Goal: Task Accomplishment & Management: Manage account settings

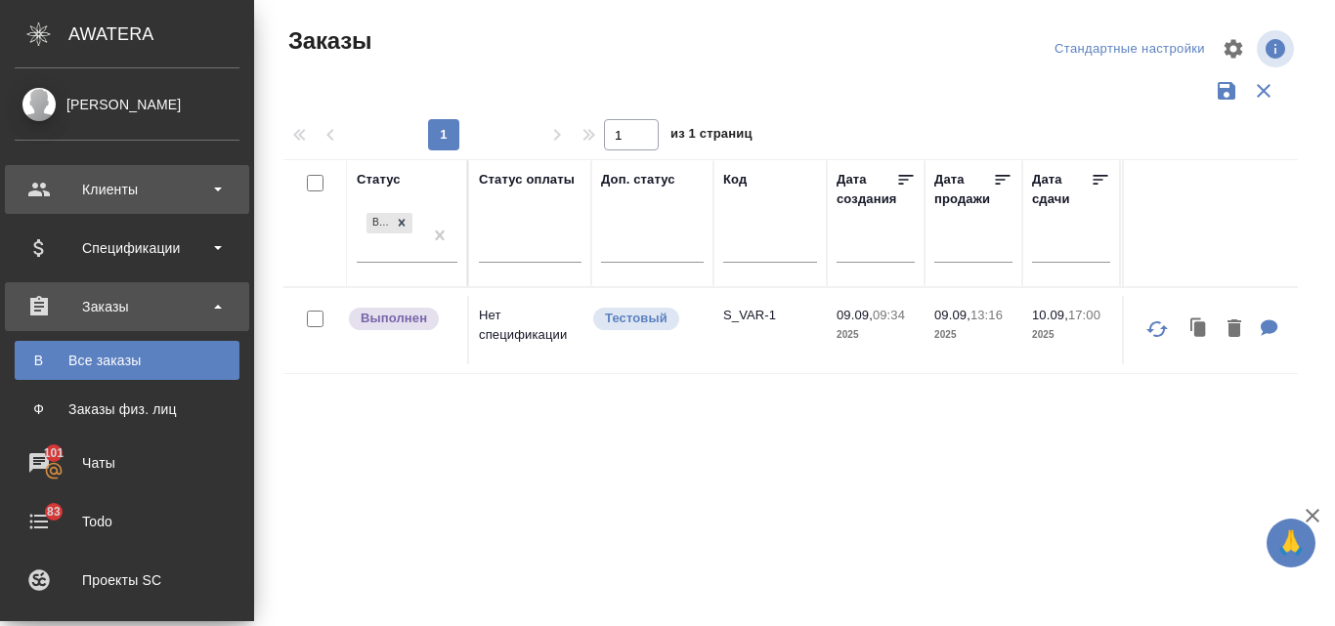
click at [140, 192] on div "Клиенты" at bounding box center [127, 189] width 225 height 29
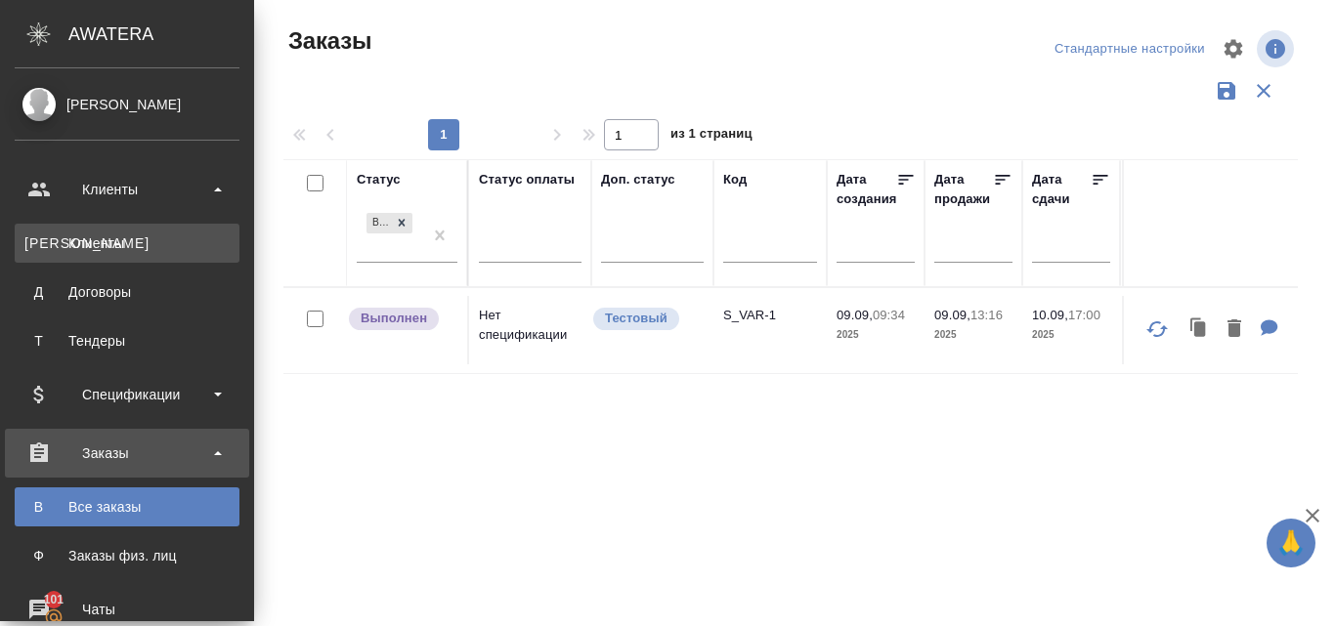
click at [65, 238] on div "Клиенты" at bounding box center [126, 244] width 205 height 20
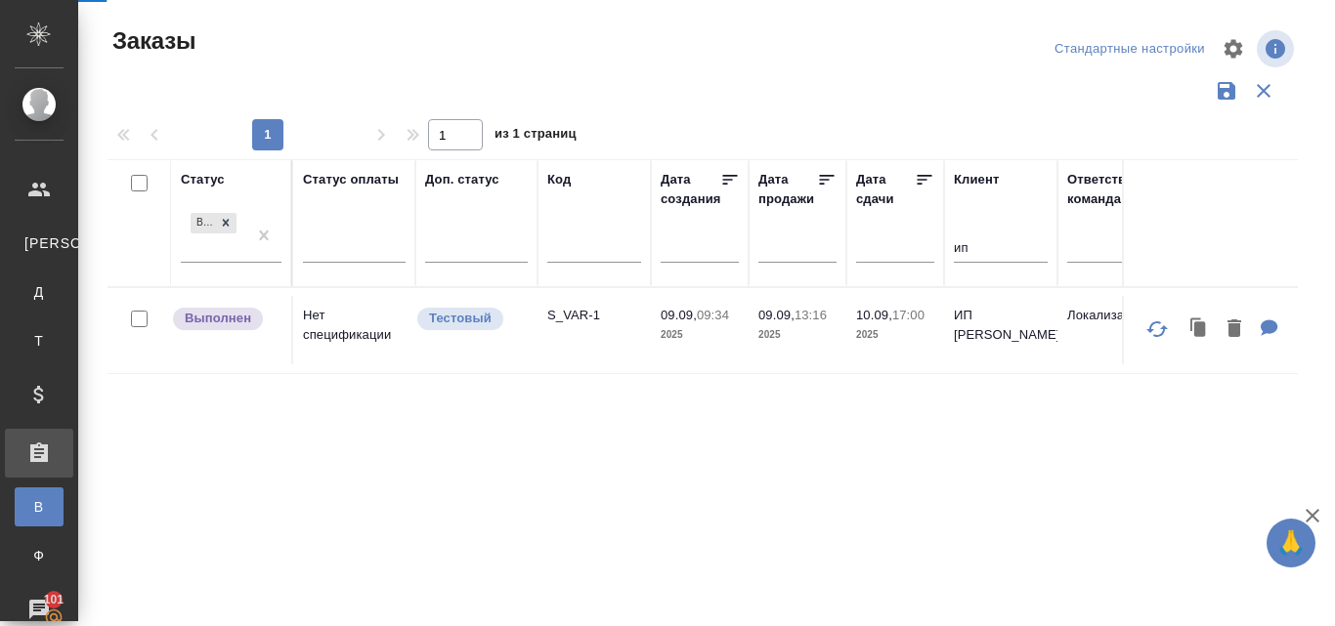
select select "RU"
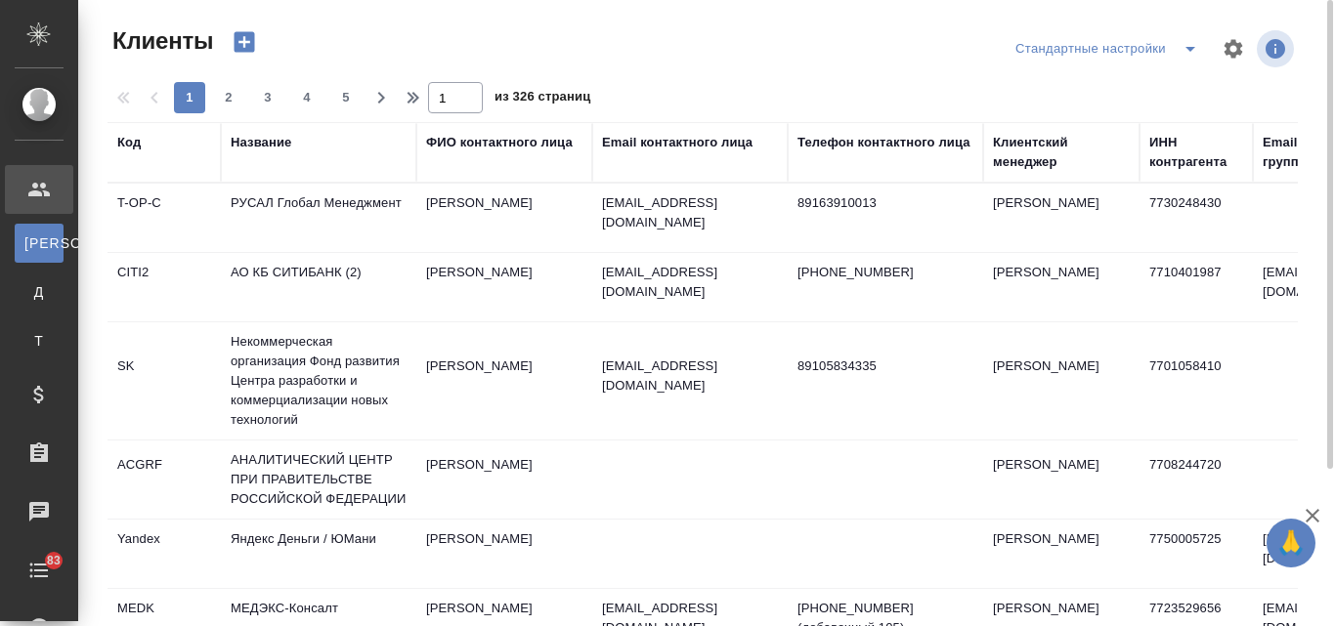
click at [263, 146] on div "Название" at bounding box center [261, 143] width 61 height 20
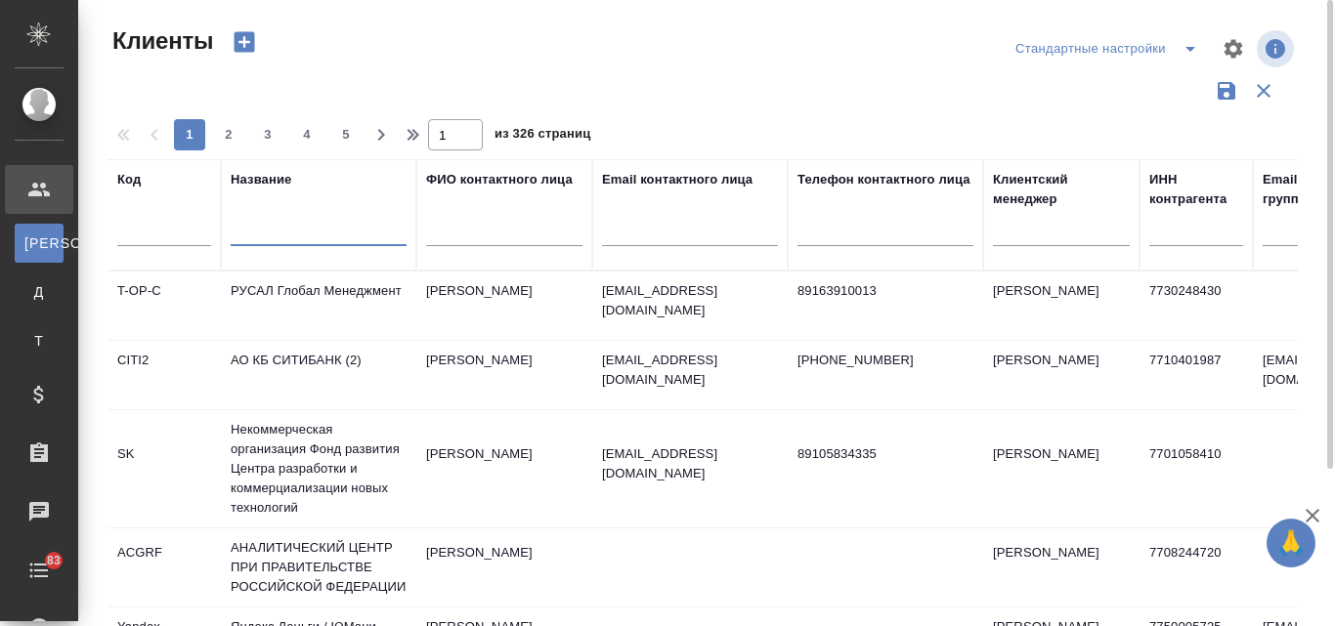
click at [262, 228] on input "text" at bounding box center [319, 234] width 176 height 24
click at [658, 212] on div at bounding box center [690, 236] width 176 height 48
click at [667, 234] on input "text" at bounding box center [690, 234] width 176 height 24
paste input "www.conairgroup.com"
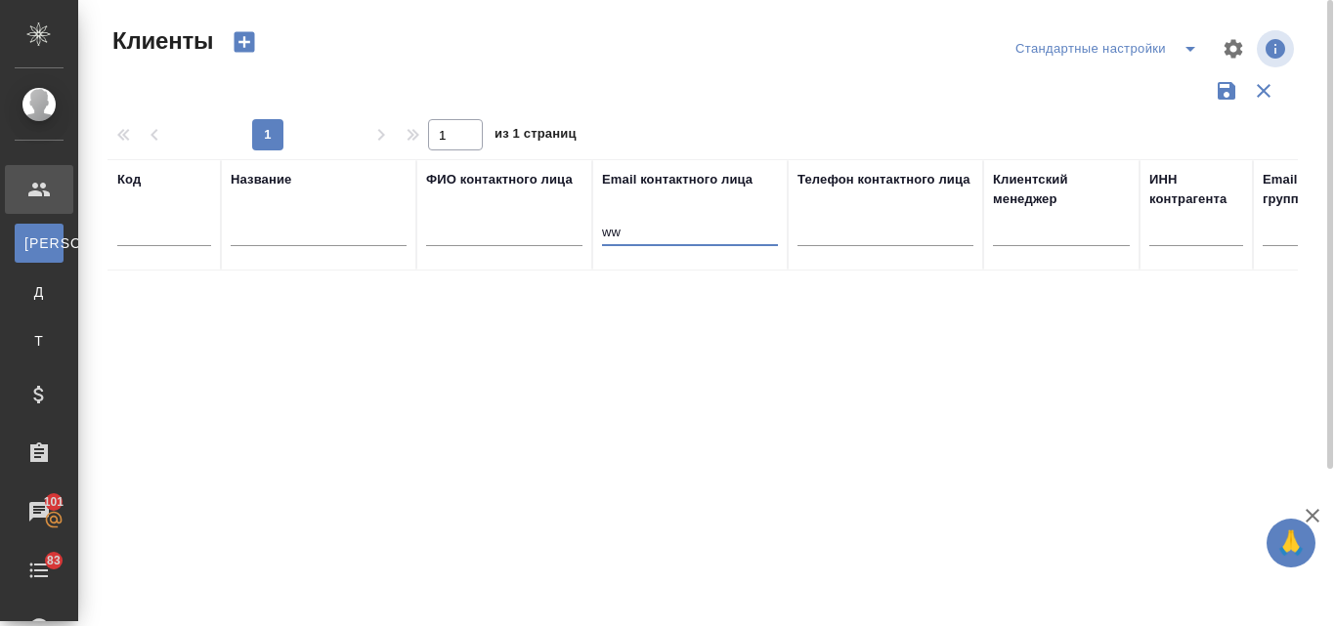
type input "w"
click at [275, 233] on input "text" at bounding box center [319, 234] width 176 height 24
type input "c"
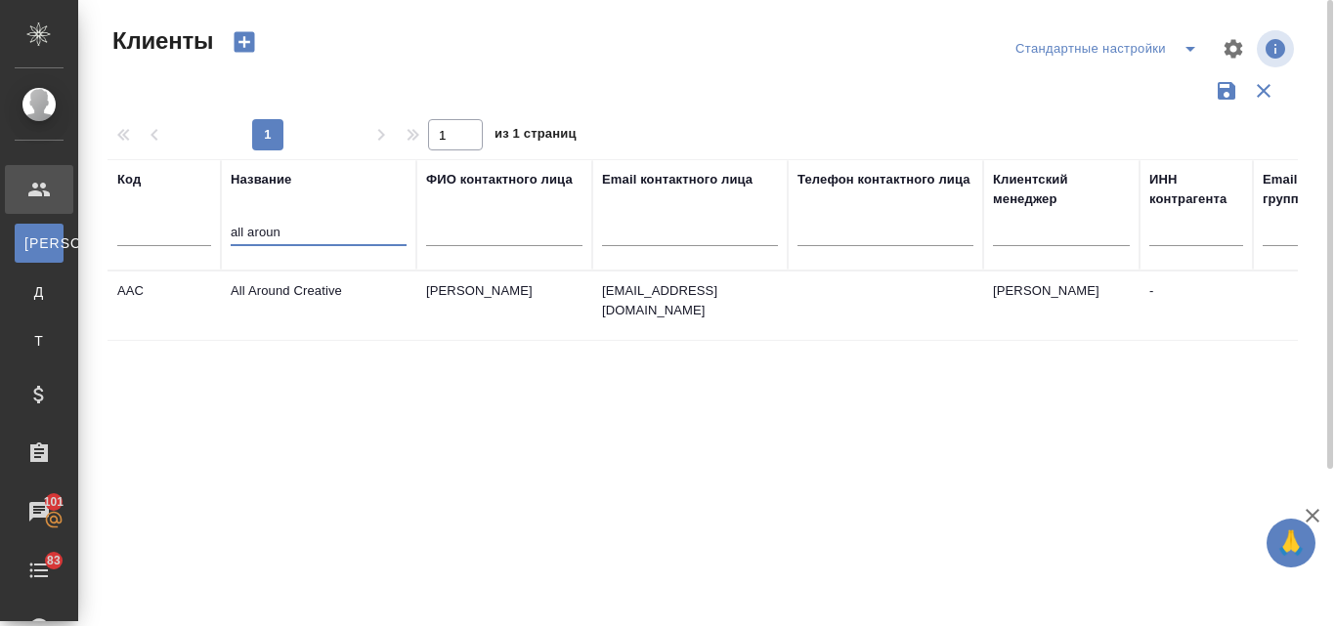
type input "all aroun"
click at [456, 287] on td "Saucier Ariella" at bounding box center [504, 306] width 176 height 68
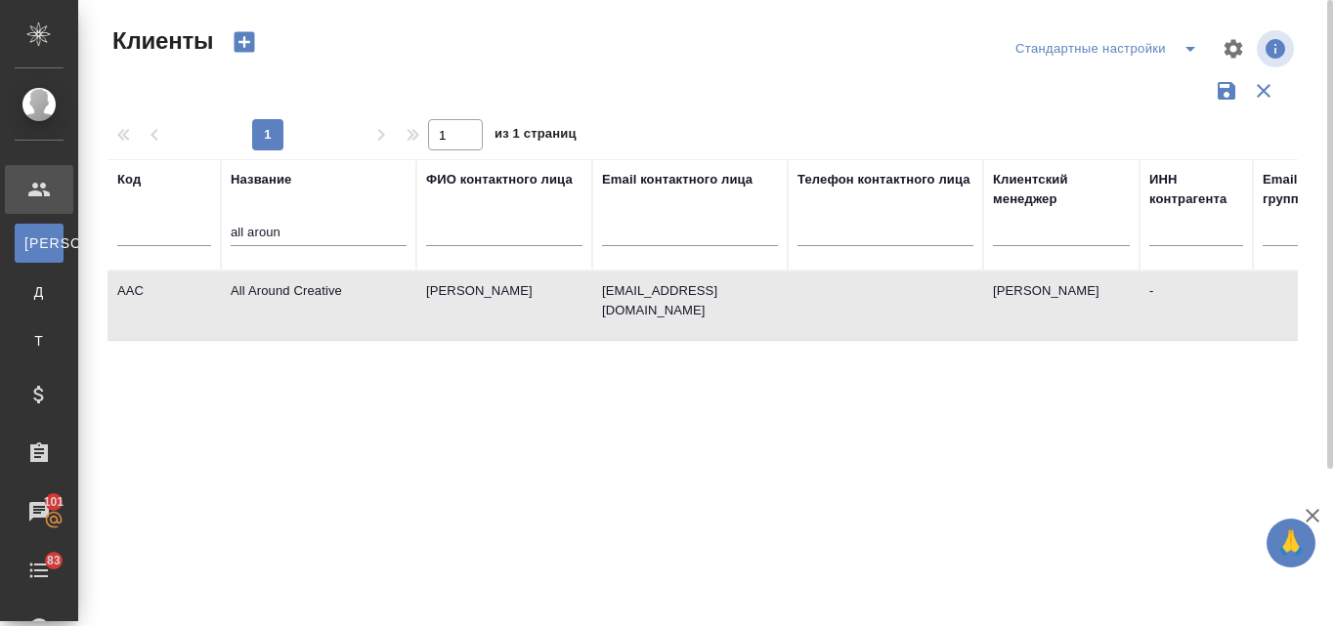
click at [456, 287] on td "Saucier Ariella" at bounding box center [504, 306] width 176 height 68
drag, startPoint x: 276, startPoint y: 233, endPoint x: 214, endPoint y: 225, distance: 62.0
click at [218, 228] on tr "Код Название all aroun ФИО контактного лица Email контактного лица Телефон конт…" at bounding box center [845, 214] width 1477 height 111
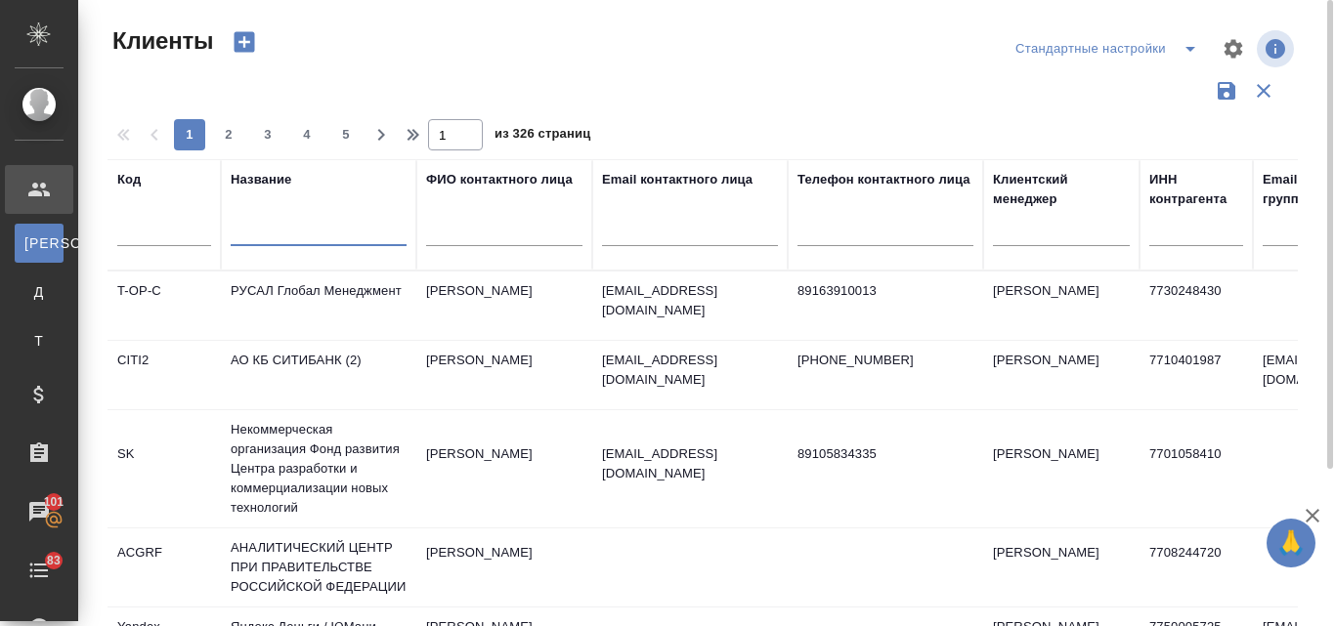
click at [619, 234] on input "text" at bounding box center [690, 234] width 176 height 24
paste input "@Conairgroup.com"
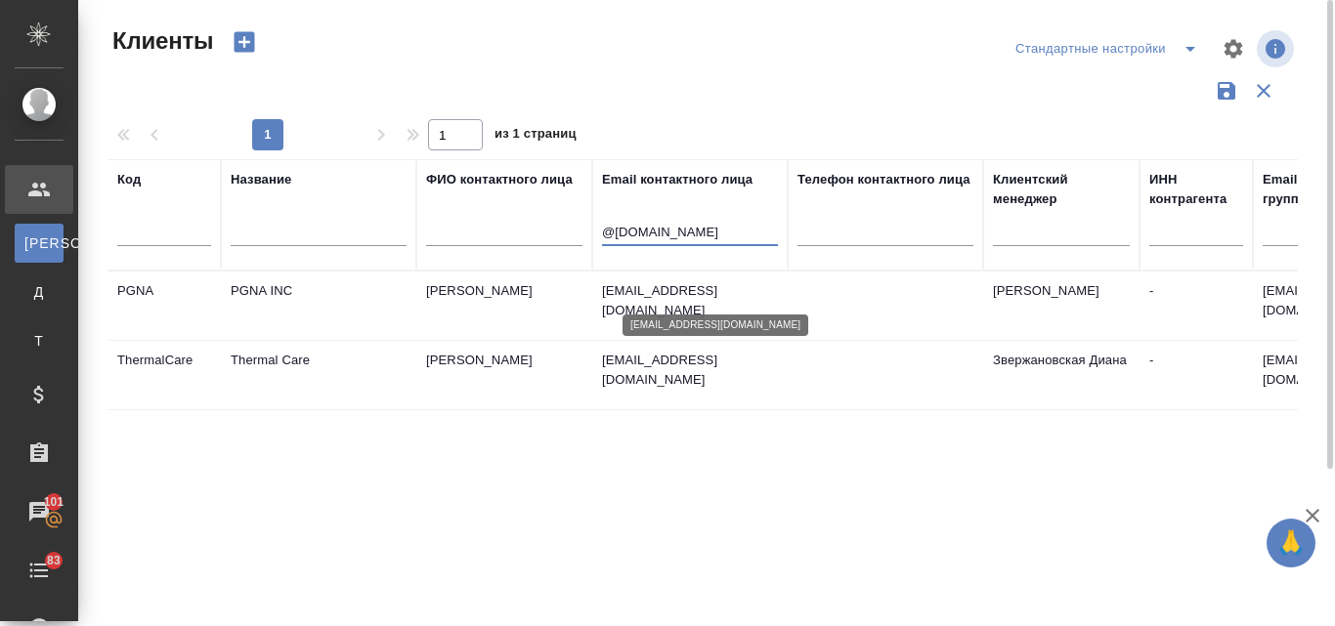
type input "@Conairgroup.com"
click at [677, 283] on p "cstover@conairgroup.com" at bounding box center [690, 300] width 176 height 39
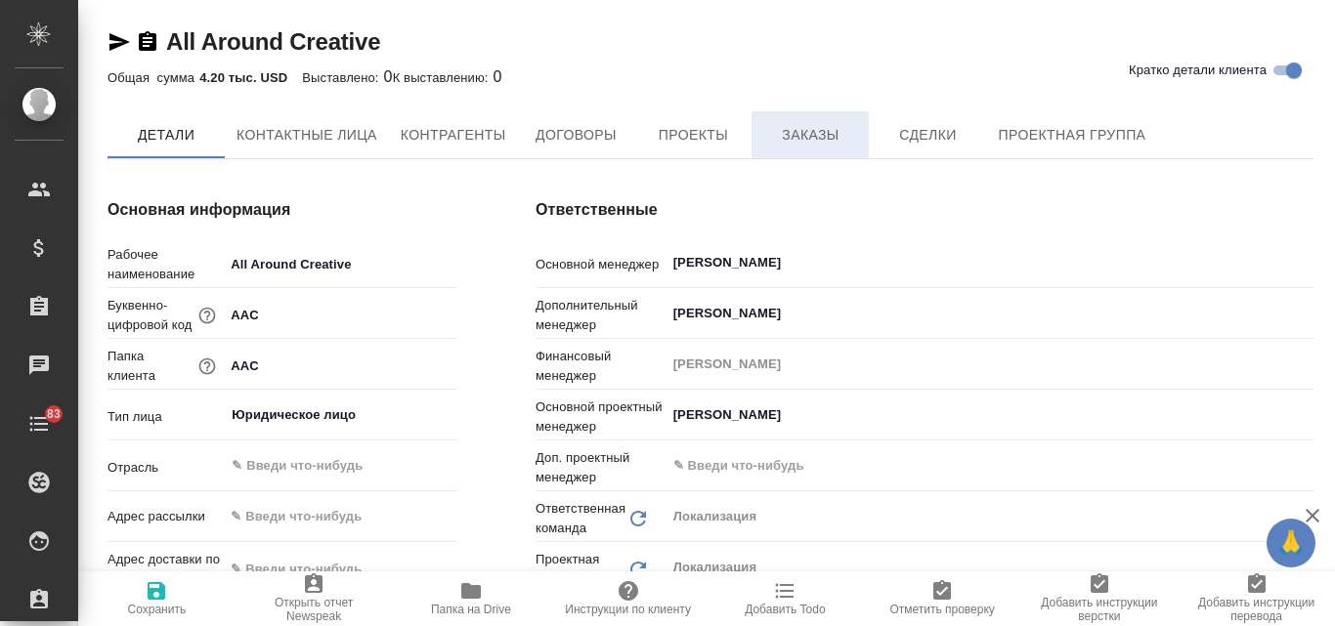
type textarea "x"
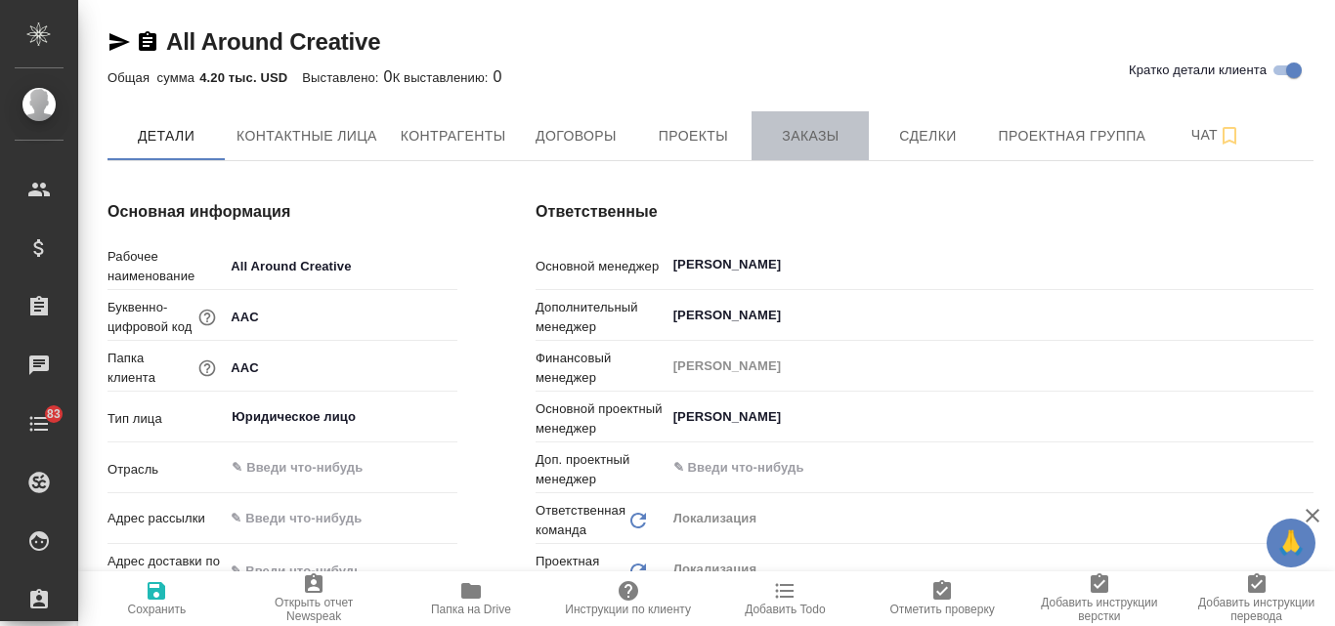
click at [794, 149] on button "Заказы" at bounding box center [809, 135] width 117 height 49
type textarea "x"
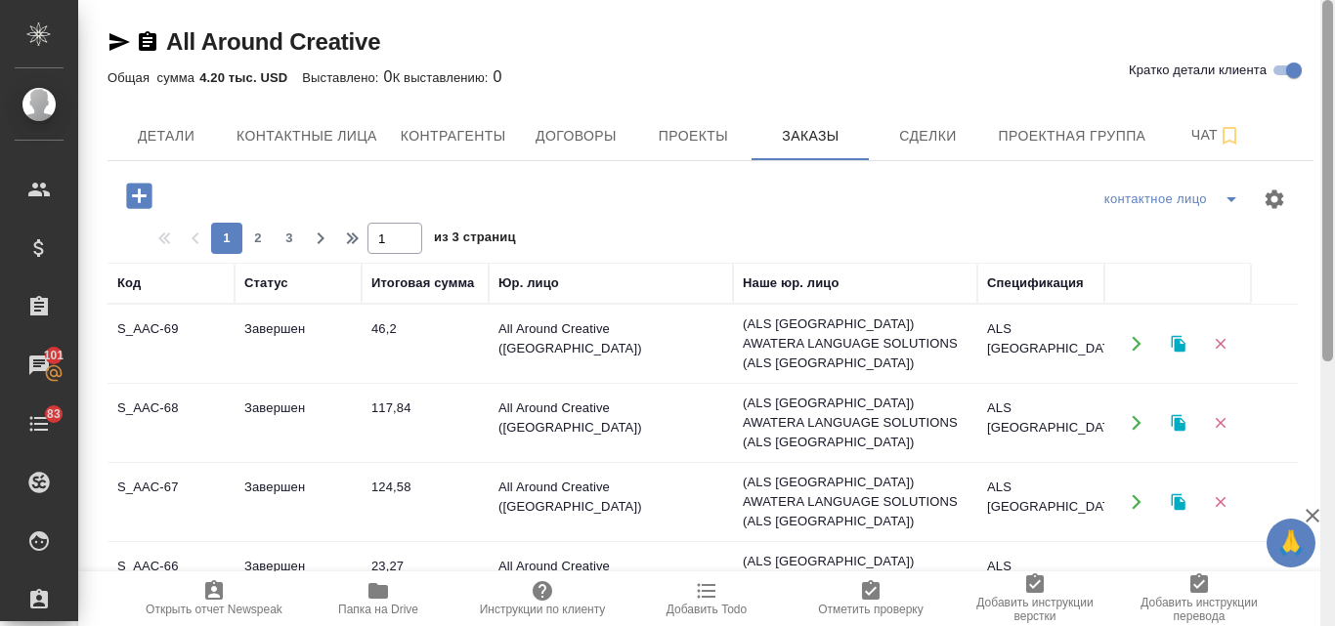
drag, startPoint x: 1323, startPoint y: 244, endPoint x: 1334, endPoint y: -66, distance: 310.9
click at [1334, 0] on html "🙏 .cls-1 fill:#fff; AWATERA Valyaeva Anna Клиенты Спецификации Заказы 101 Чаты …" at bounding box center [667, 313] width 1335 height 626
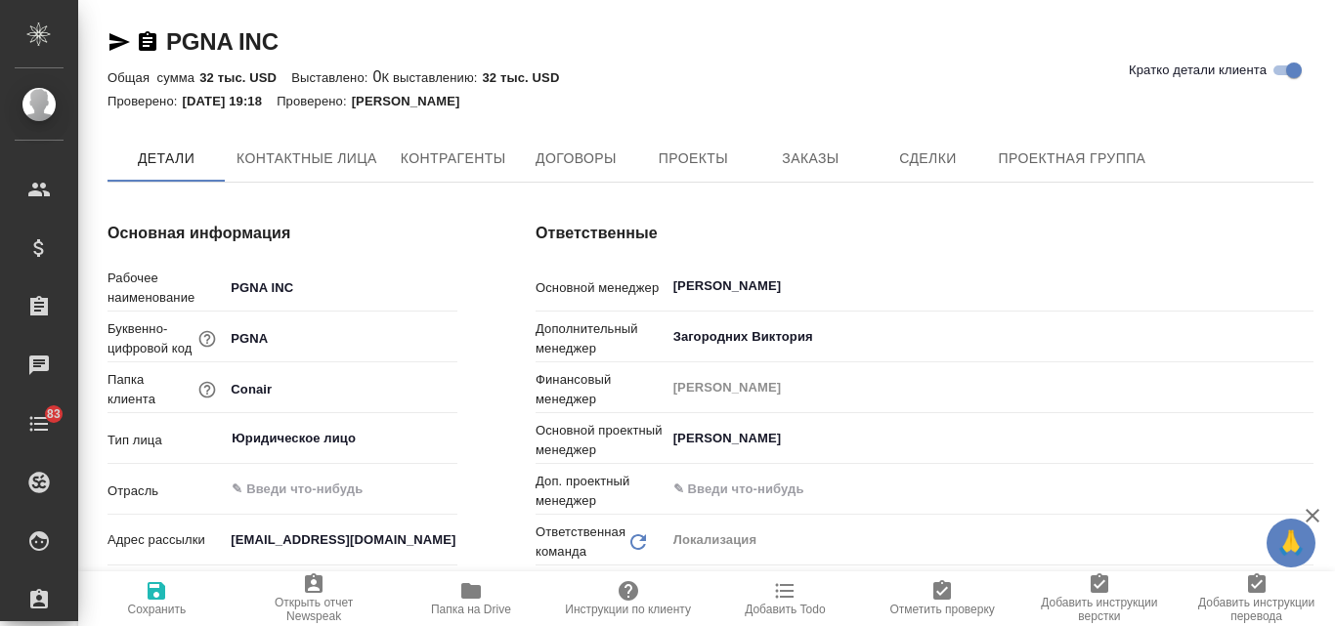
type textarea "x"
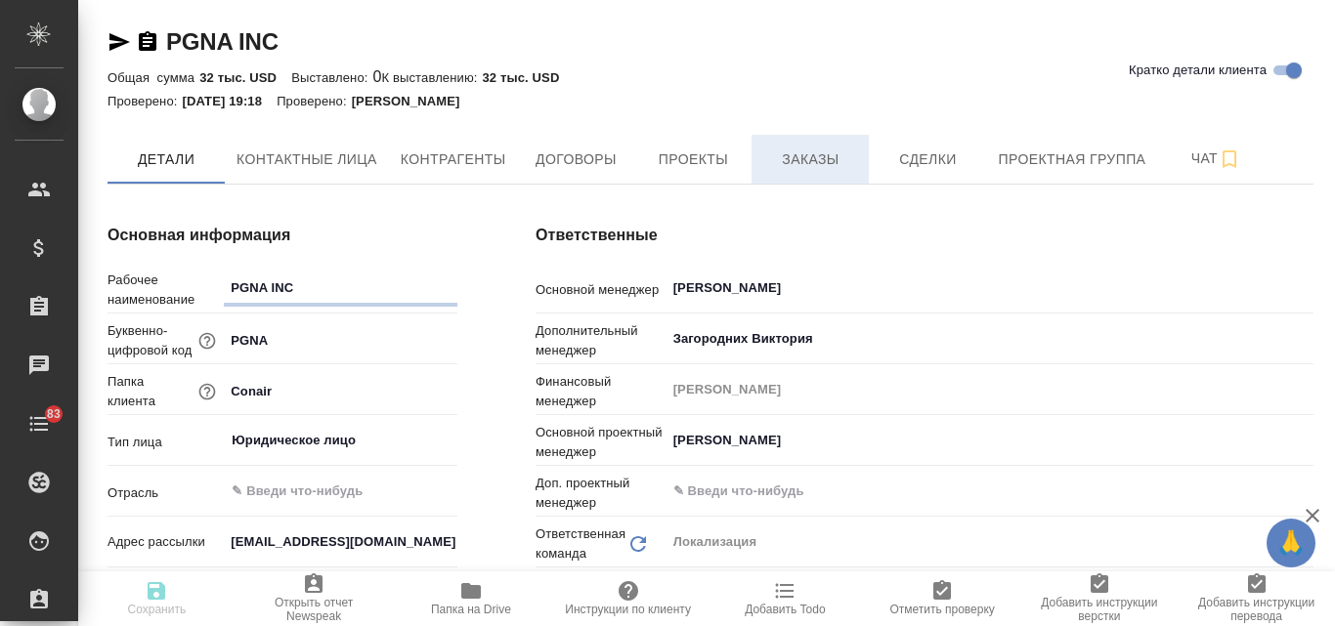
type textarea "x"
click at [817, 156] on span "Заказы" at bounding box center [810, 160] width 94 height 24
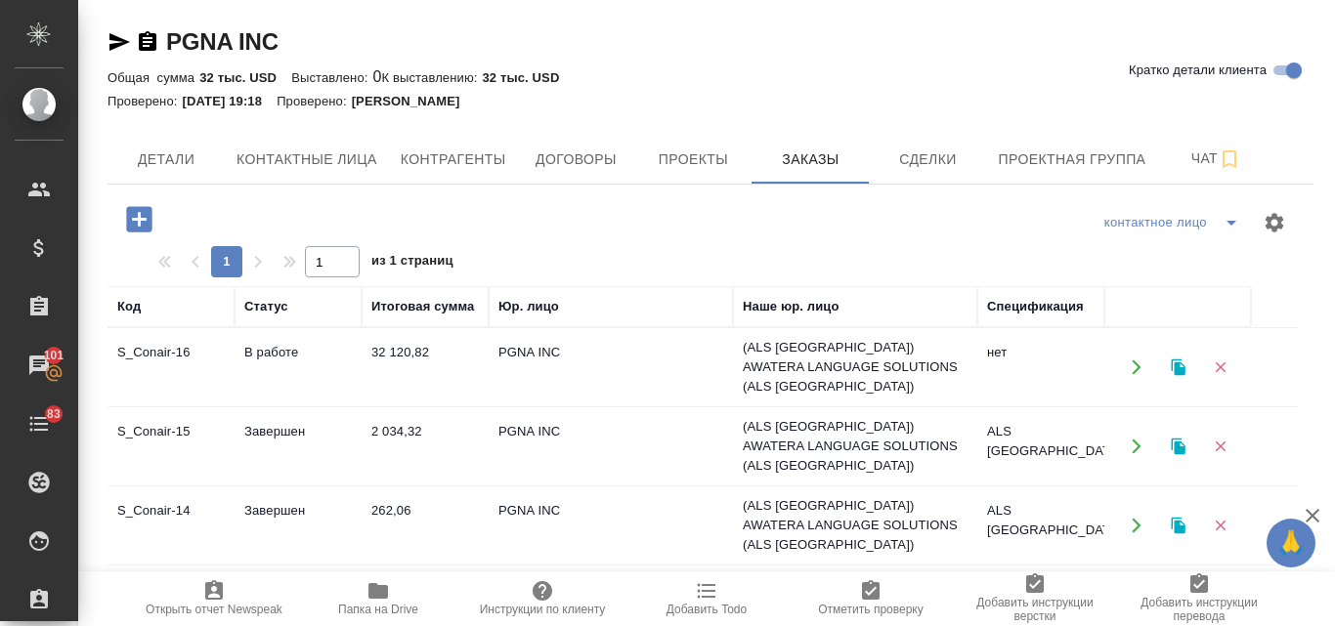
click at [1181, 439] on icon "button" at bounding box center [1177, 447] width 14 height 17
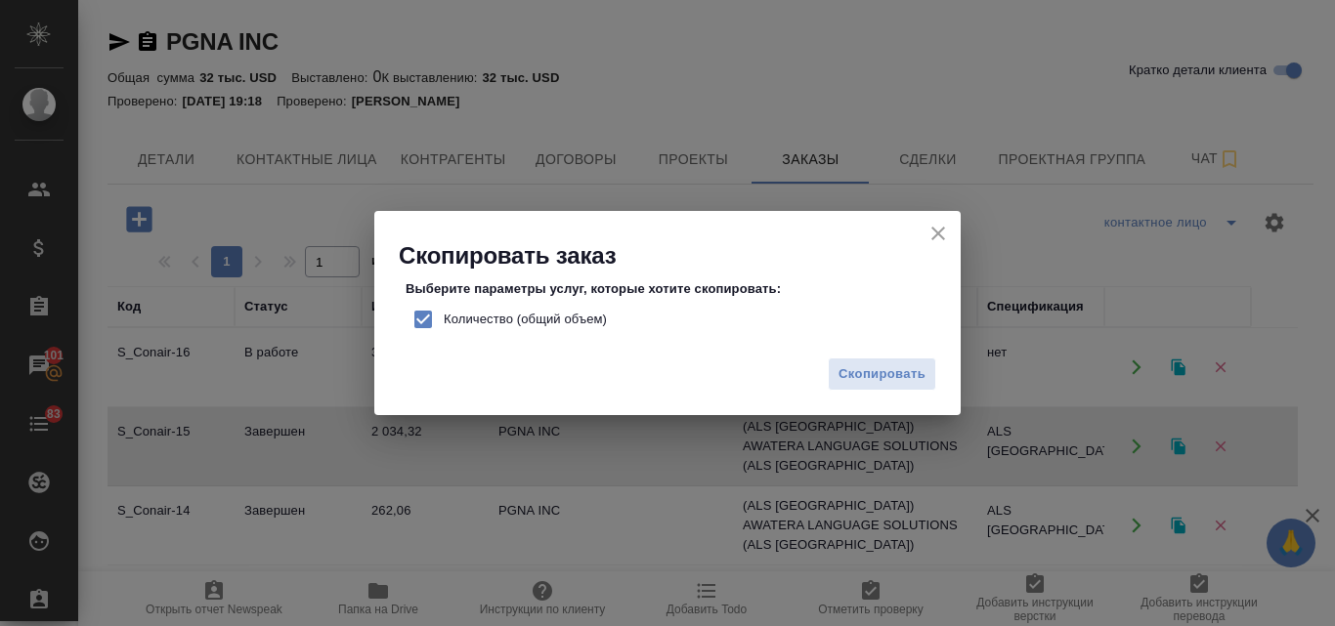
click at [426, 324] on input "Количество (общий объем)" at bounding box center [423, 319] width 41 height 41
checkbox input "false"
click at [906, 375] on span "Скопировать" at bounding box center [881, 374] width 87 height 22
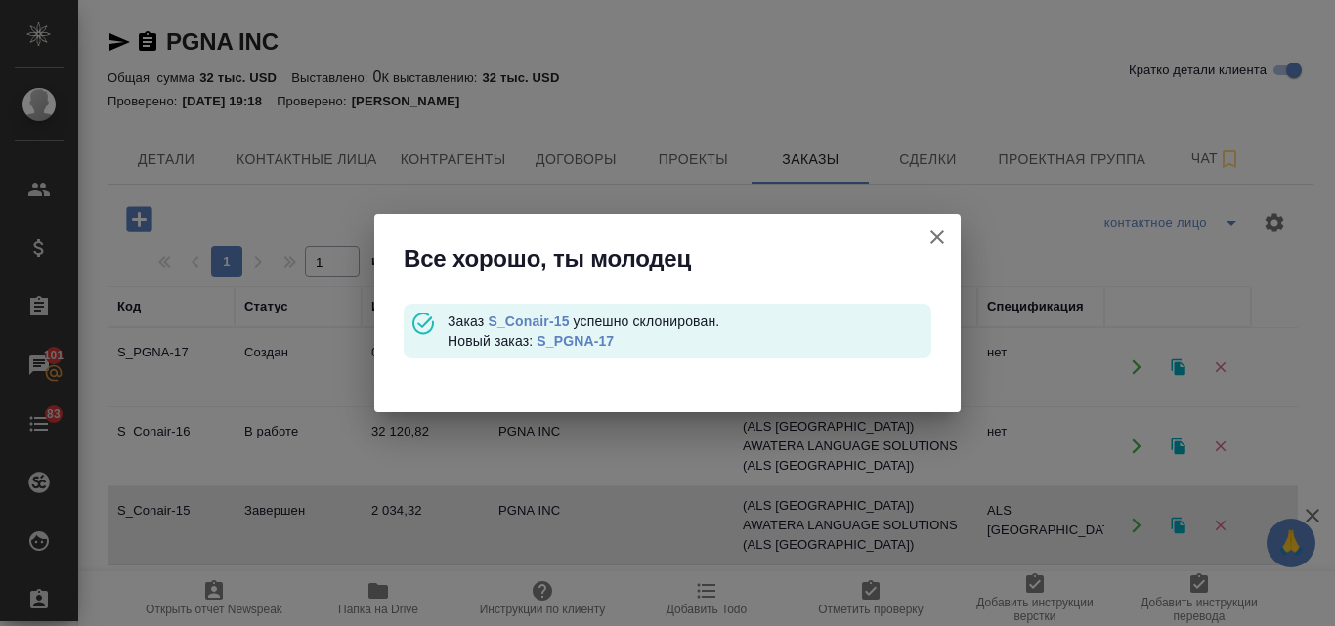
click at [567, 344] on link "S_PGNA-17" at bounding box center [574, 341] width 77 height 16
click at [937, 240] on icon "button" at bounding box center [936, 237] width 23 height 23
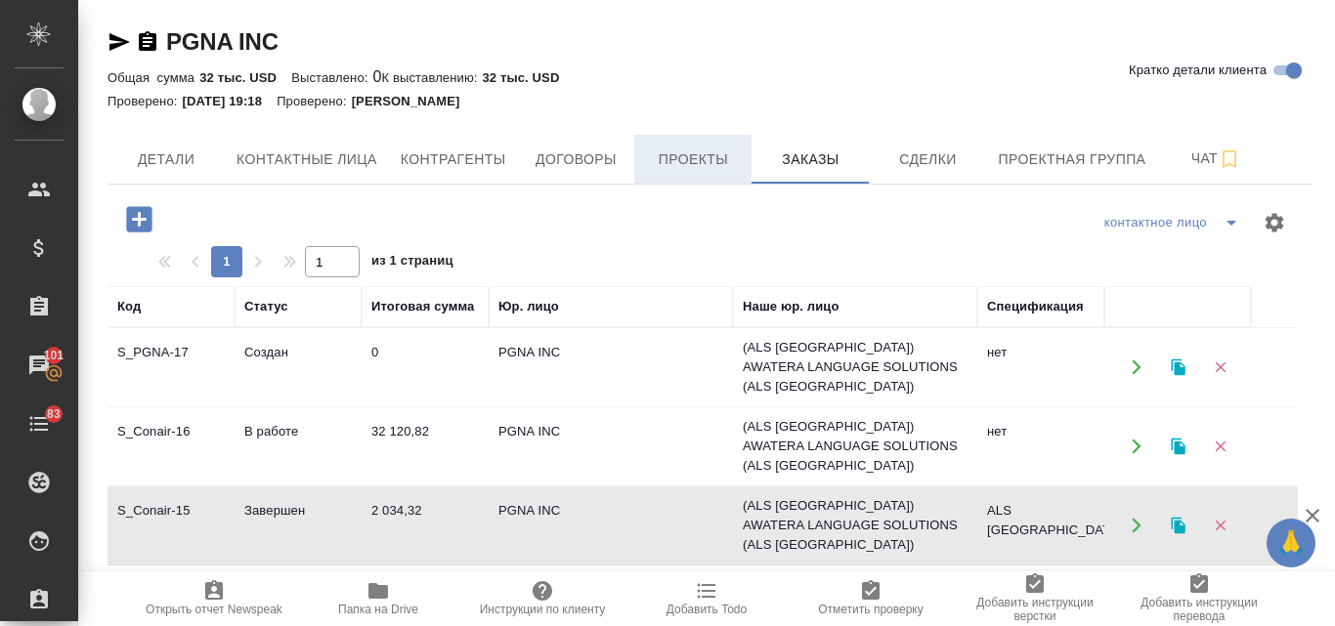
click at [704, 158] on span "Проекты" at bounding box center [693, 160] width 94 height 24
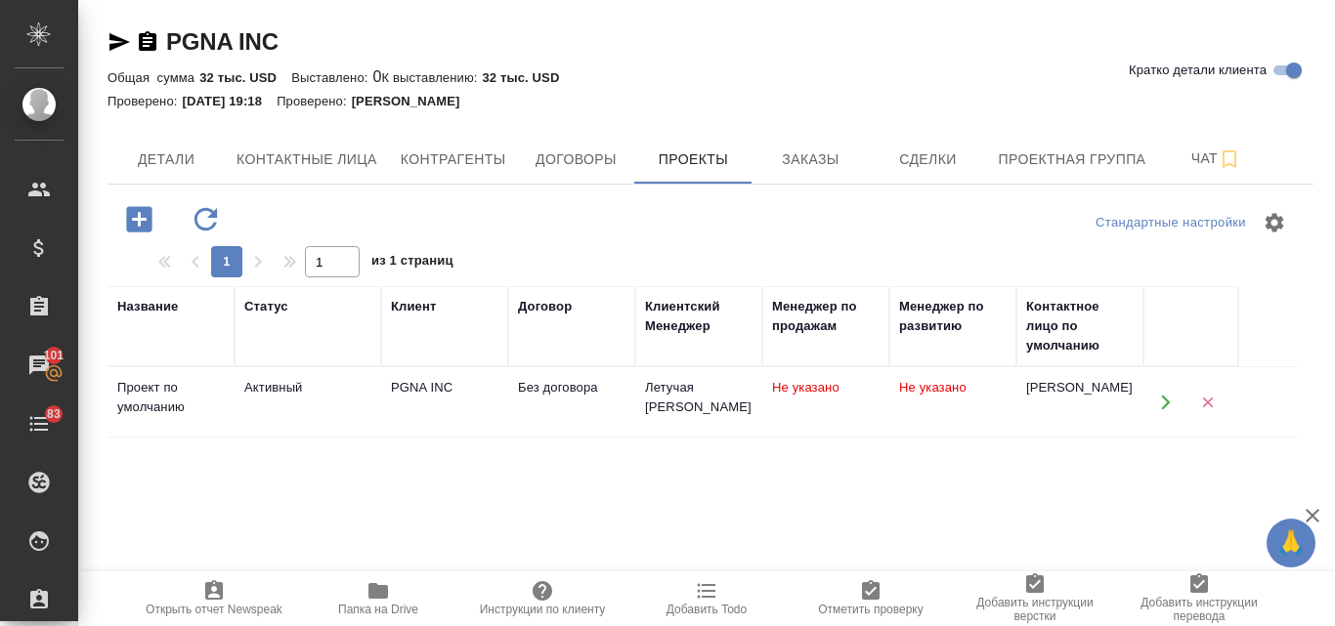
click at [599, 395] on div "Без договора" at bounding box center [571, 388] width 107 height 20
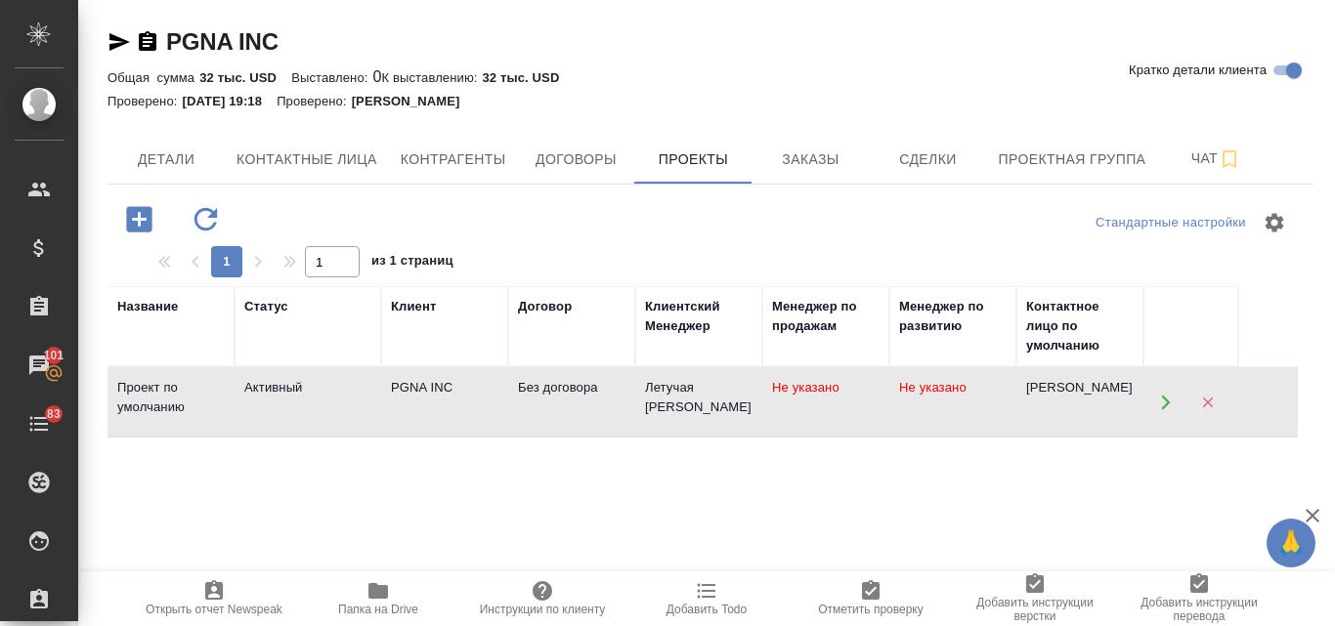
click at [599, 395] on div "Без договора" at bounding box center [571, 388] width 107 height 20
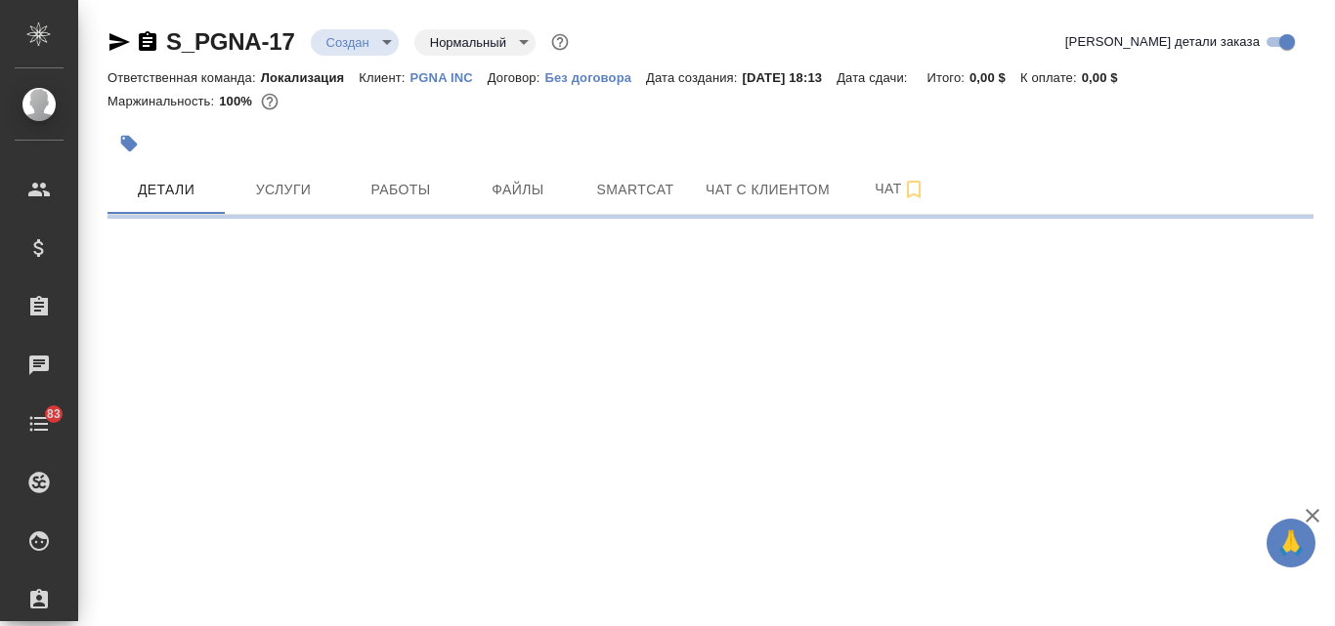
select select "RU"
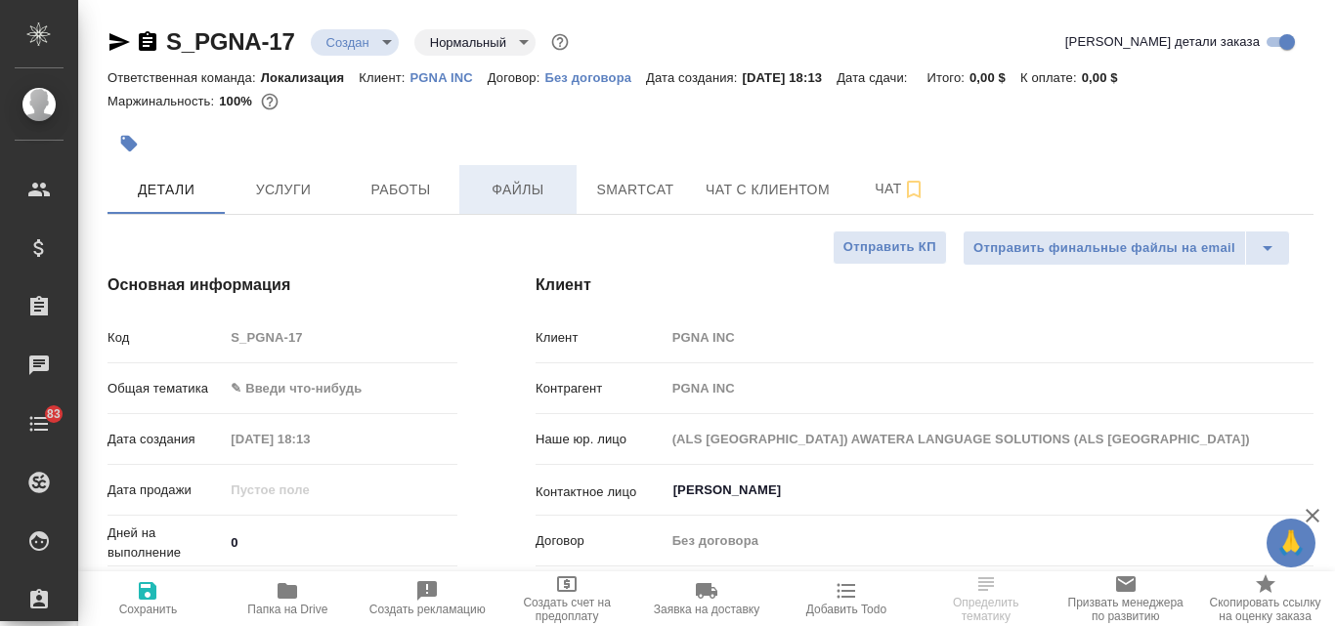
type textarea "x"
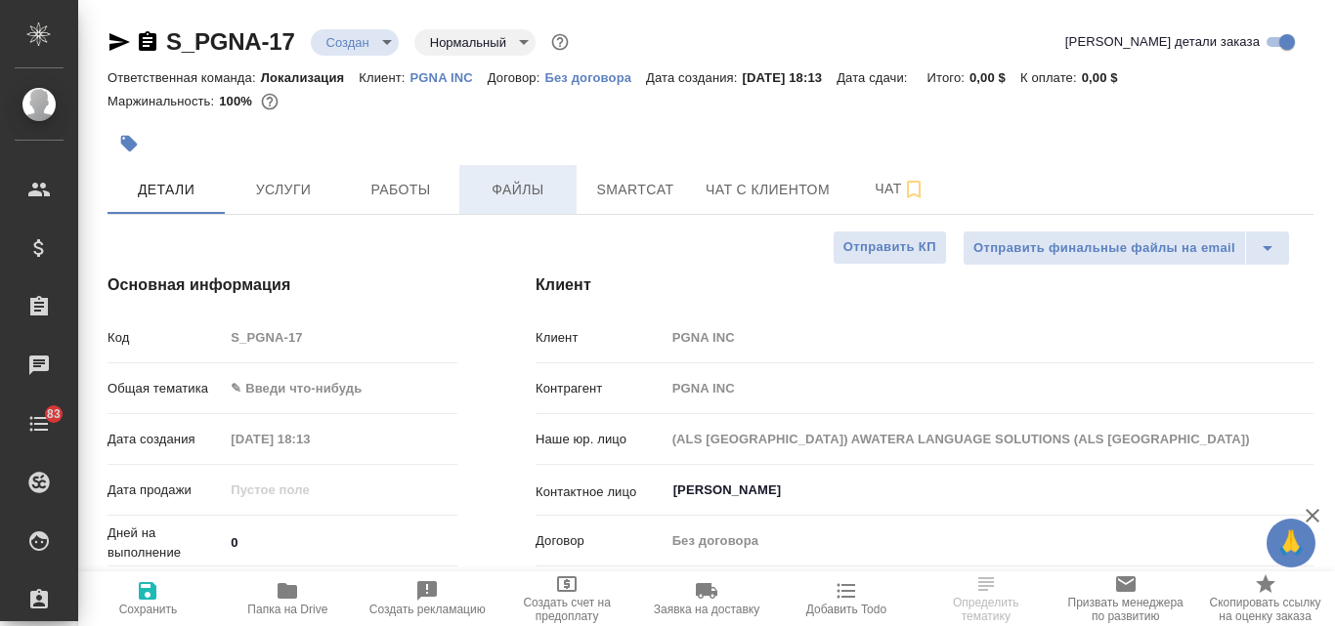
type textarea "x"
click at [511, 191] on span "Файлы" at bounding box center [518, 190] width 94 height 24
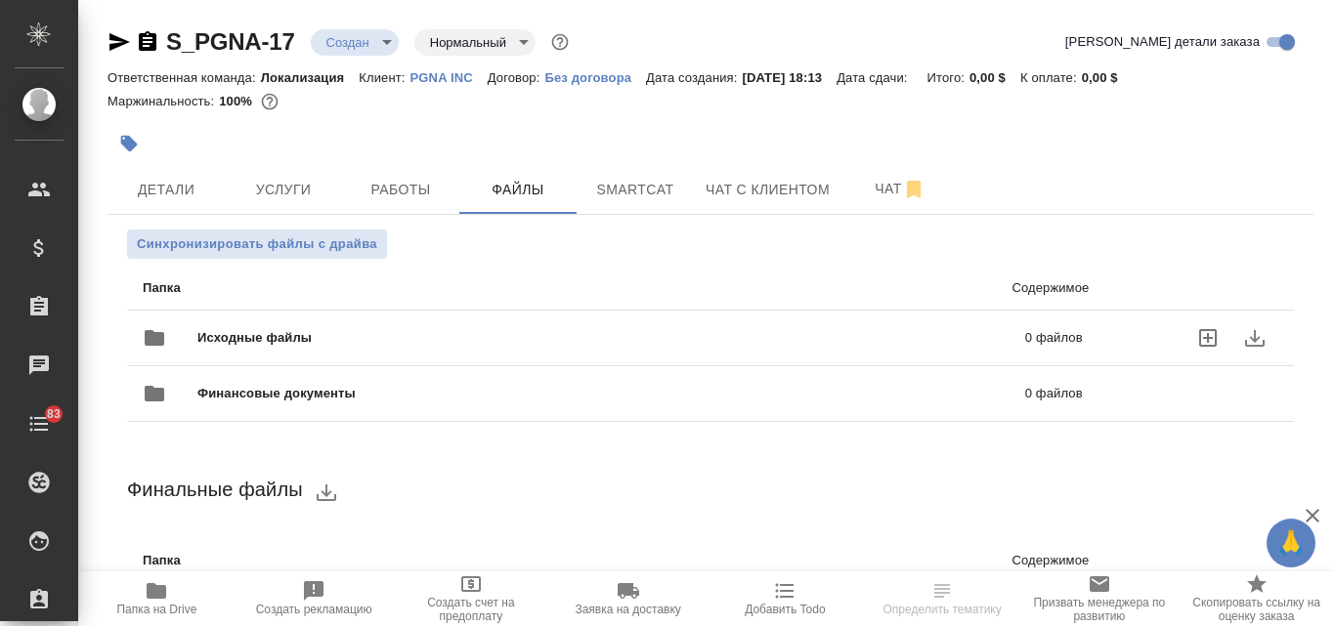
click at [347, 320] on div "Исходные файлы 0 файлов" at bounding box center [613, 338] width 940 height 47
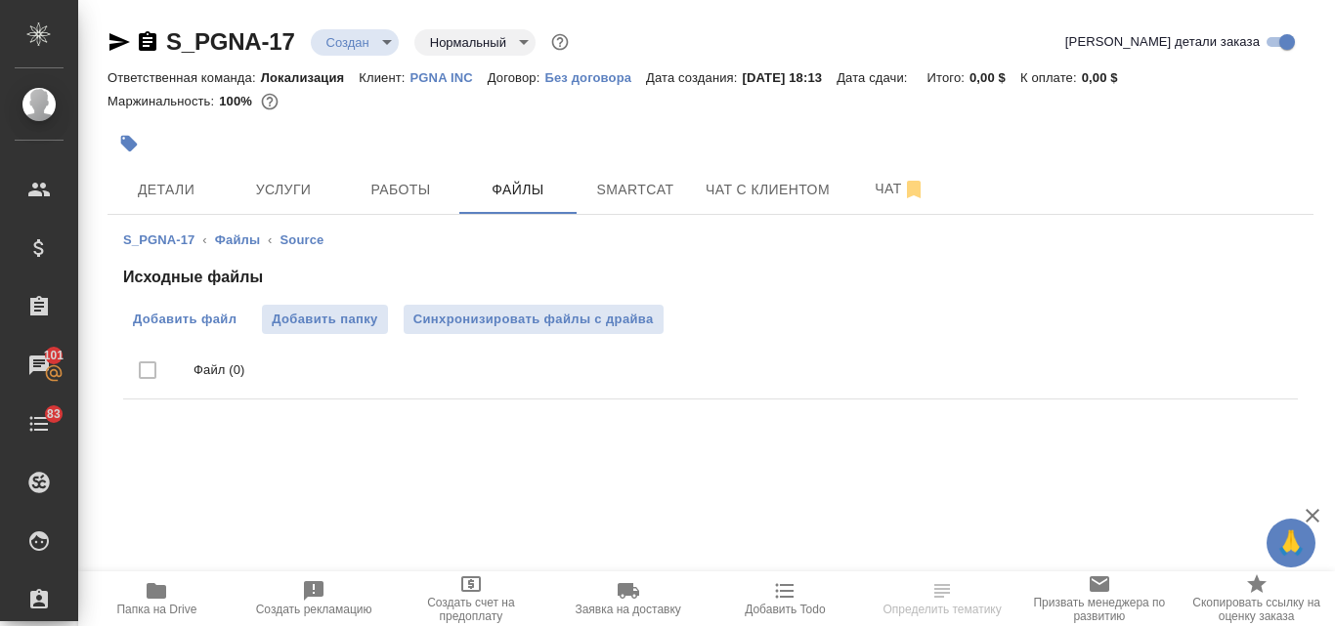
click at [204, 326] on span "Добавить файл" at bounding box center [185, 320] width 104 height 20
click at [0, 0] on input "Добавить файл" at bounding box center [0, 0] width 0 height 0
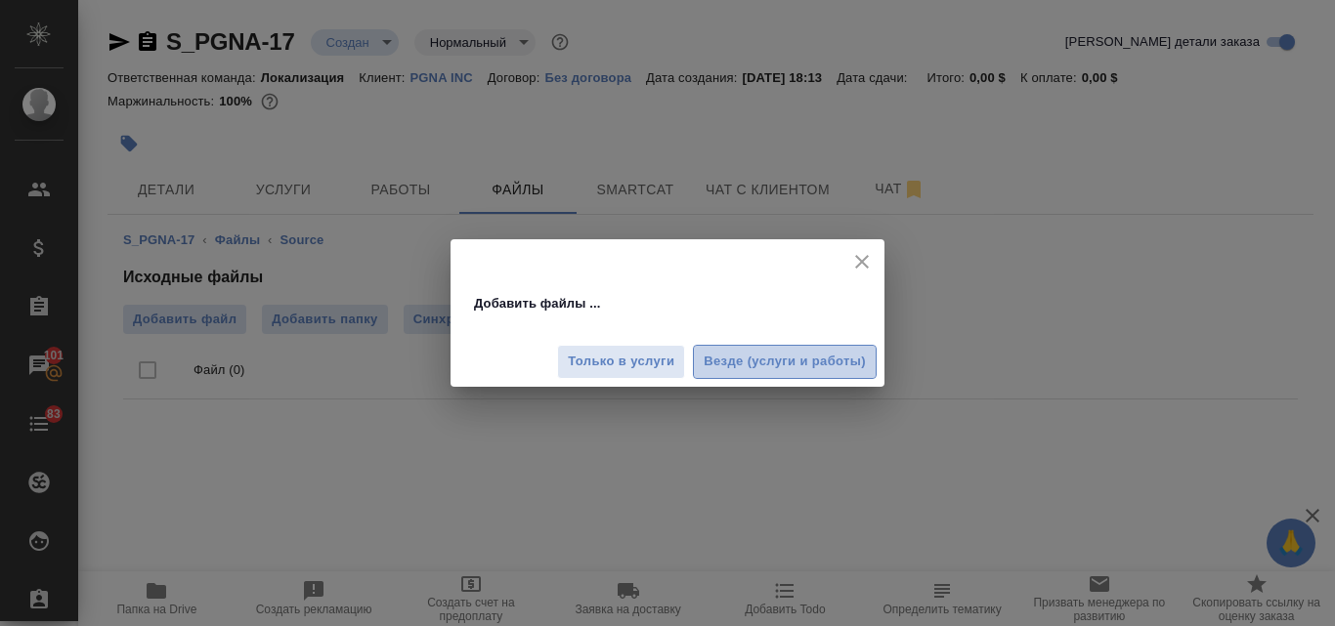
click at [761, 364] on span "Везде (услуги и работы)" at bounding box center [784, 362] width 162 height 22
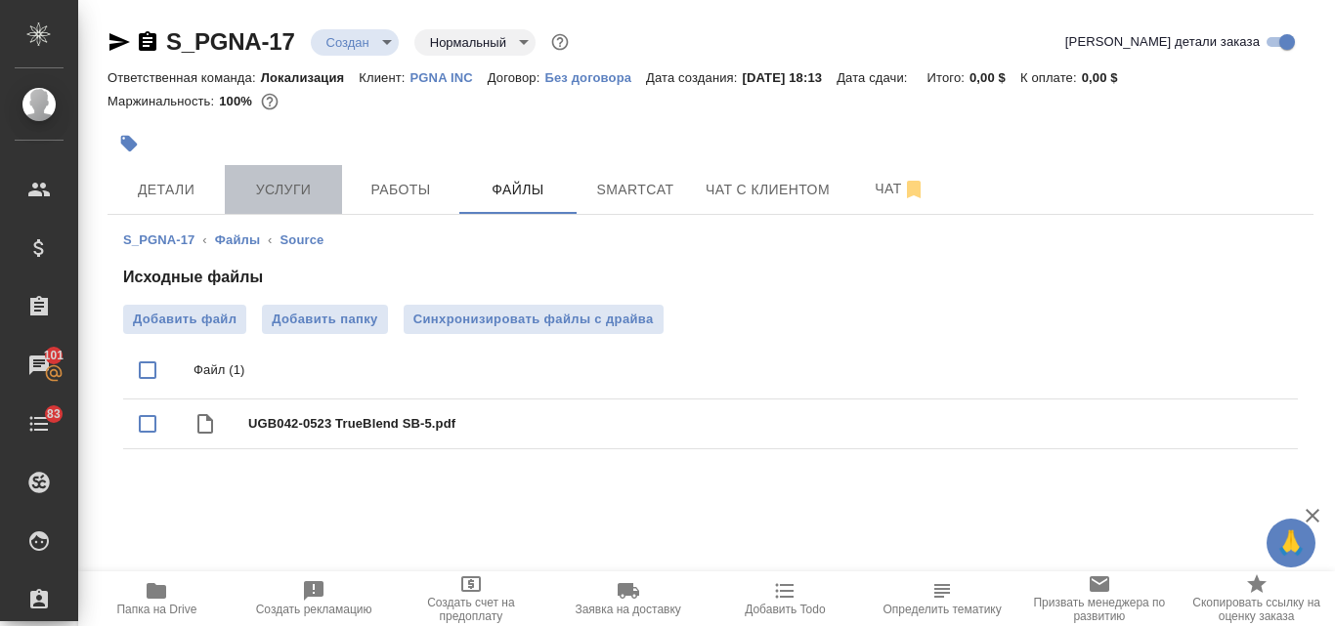
click at [304, 185] on span "Услуги" at bounding box center [283, 190] width 94 height 24
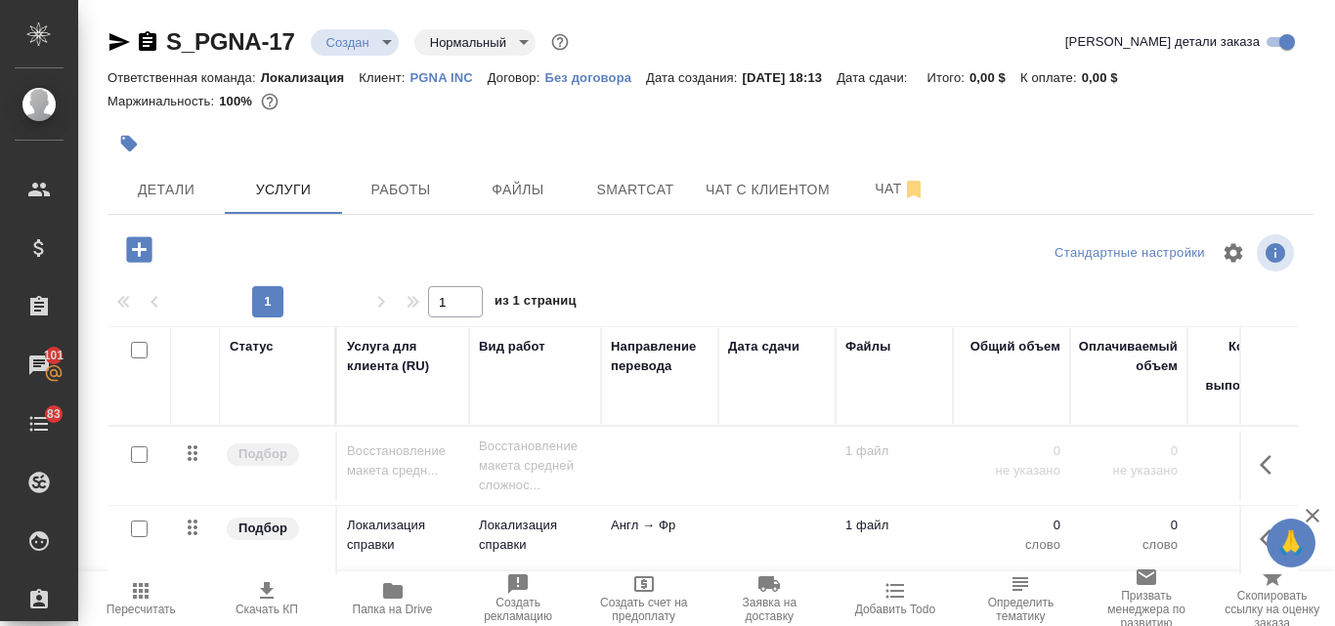
scroll to position [170, 0]
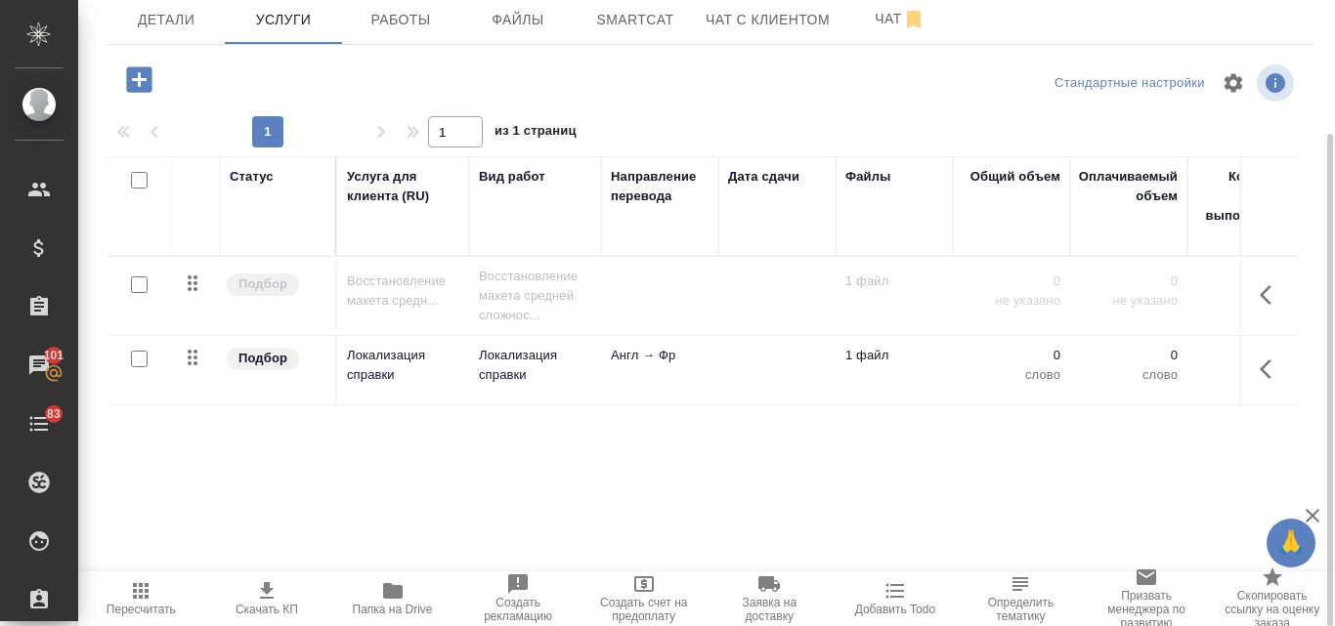
click at [142, 359] on input "checkbox" at bounding box center [139, 359] width 17 height 17
checkbox input "true"
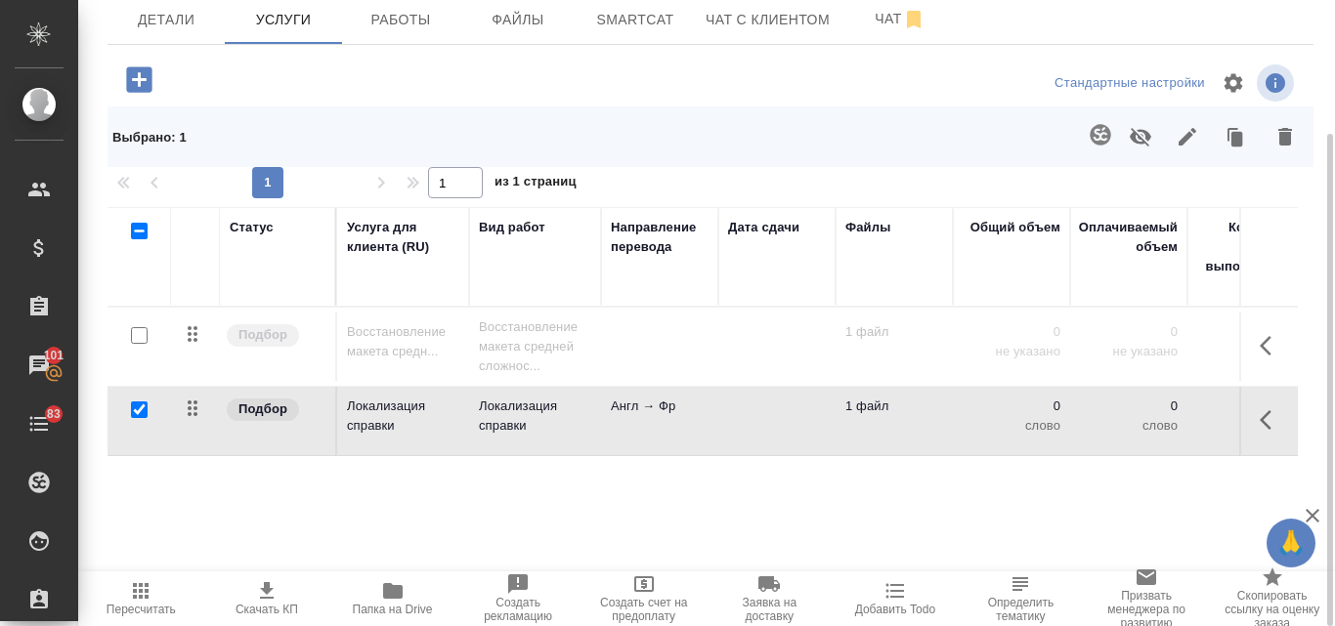
click at [139, 336] on input "checkbox" at bounding box center [139, 335] width 17 height 17
checkbox input "true"
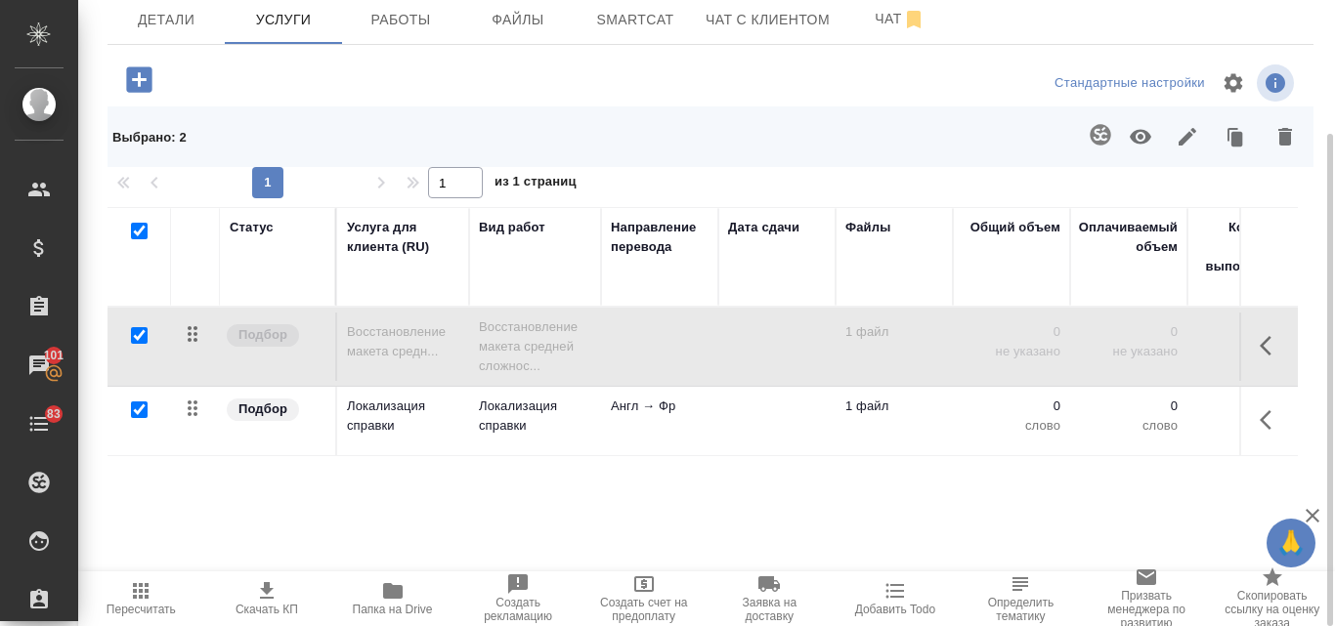
click at [1275, 145] on icon "button" at bounding box center [1284, 136] width 23 height 23
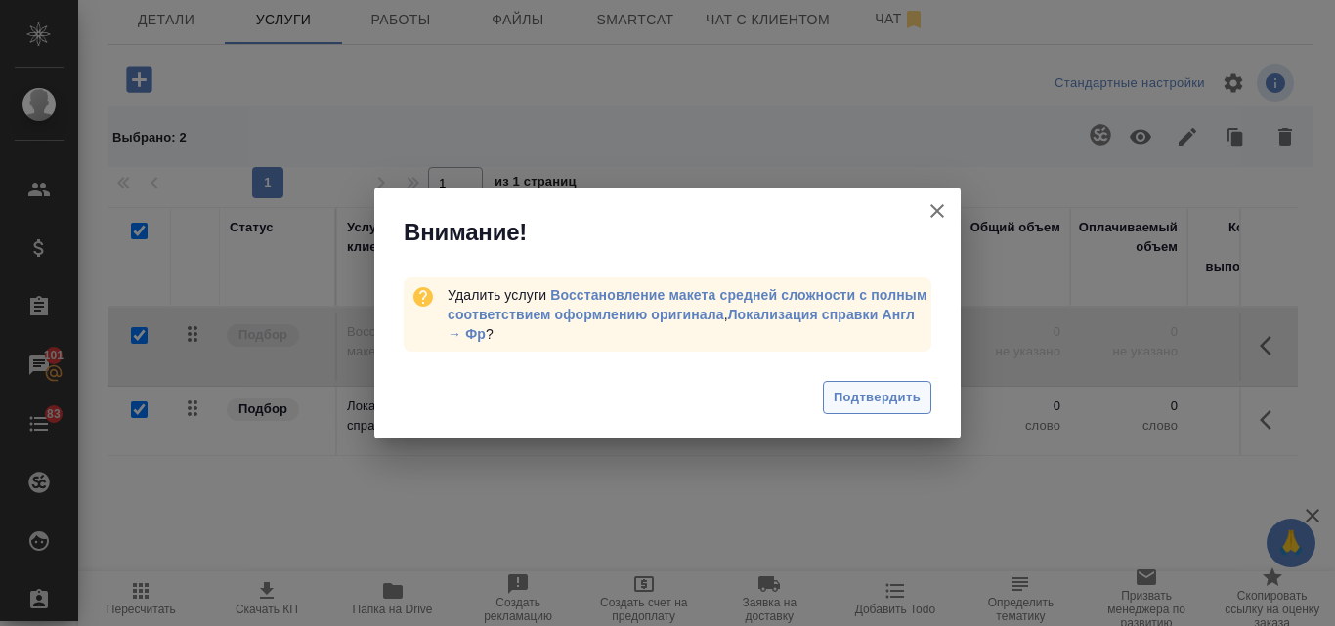
click at [898, 394] on span "Подтвердить" at bounding box center [876, 398] width 87 height 22
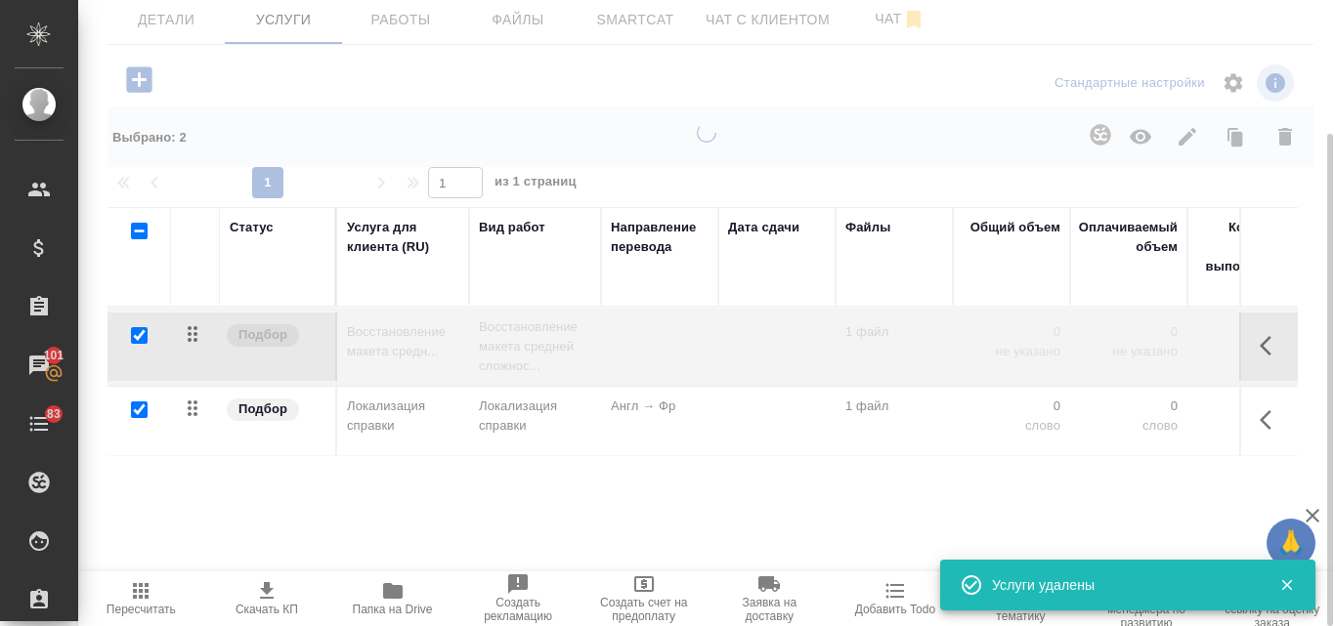
checkbox input "false"
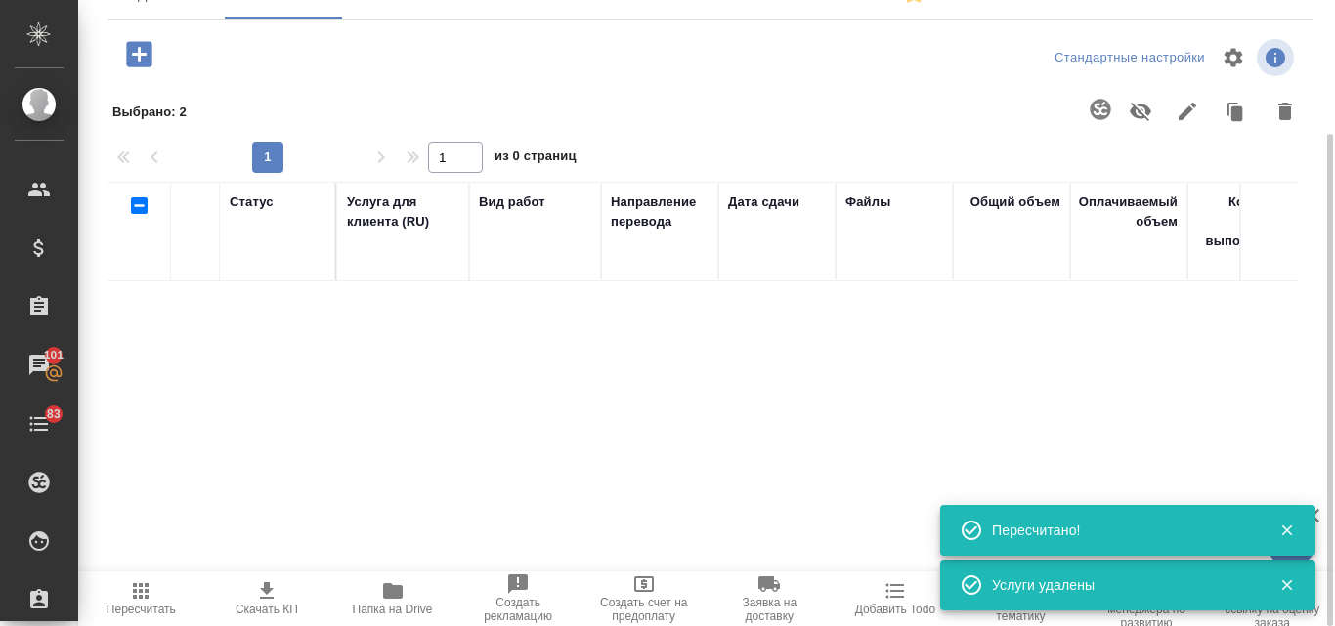
click at [137, 52] on icon "button" at bounding box center [138, 53] width 25 height 25
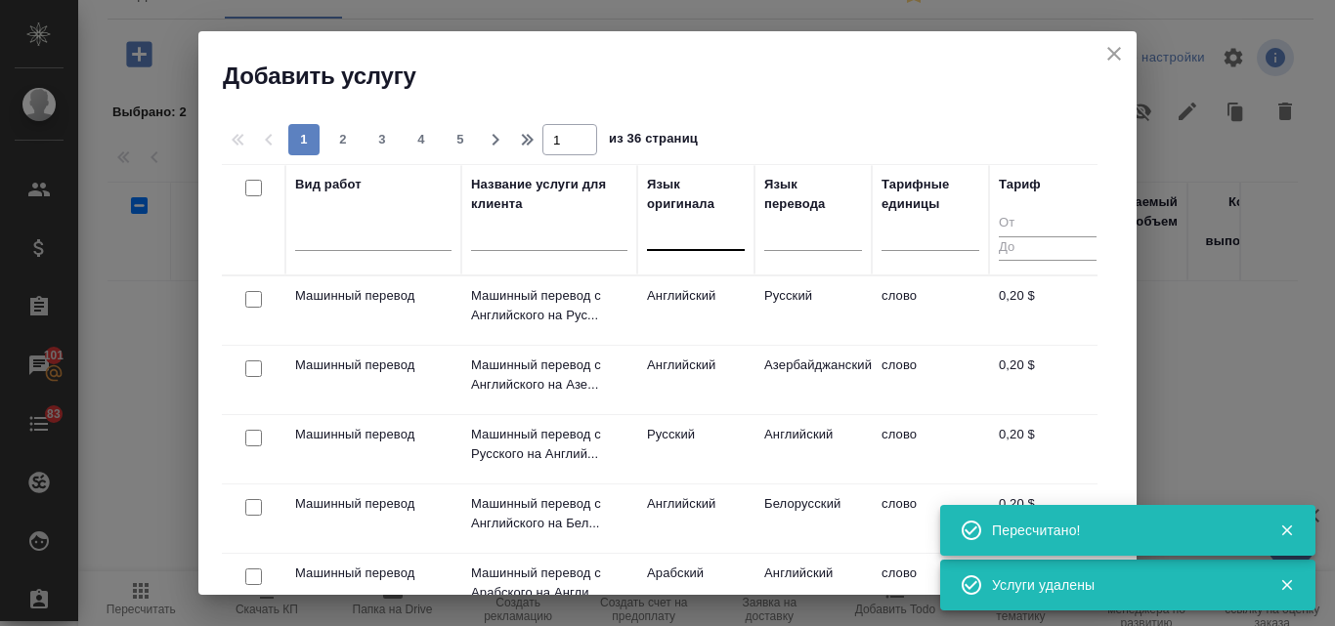
click at [666, 238] on div at bounding box center [696, 231] width 98 height 28
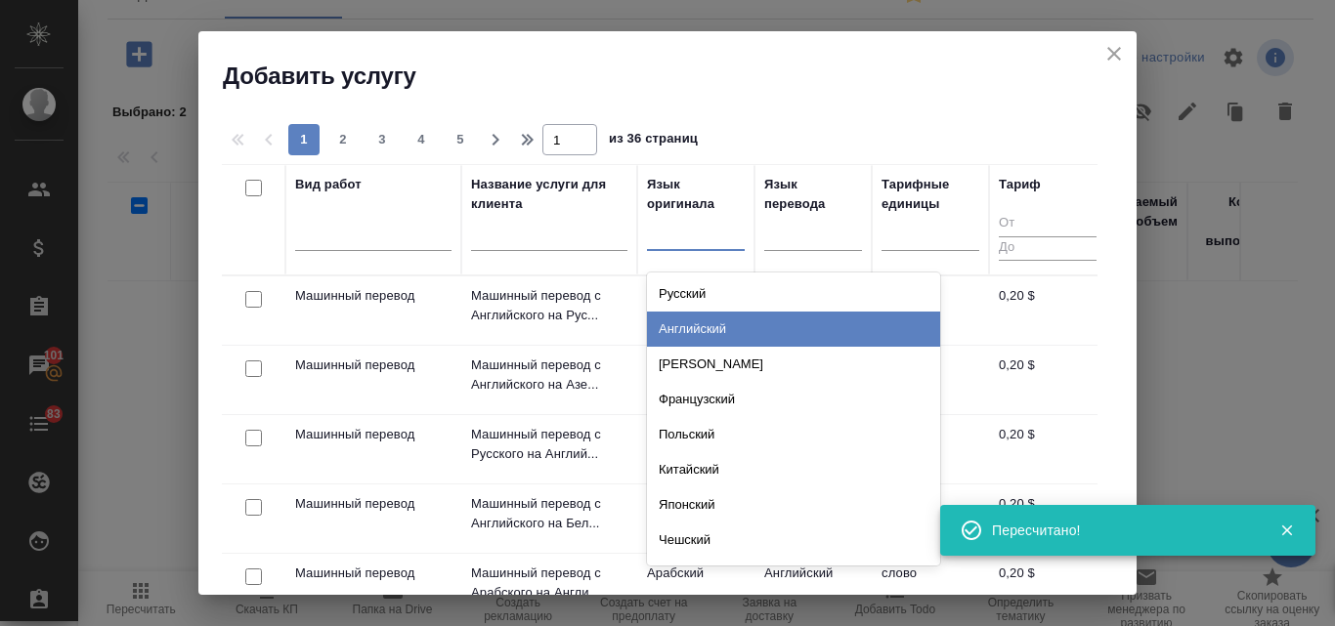
click at [687, 332] on div "Английский" at bounding box center [793, 329] width 293 height 35
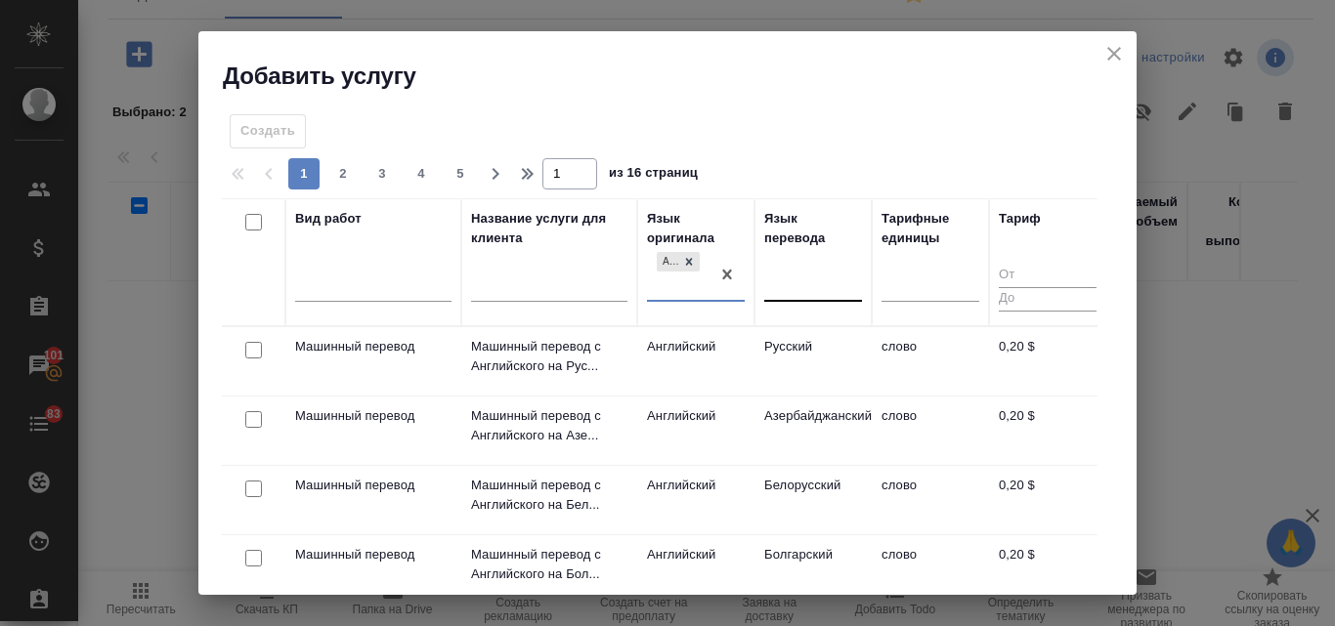
click at [814, 277] on div at bounding box center [813, 283] width 98 height 28
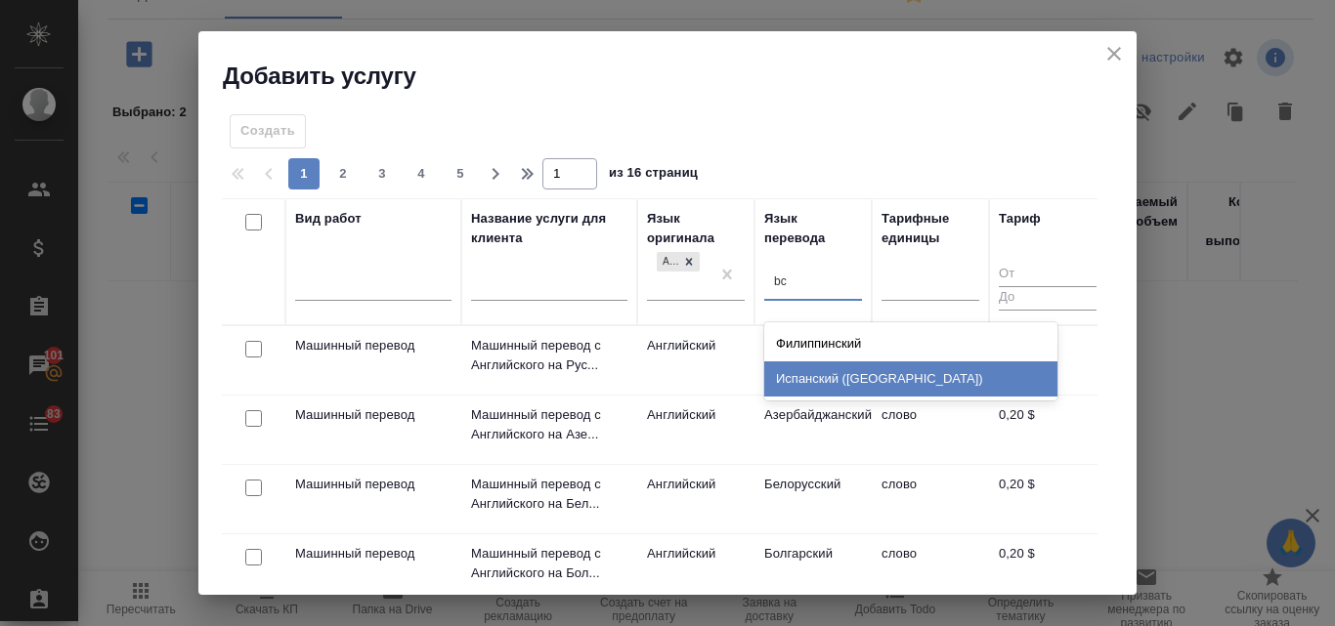
type input "b"
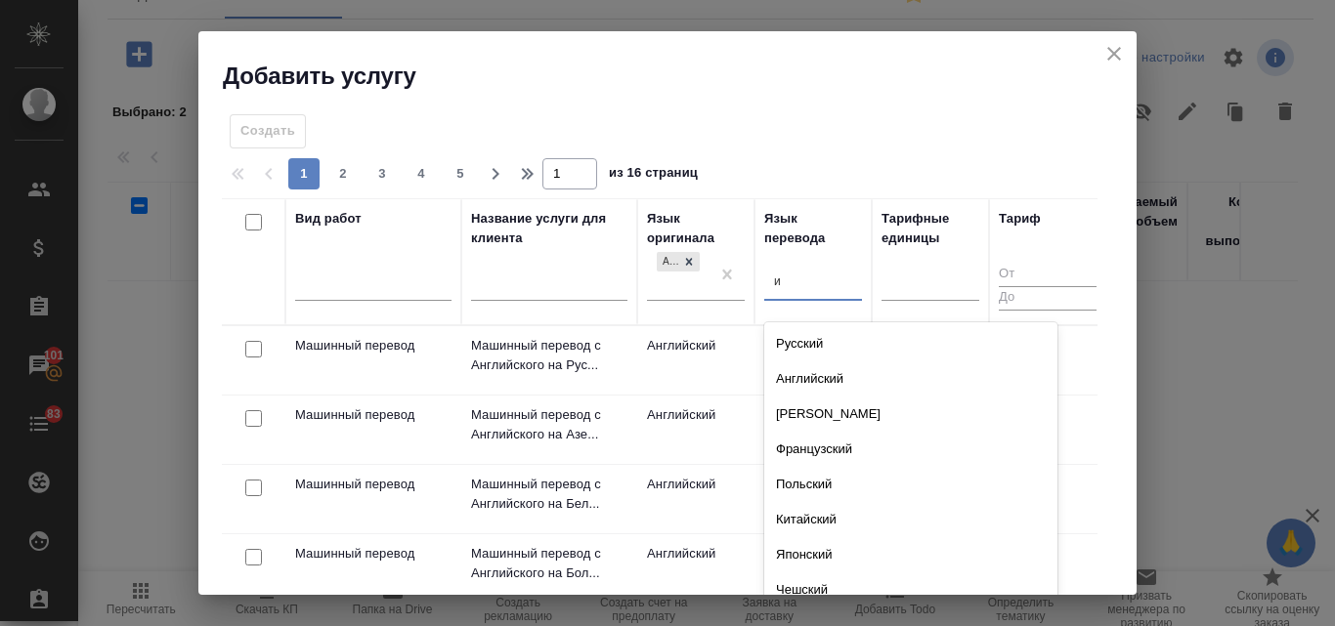
type input "ис"
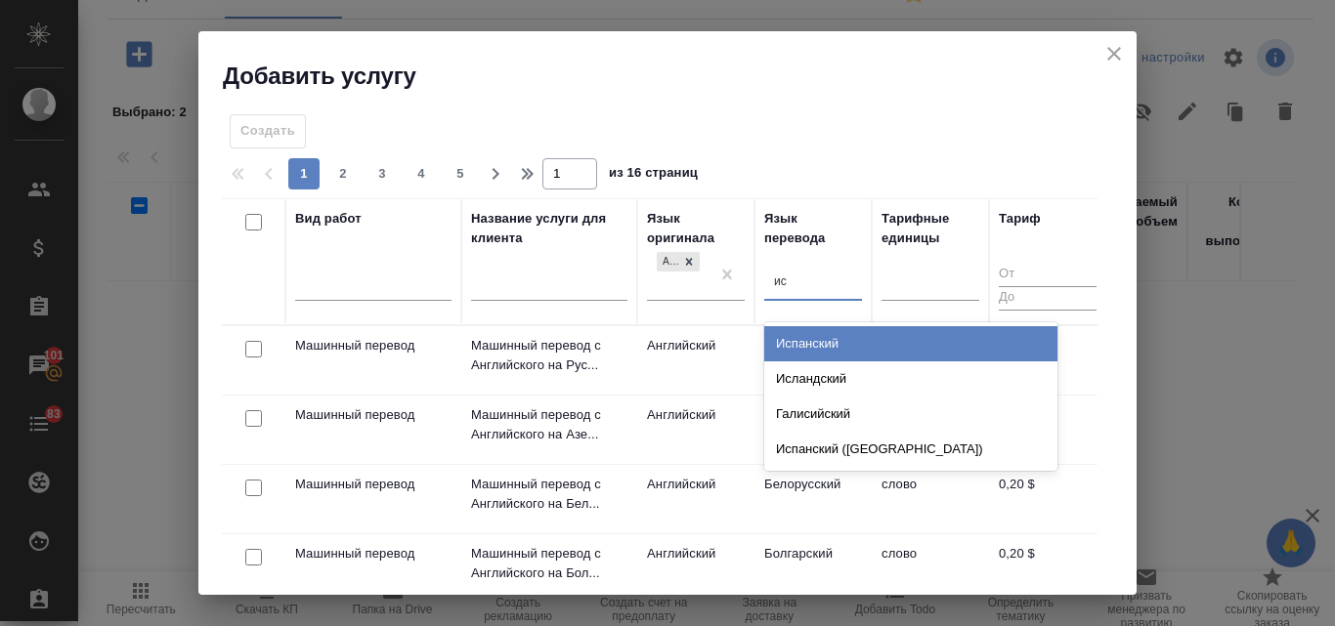
click at [817, 338] on div "Испанский" at bounding box center [910, 343] width 293 height 35
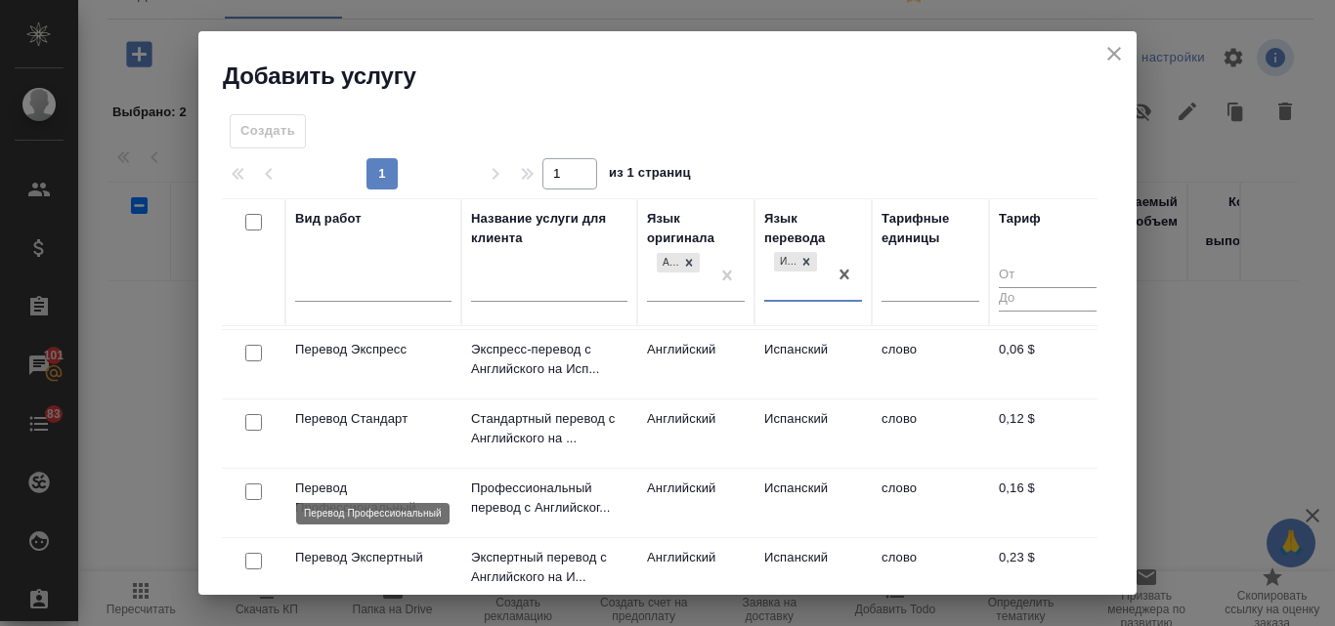
scroll to position [98, 0]
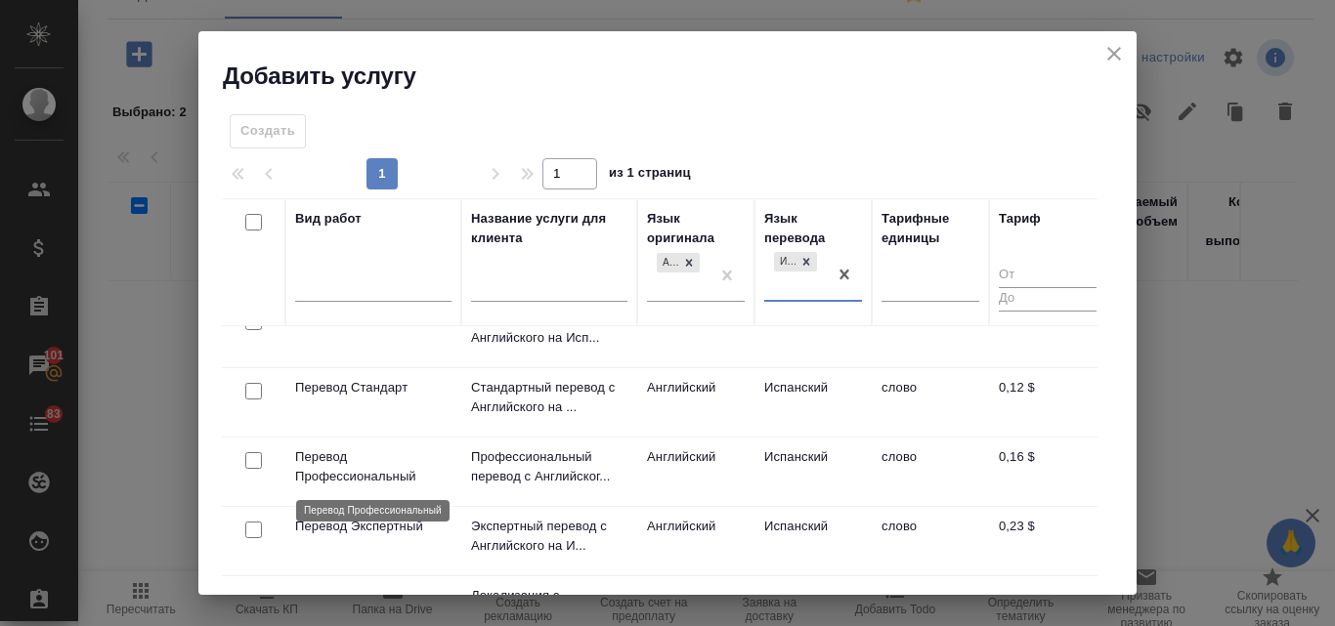
click at [341, 466] on p "Перевод Профессиональный" at bounding box center [373, 466] width 156 height 39
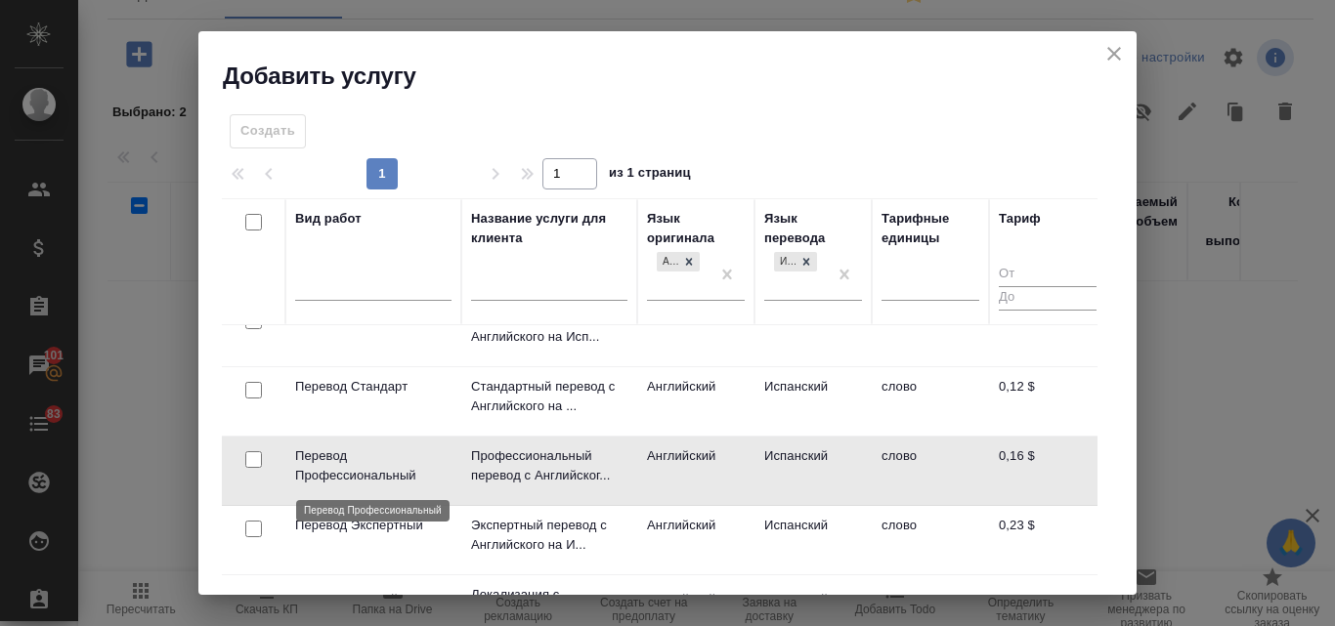
click at [341, 466] on p "Перевод Профессиональный" at bounding box center [373, 465] width 156 height 39
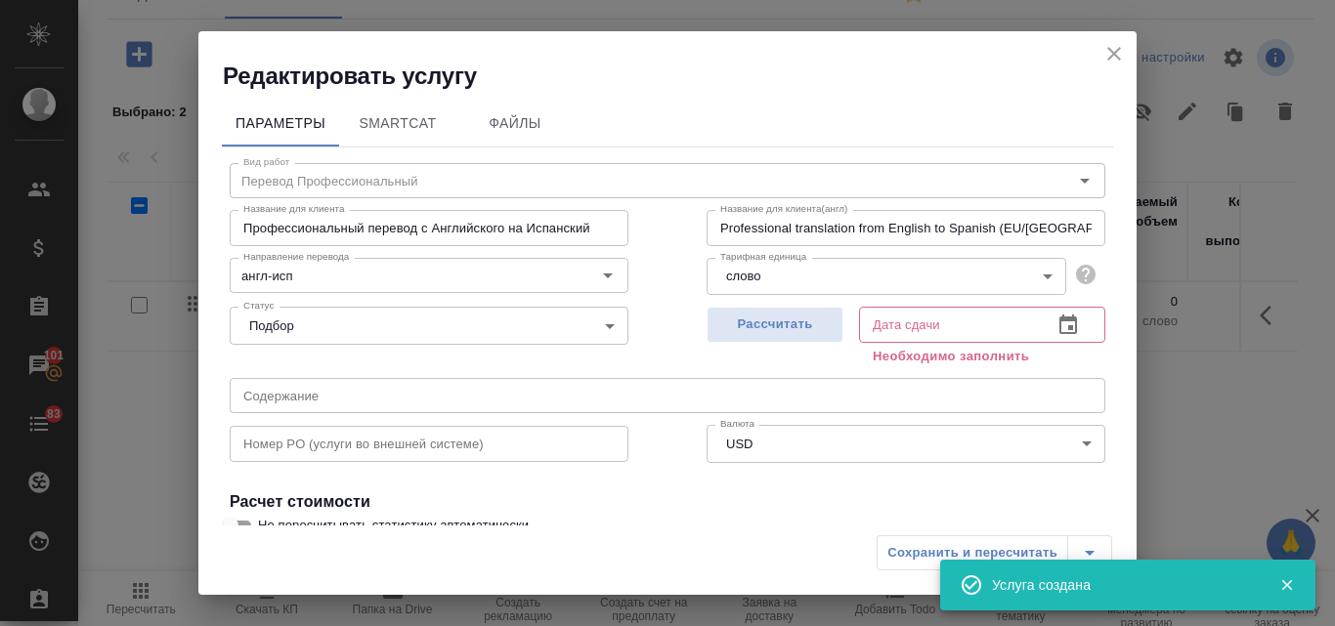
click at [1112, 48] on icon "close" at bounding box center [1113, 53] width 23 height 23
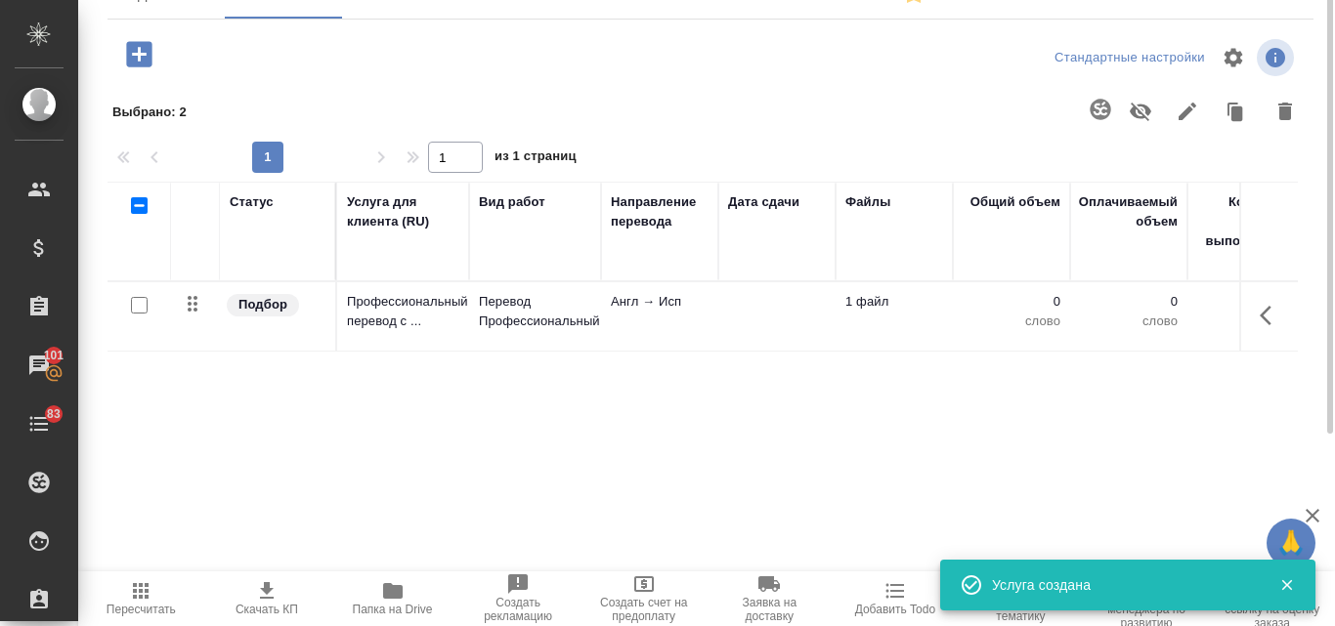
scroll to position [0, 0]
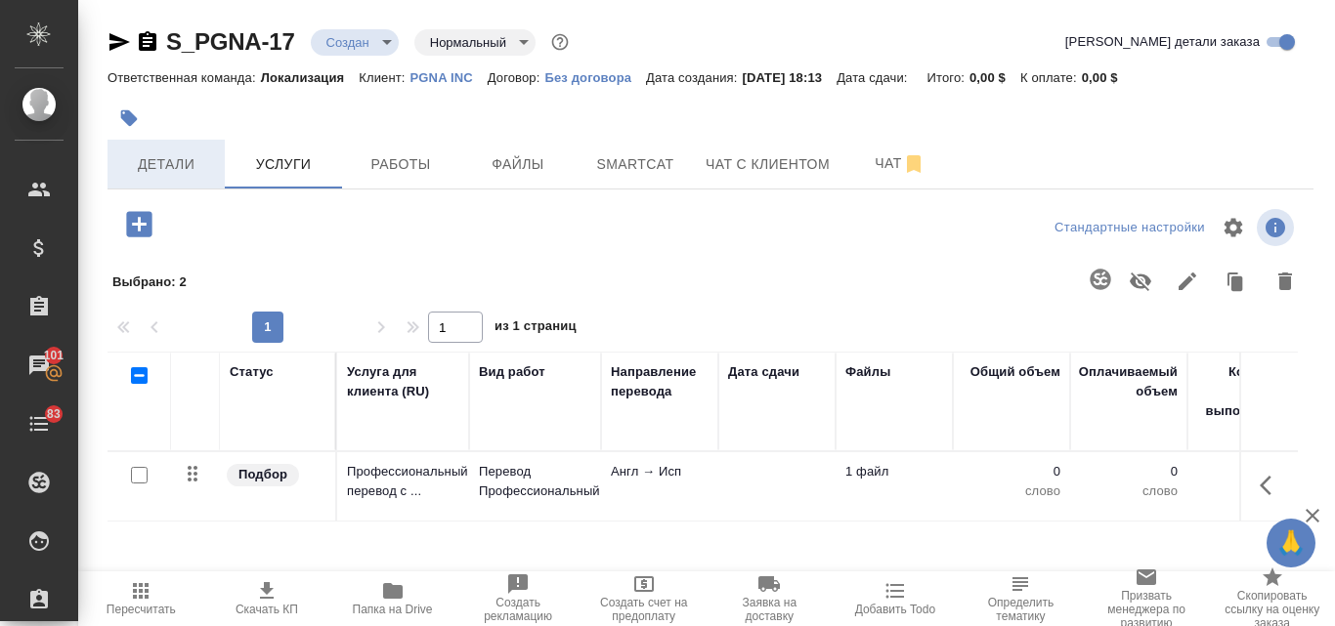
click at [179, 160] on span "Детали" at bounding box center [166, 164] width 94 height 24
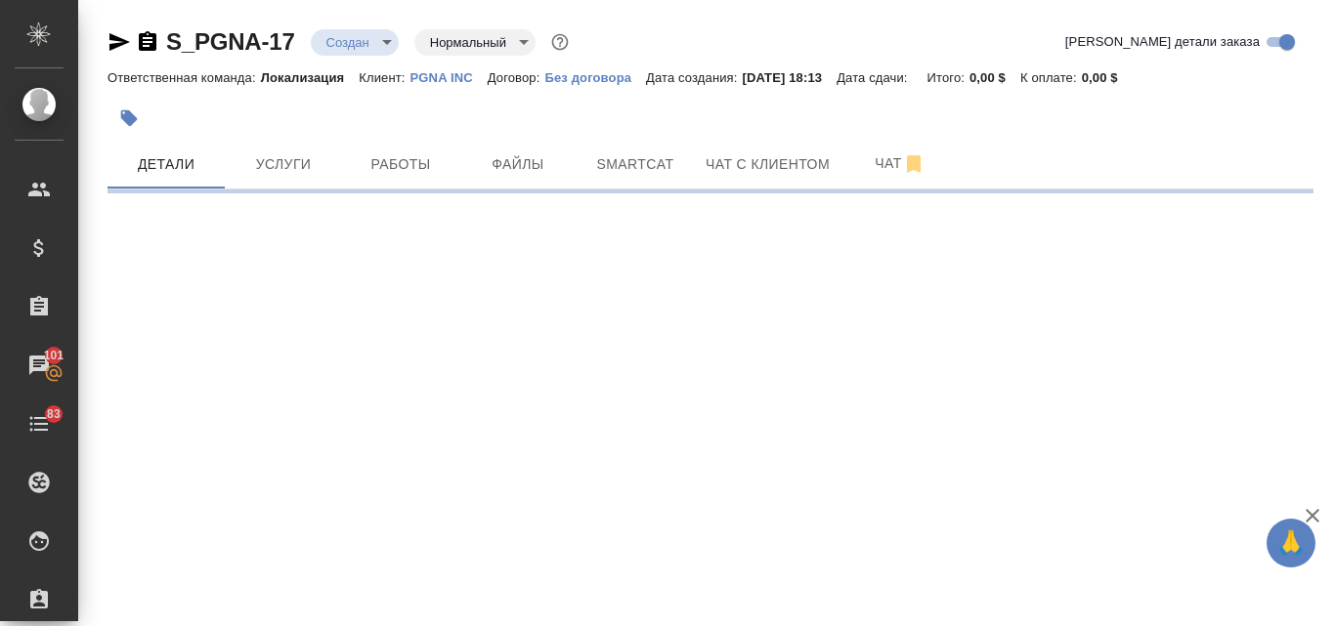
select select "RU"
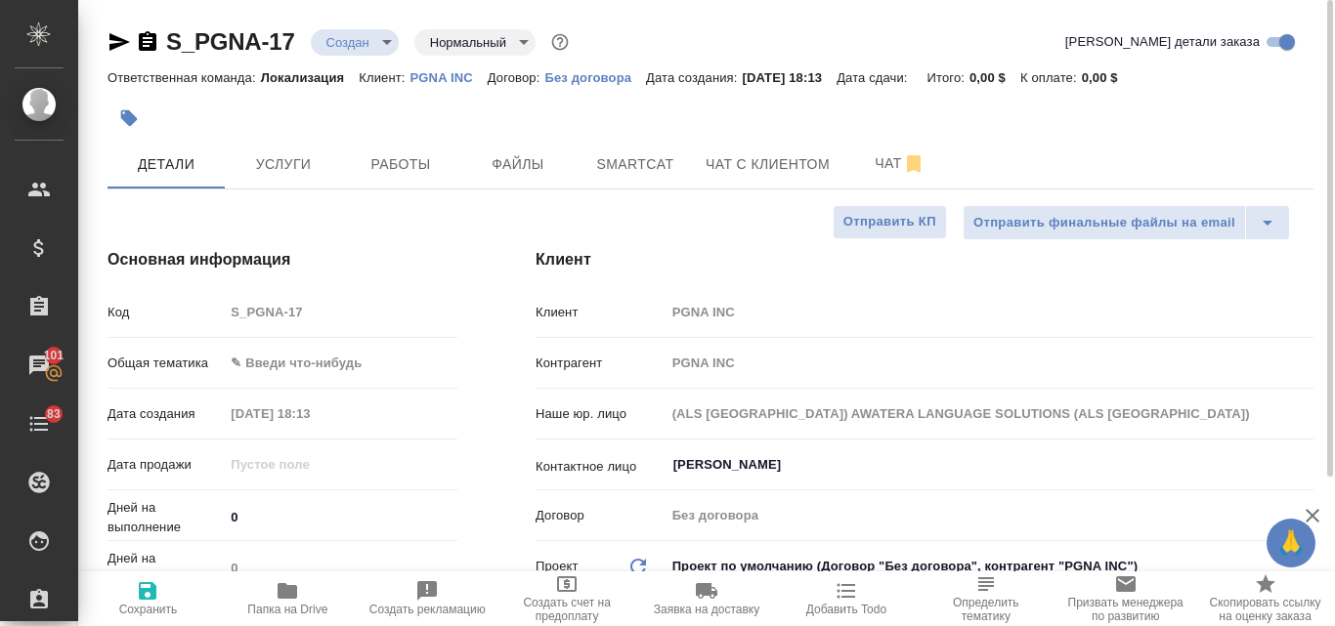
type textarea "x"
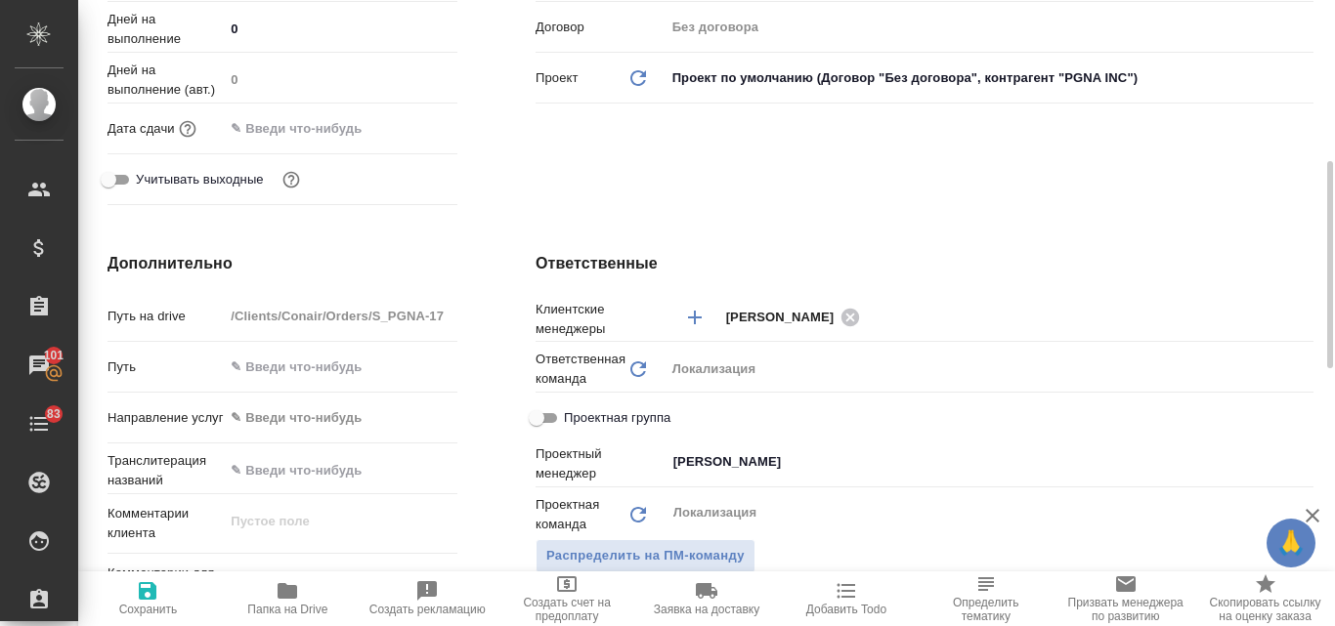
scroll to position [782, 0]
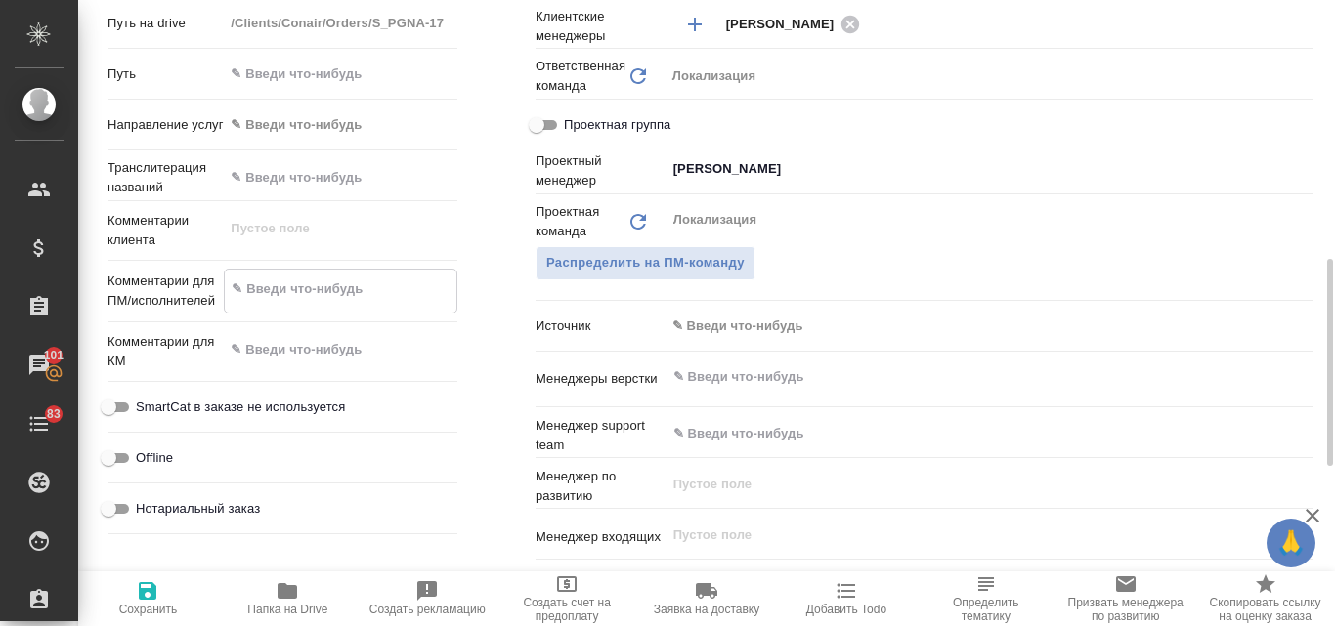
type textarea "x"
click at [287, 298] on textarea at bounding box center [341, 289] width 232 height 33
paste textarea "Good day Anna, I was wondering if you’d be able to quote us a price to translat…"
type textarea "Good day Anna, I was wondering if you’d be able to quote us a price to translat…"
type textarea "x"
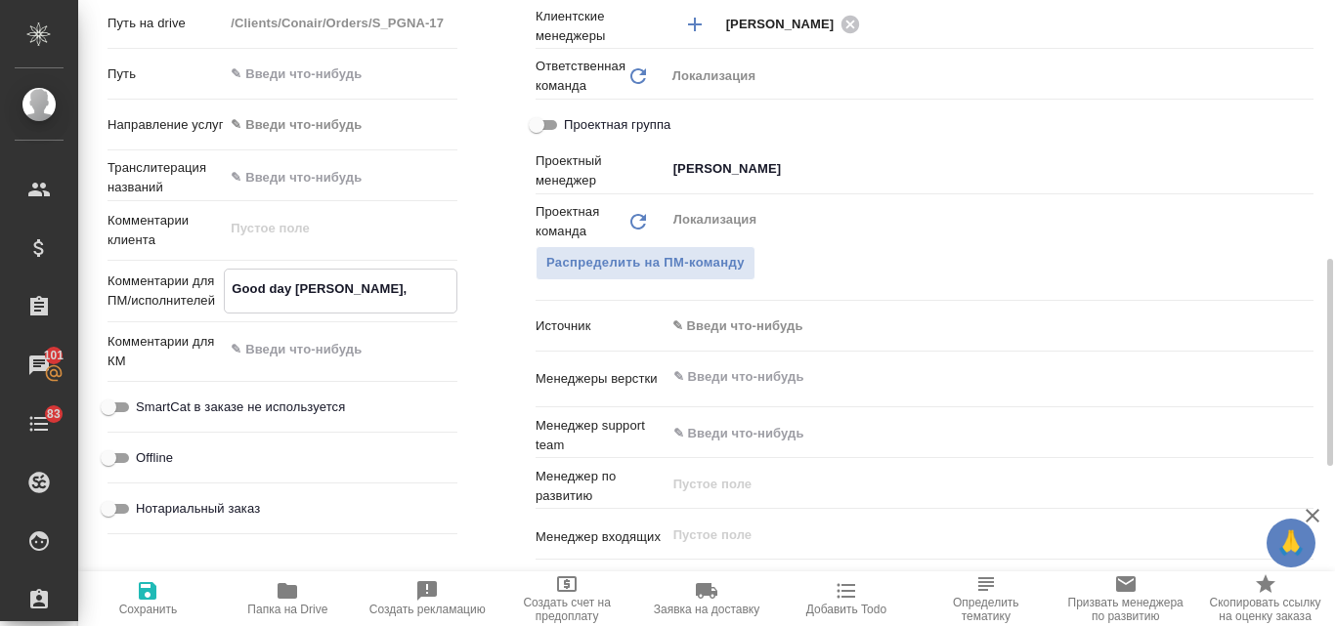
type textarea "x"
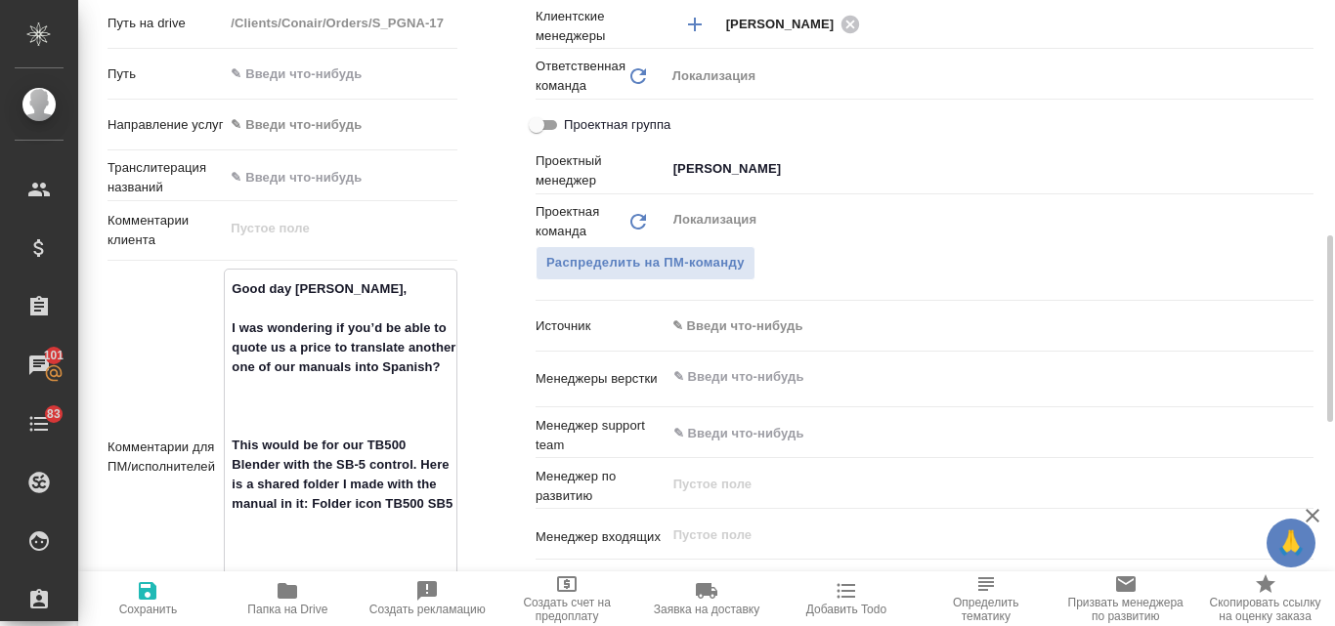
scroll to position [784, 0]
drag, startPoint x: 338, startPoint y: 290, endPoint x: 227, endPoint y: 294, distance: 111.4
click at [227, 294] on textarea "Good day Anna, I was wondering if you’d be able to quote us a price to translat…" at bounding box center [341, 453] width 232 height 365
type textarea "I was wondering if you’d be able to quote us a price to translate another one o…"
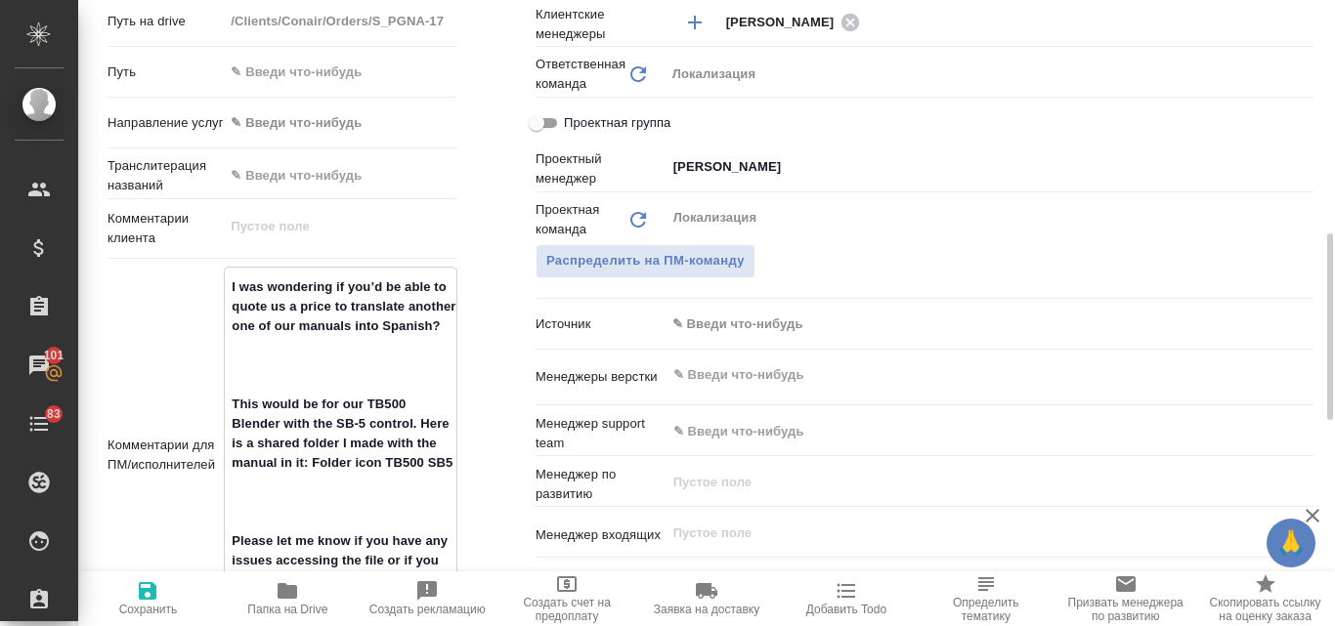
type textarea "x"
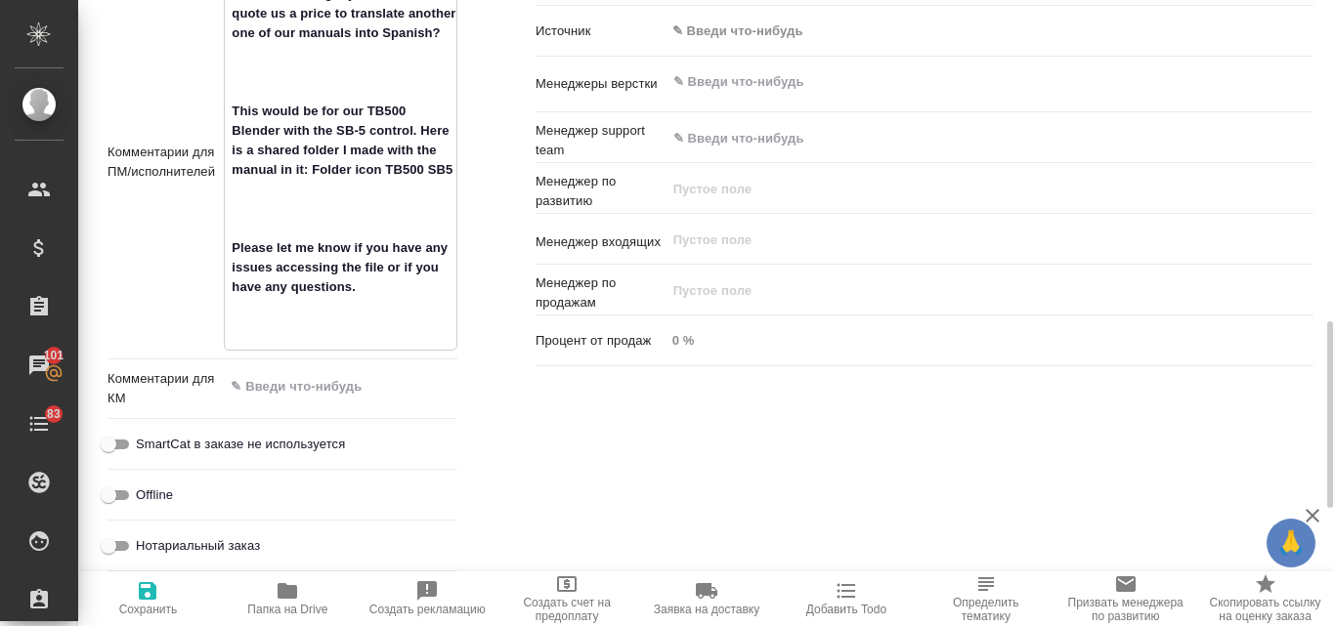
type textarea "I was wondering if you’d be able to quote us a price to translate another one o…"
type textarea "x"
click at [144, 583] on icon "button" at bounding box center [148, 591] width 18 height 18
type textarea "x"
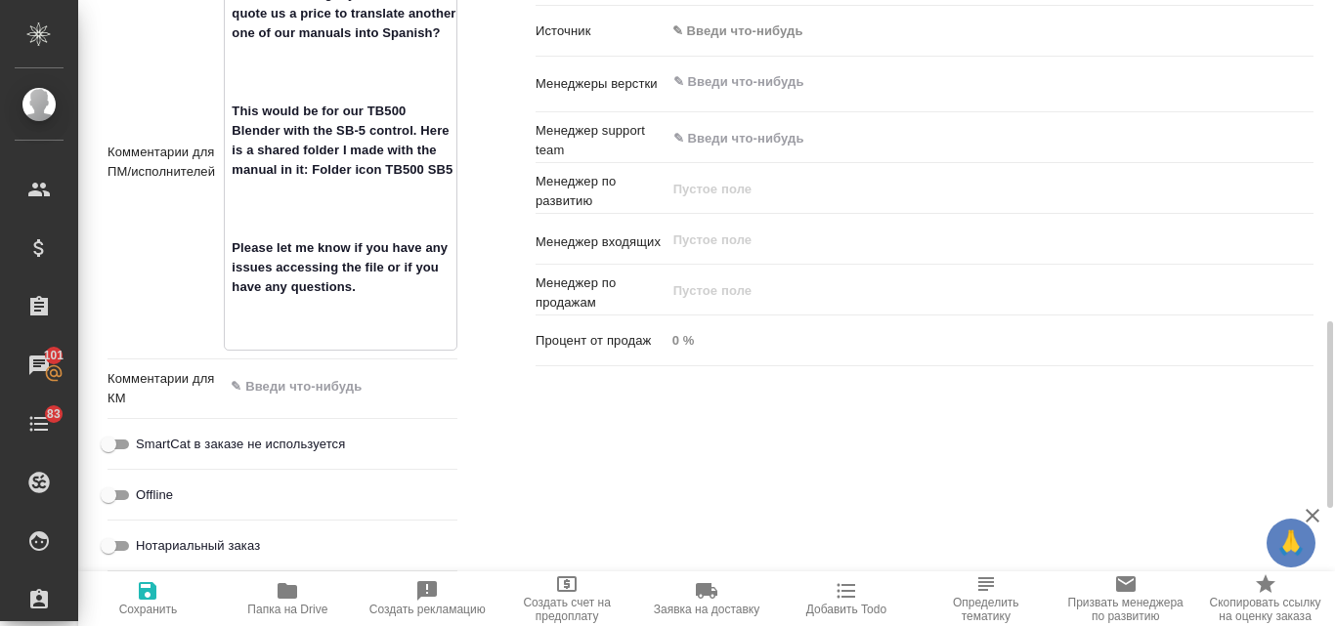
type textarea "x"
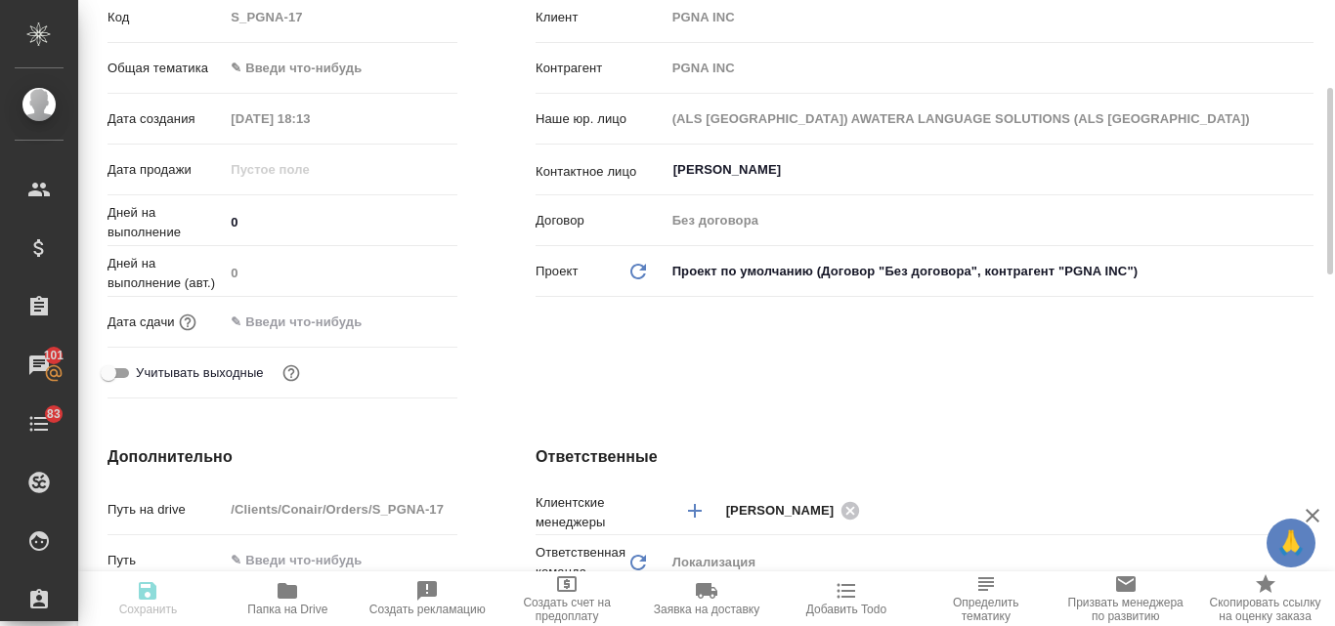
scroll to position [0, 0]
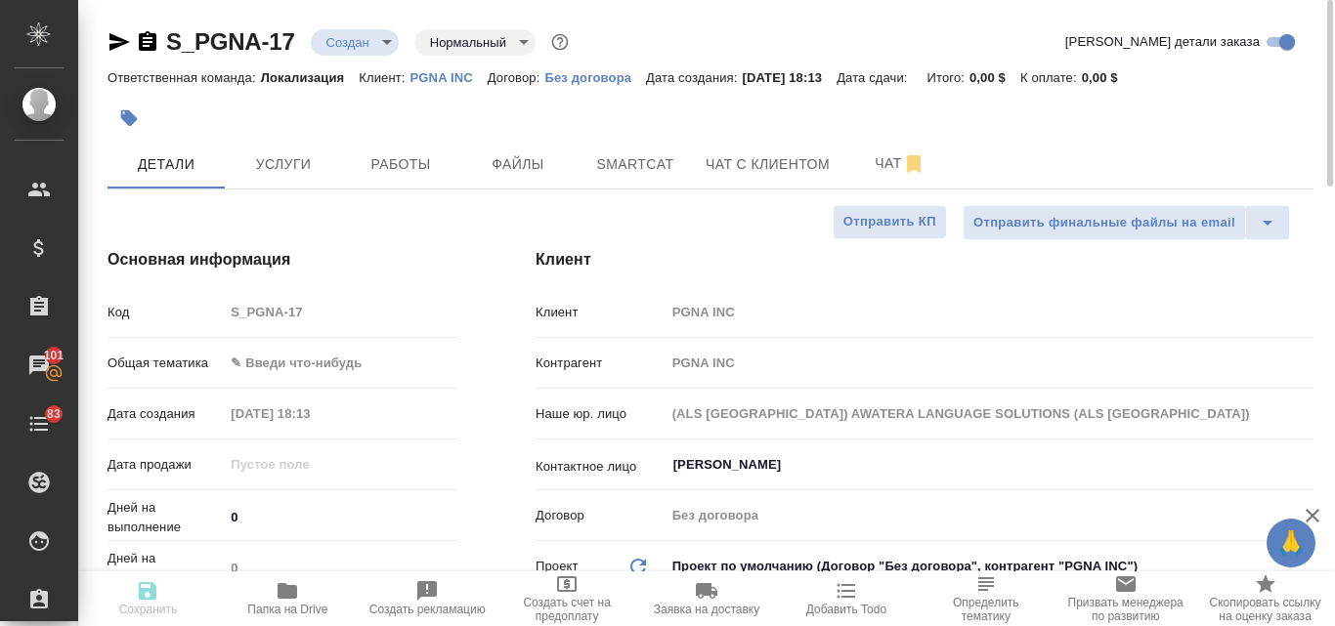
type textarea "x"
click at [387, 47] on body "🙏 .cls-1 fill:#fff; AWATERA Valyaeva Anna Клиенты Спецификации Заказы 101 Чаты …" at bounding box center [667, 313] width 1335 height 626
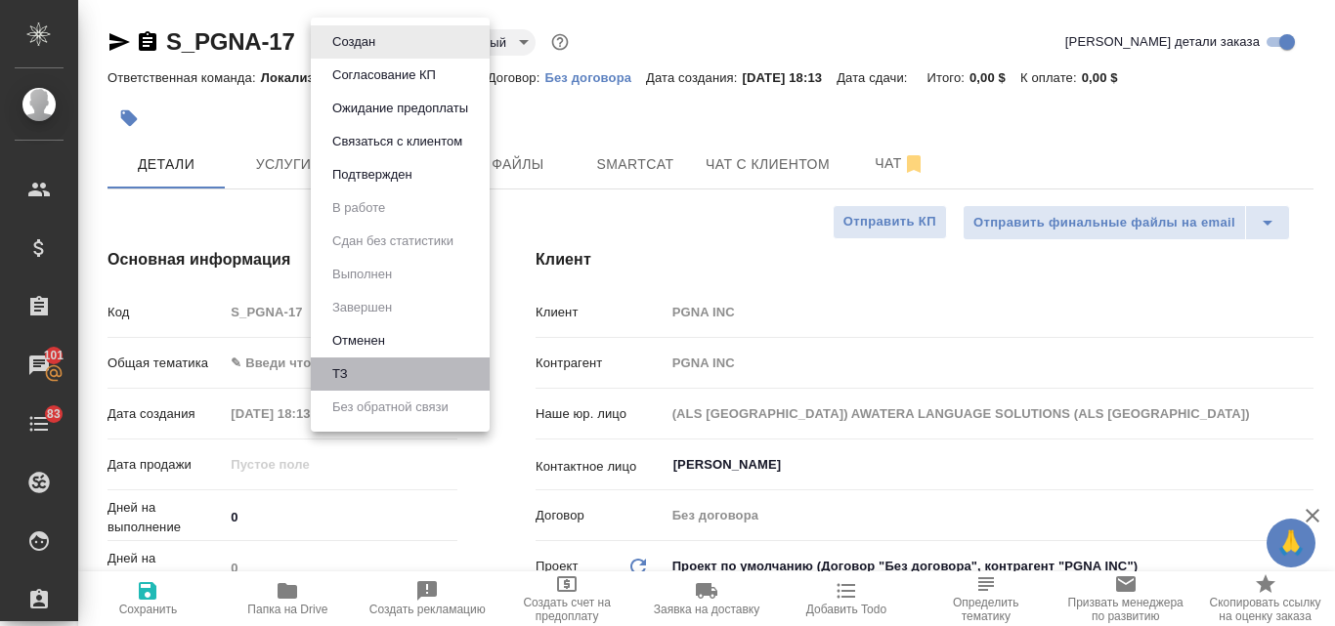
click at [378, 363] on li "ТЗ" at bounding box center [400, 374] width 179 height 33
type textarea "x"
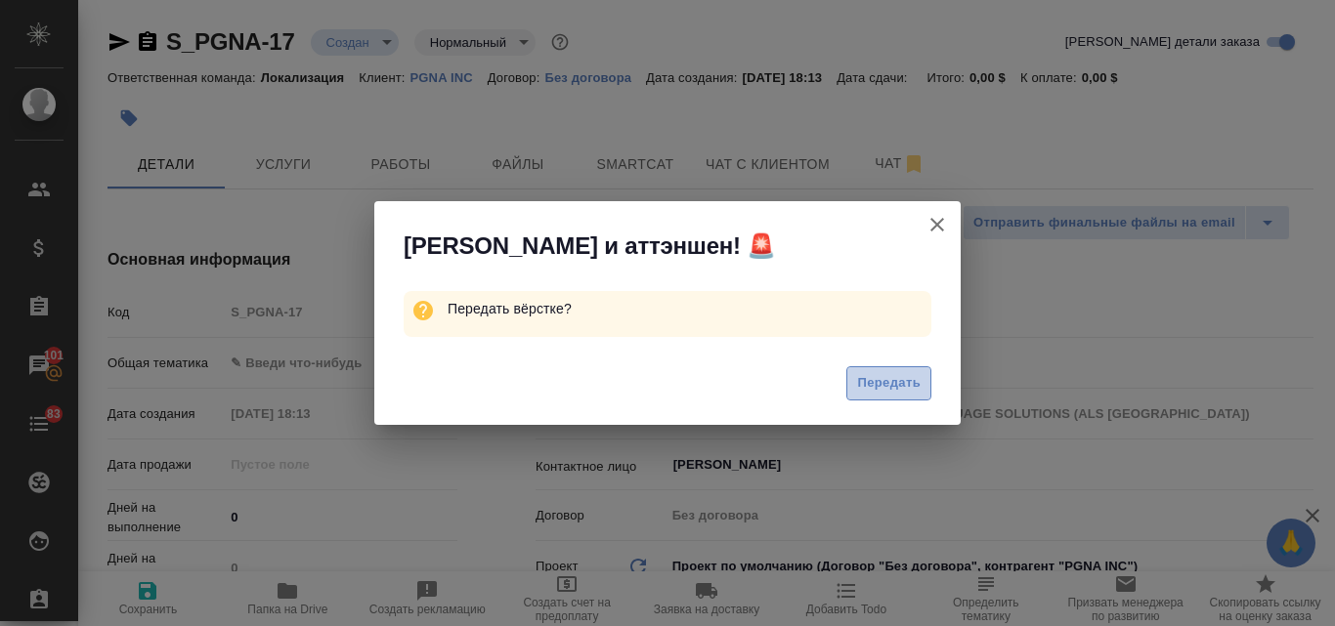
click at [890, 392] on span "Передать" at bounding box center [889, 383] width 64 height 22
type textarea "x"
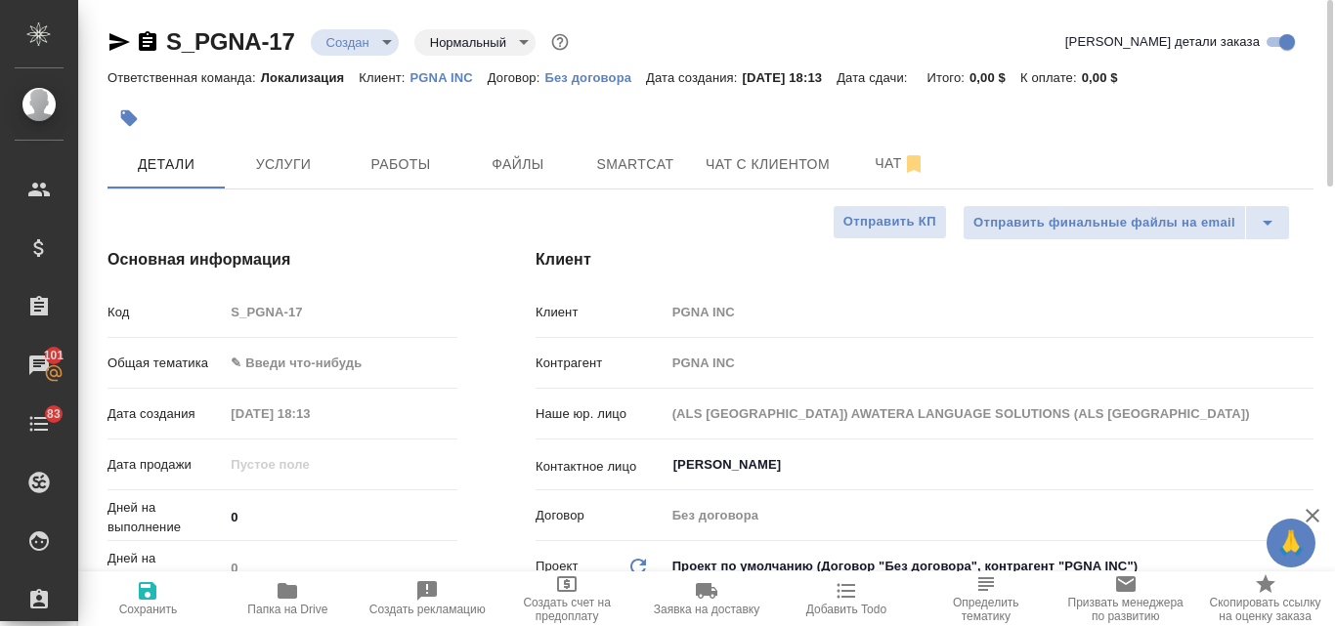
click at [268, 365] on body "🙏 .cls-1 fill:#fff; AWATERA Valyaeva Anna Клиенты Спецификации Заказы 101 Чаты …" at bounding box center [667, 313] width 1335 height 626
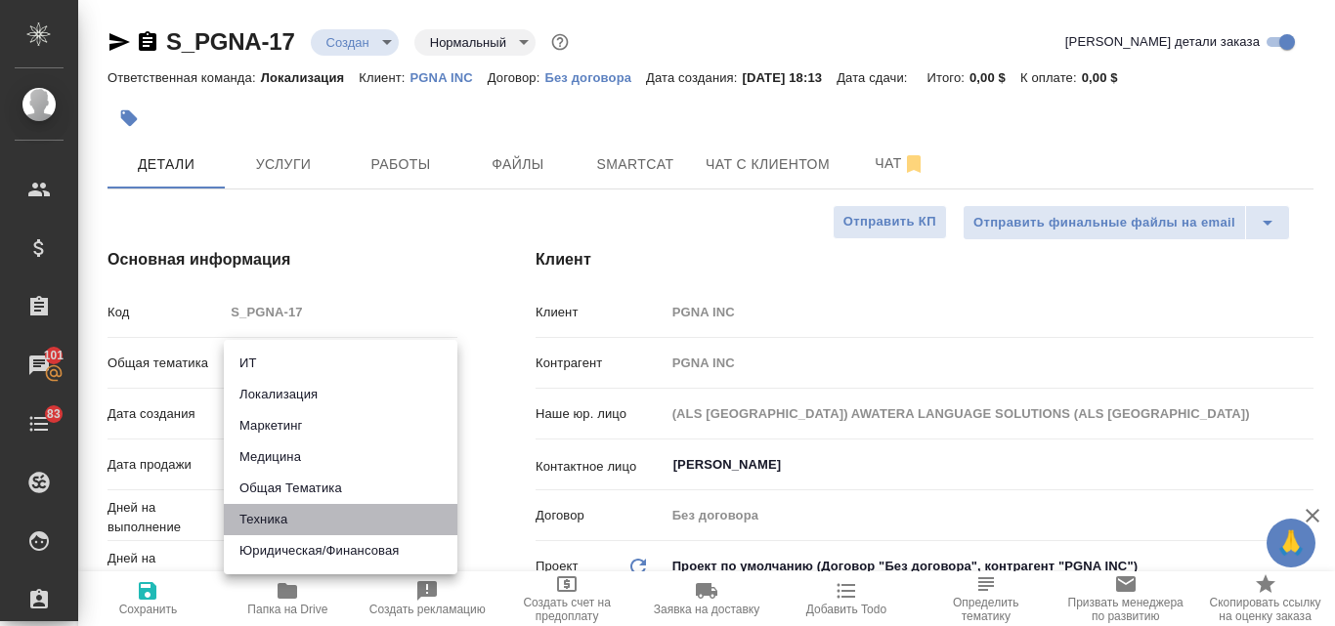
click at [282, 521] on li "Техника" at bounding box center [341, 519] width 234 height 31
type input "tech"
type textarea "x"
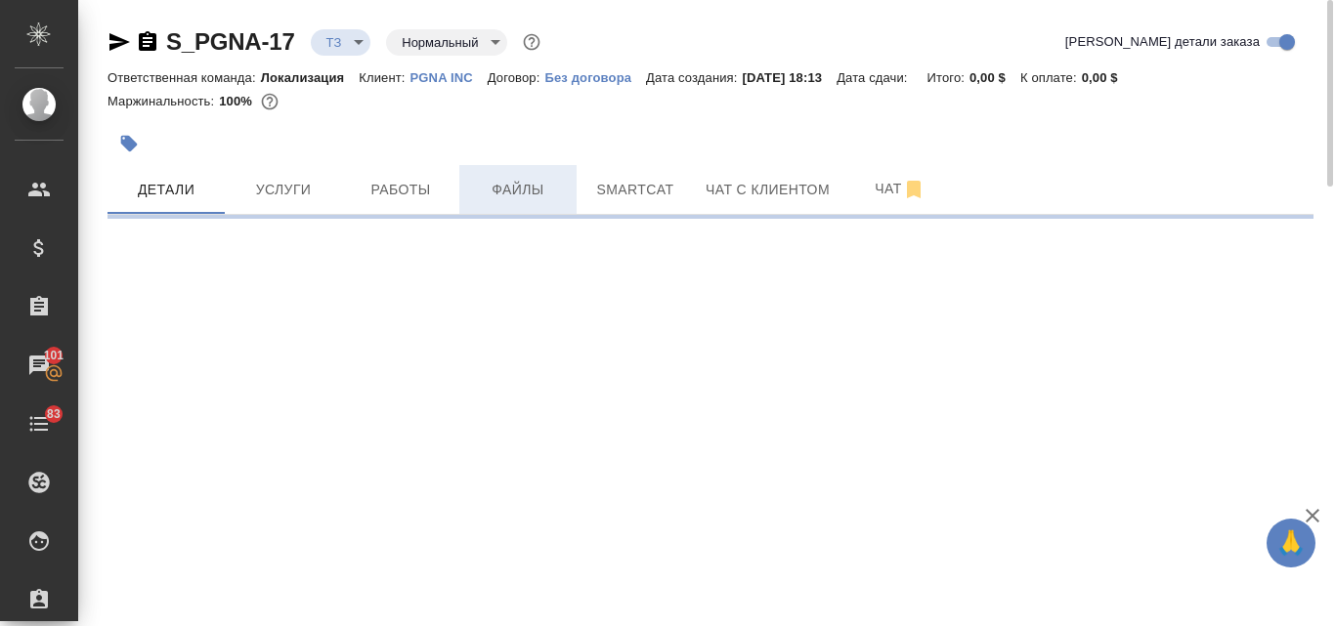
select select "RU"
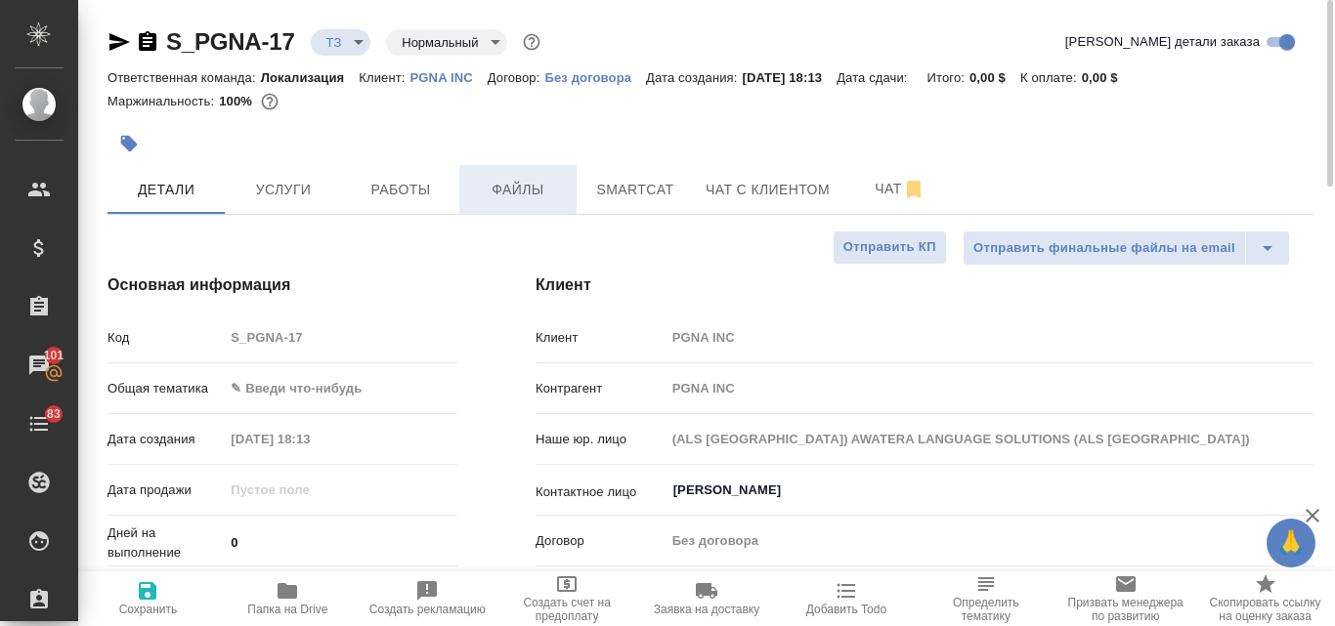
type textarea "x"
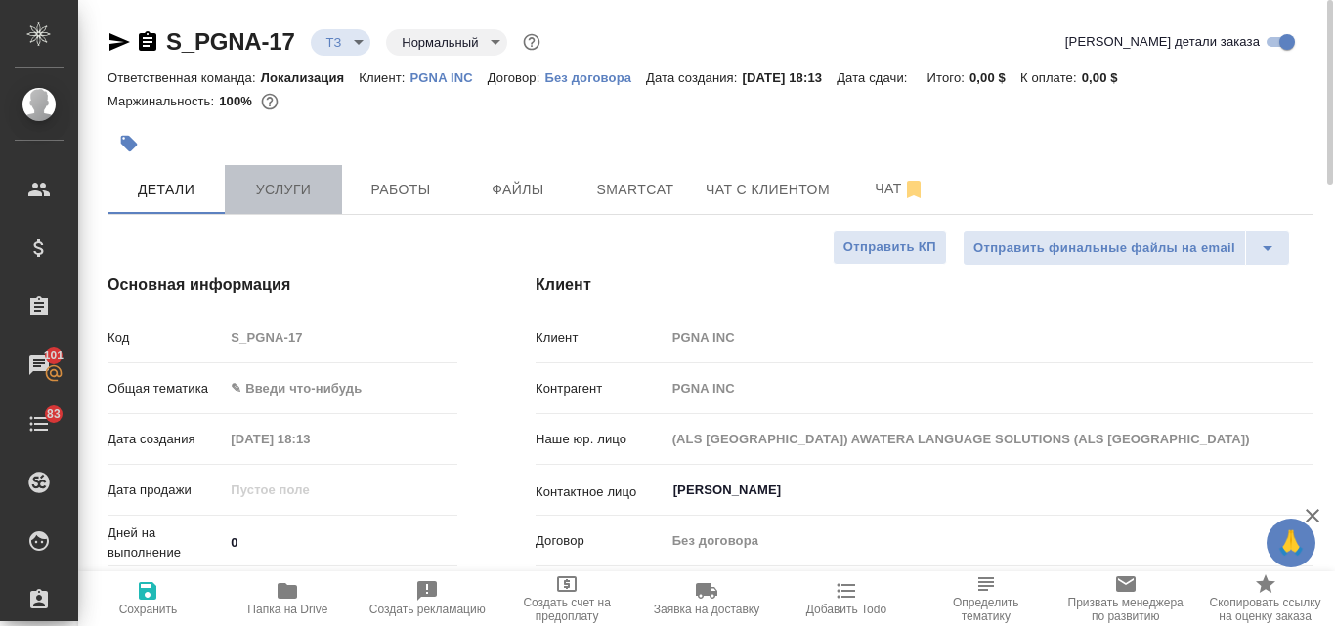
click at [294, 197] on span "Услуги" at bounding box center [283, 190] width 94 height 24
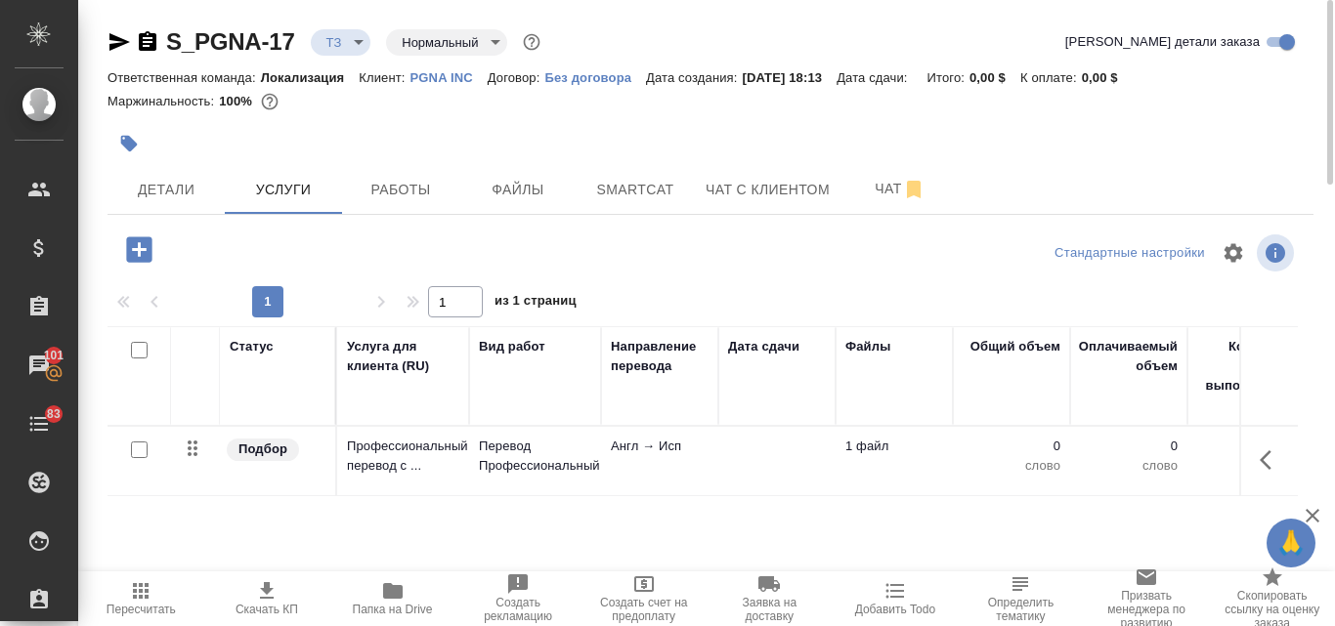
click at [138, 452] on input "checkbox" at bounding box center [139, 450] width 17 height 17
checkbox input "true"
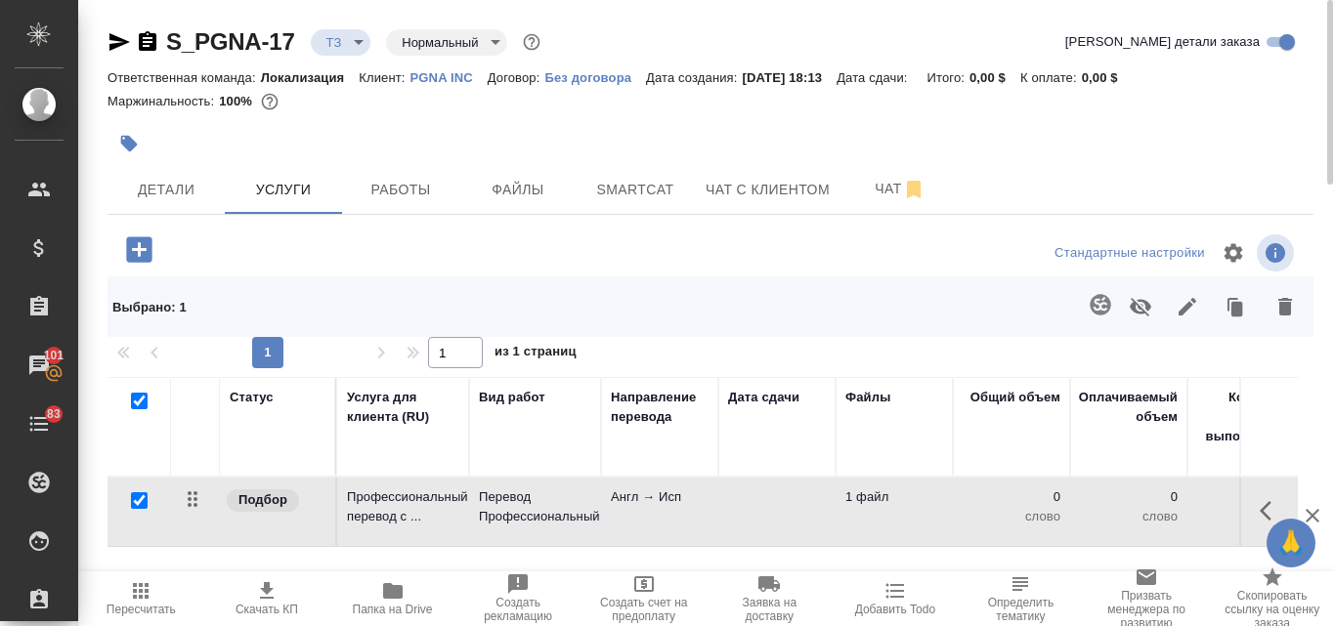
click at [1102, 314] on icon "button" at bounding box center [1099, 304] width 21 height 21
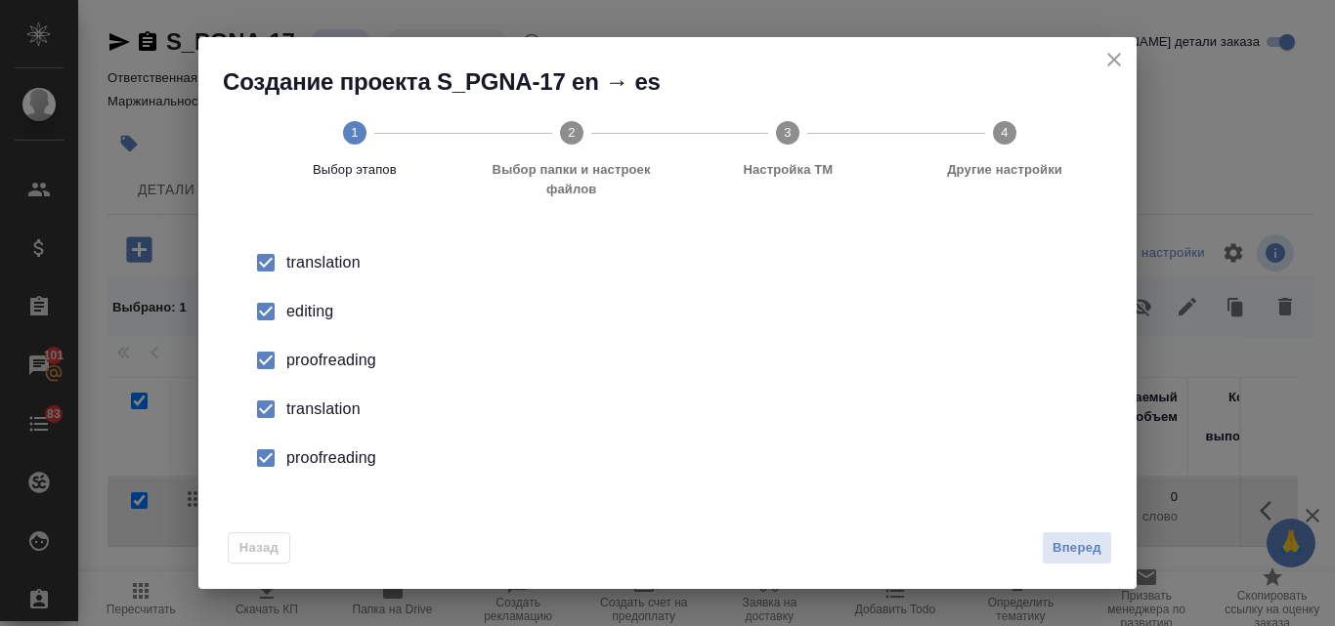
click at [318, 310] on div "editing" at bounding box center [687, 311] width 803 height 23
click at [310, 356] on div "proofreading" at bounding box center [687, 360] width 803 height 23
click at [307, 406] on div "translation" at bounding box center [687, 409] width 803 height 23
click at [313, 447] on div "proofreading" at bounding box center [687, 457] width 803 height 23
click at [1093, 551] on span "Вперед" at bounding box center [1076, 548] width 49 height 22
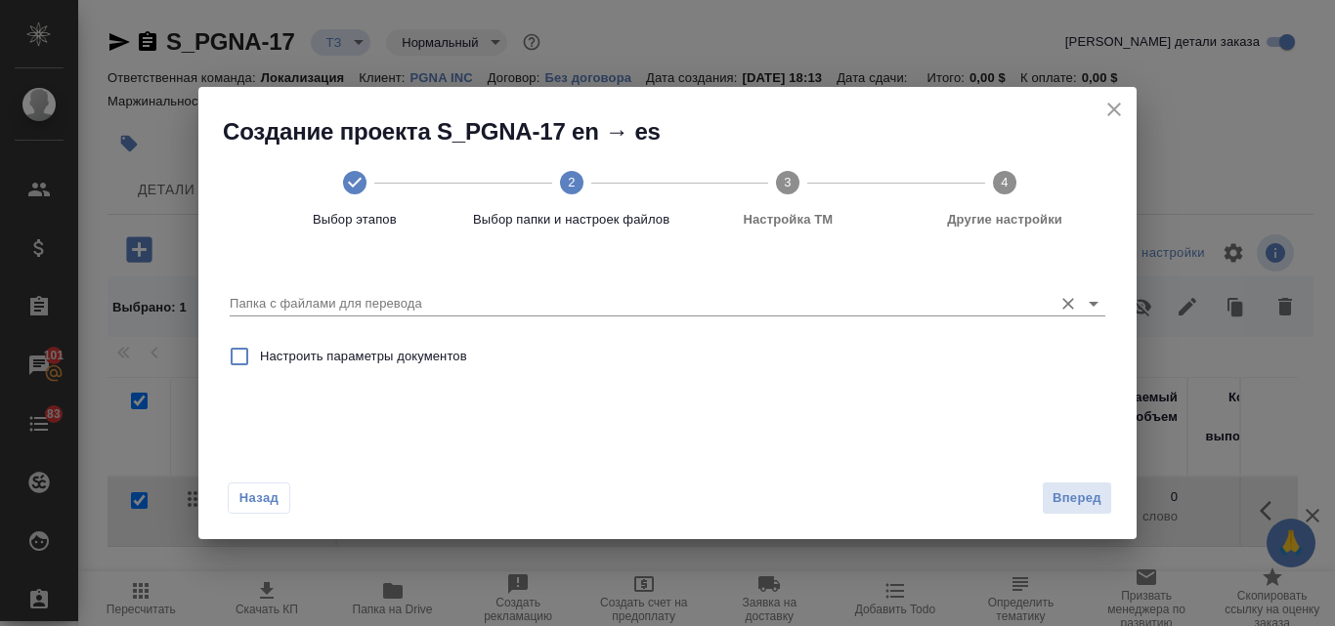
click at [310, 307] on input "Папка с файлами для перевода" at bounding box center [636, 303] width 813 height 23
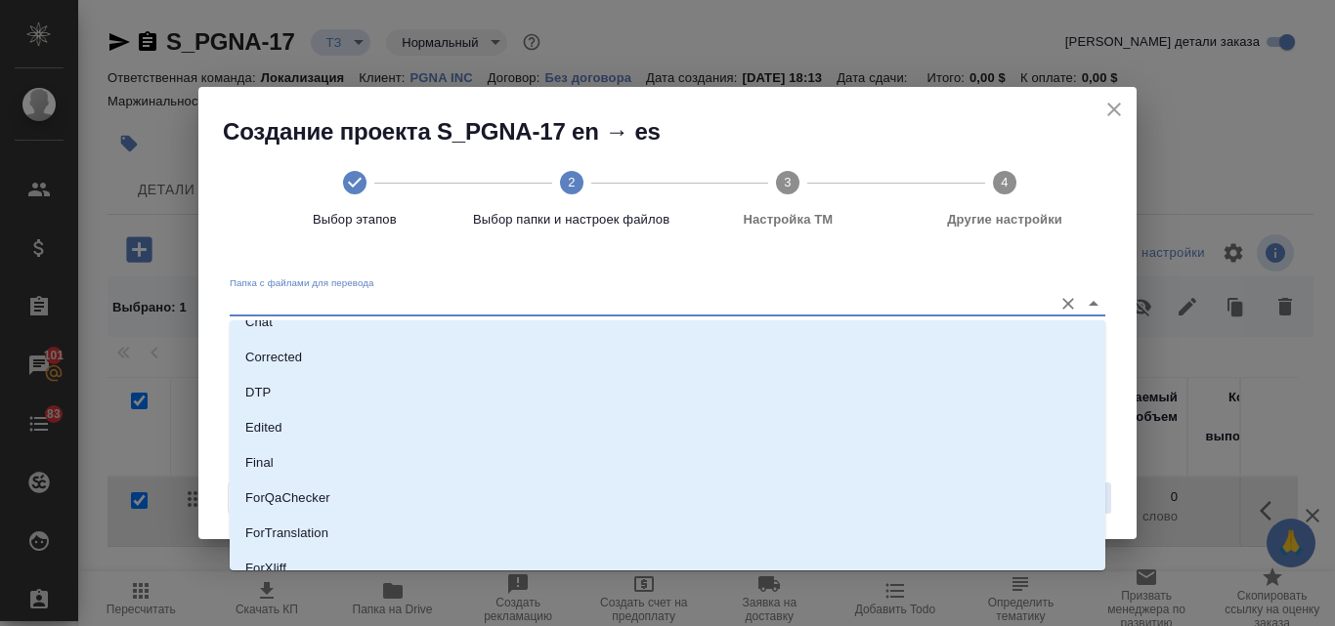
scroll to position [195, 0]
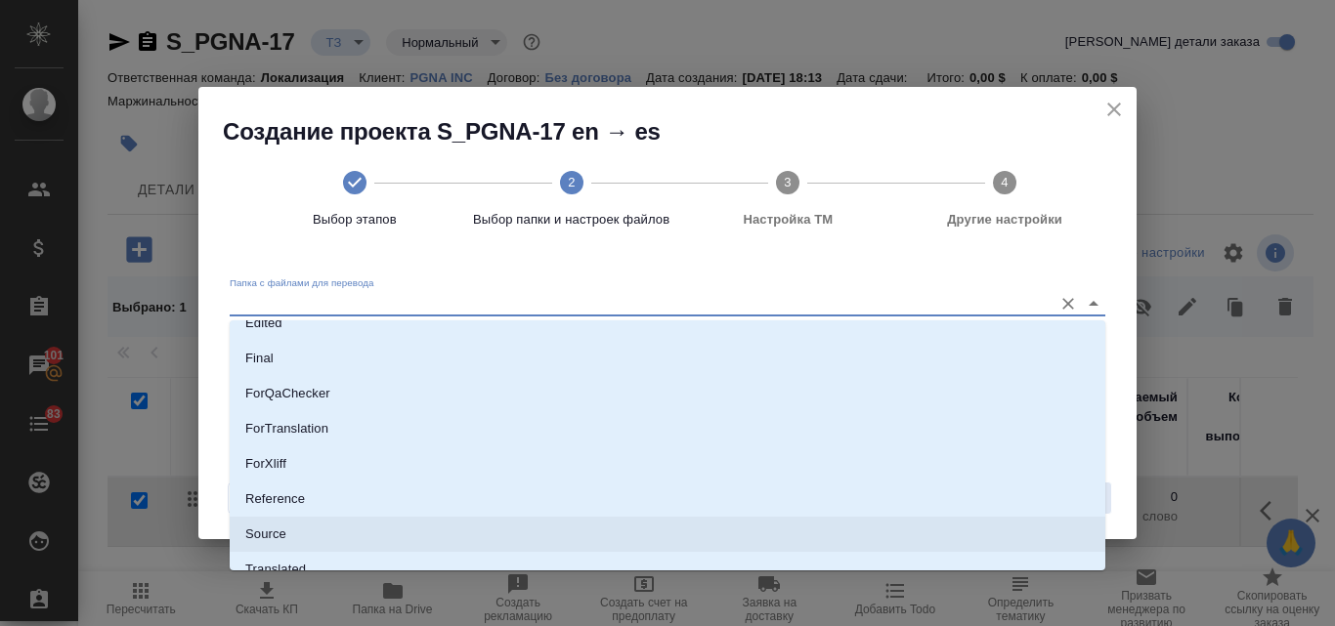
click at [276, 531] on p "Source" at bounding box center [265, 535] width 41 height 20
type input "Source"
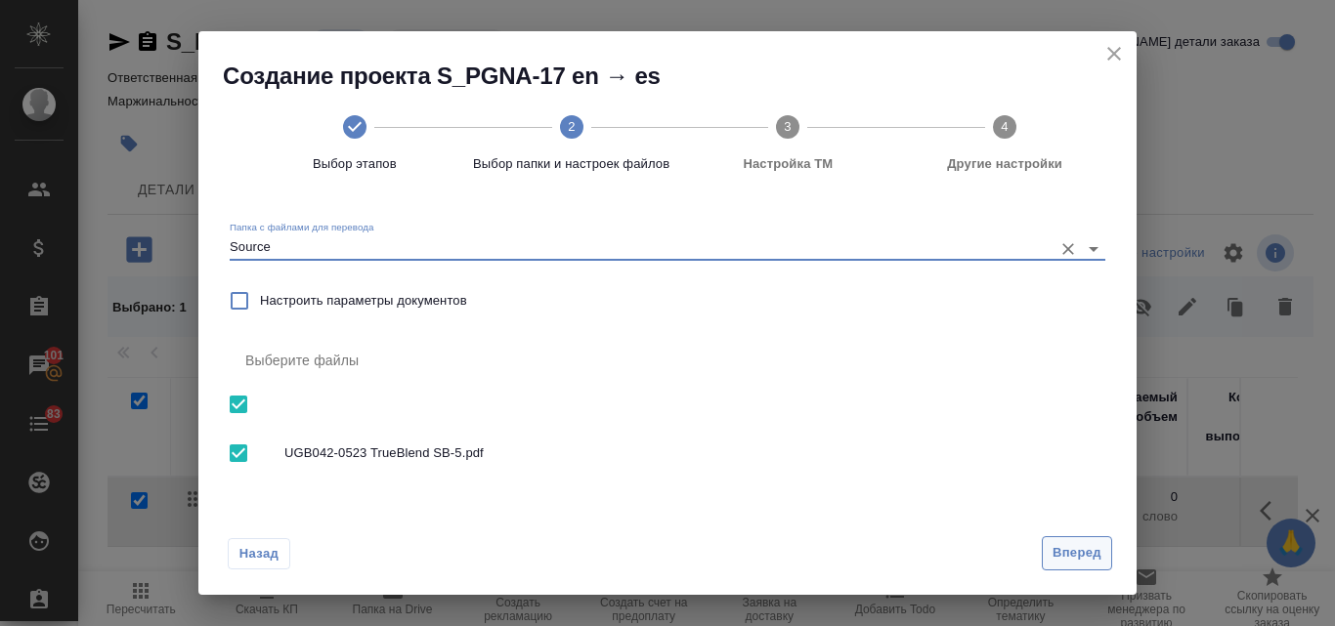
click at [1084, 559] on span "Вперед" at bounding box center [1076, 553] width 49 height 22
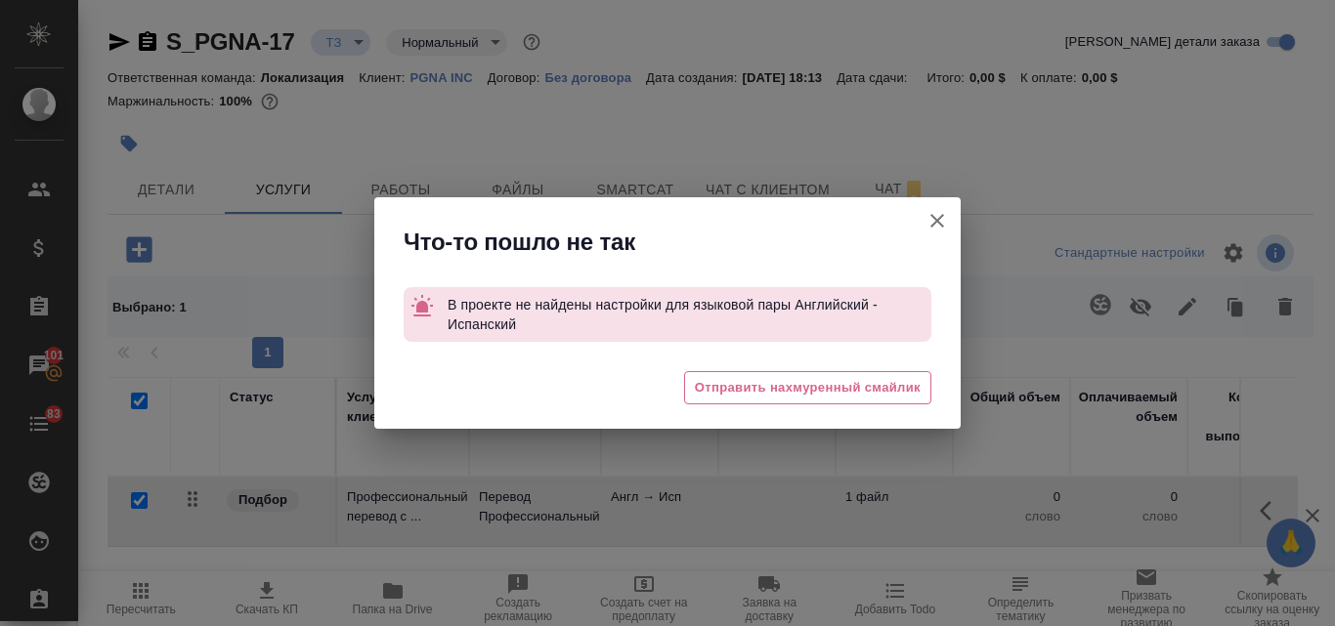
click at [941, 224] on icon "button" at bounding box center [937, 221] width 14 height 14
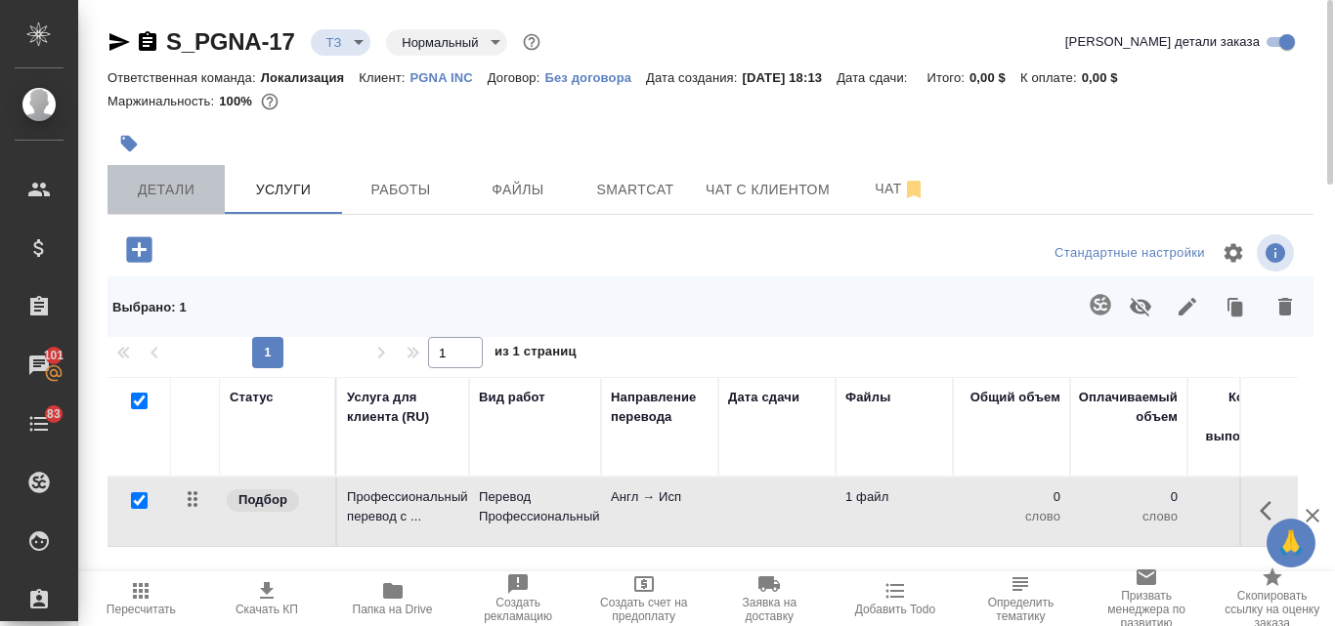
click at [185, 197] on span "Детали" at bounding box center [166, 190] width 94 height 24
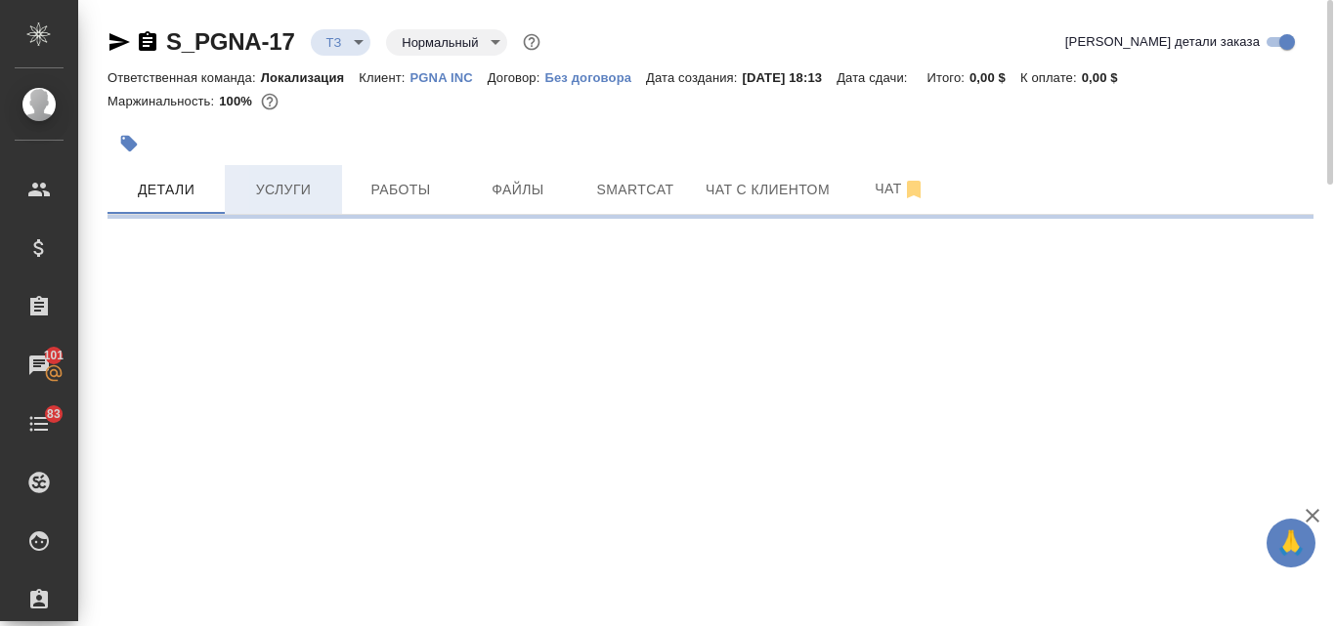
select select "RU"
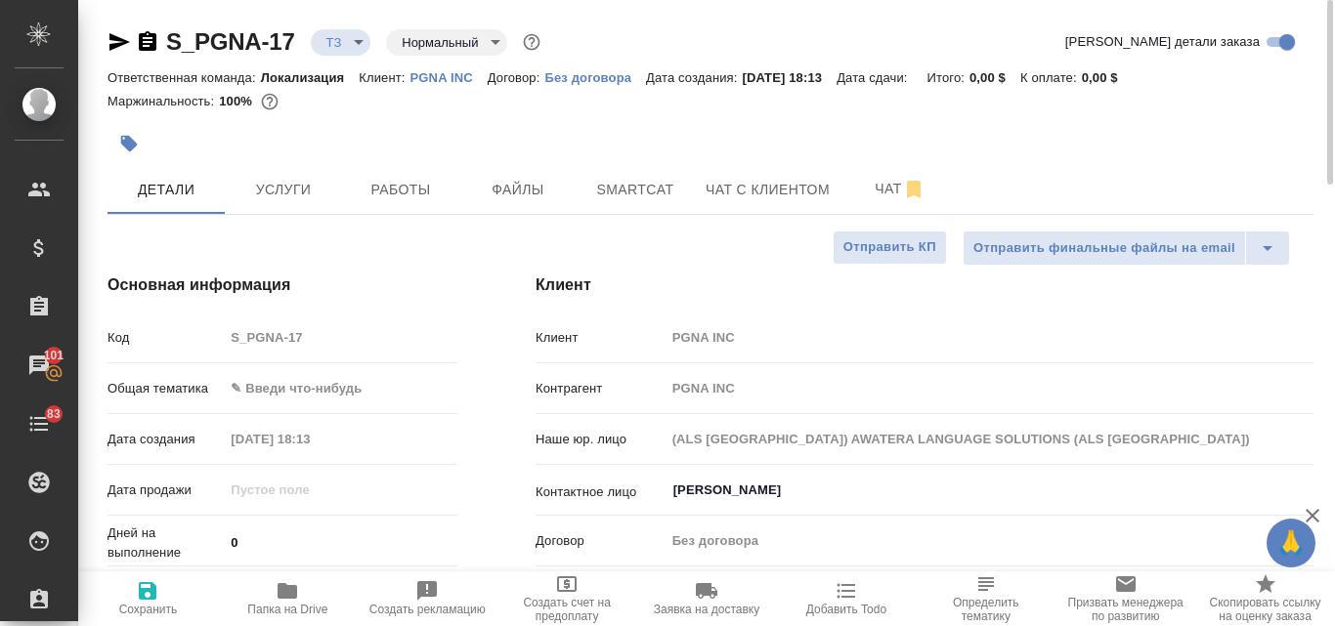
type textarea "x"
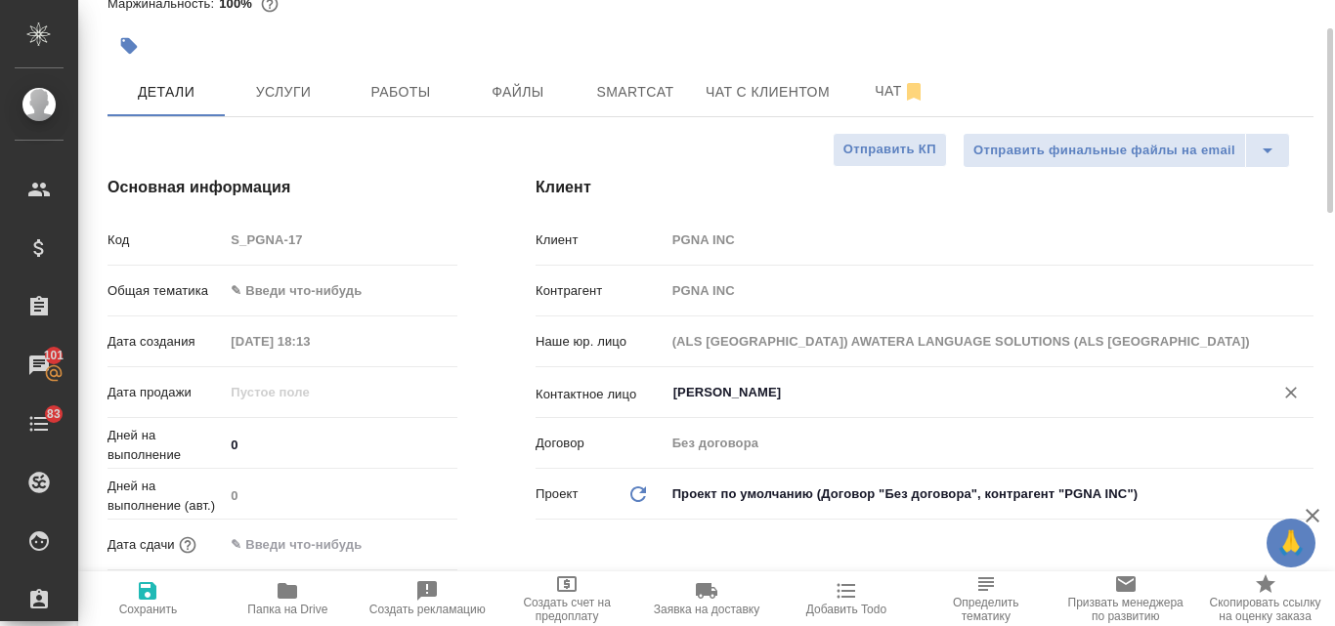
click at [688, 404] on input "[PERSON_NAME]" at bounding box center [956, 392] width 571 height 23
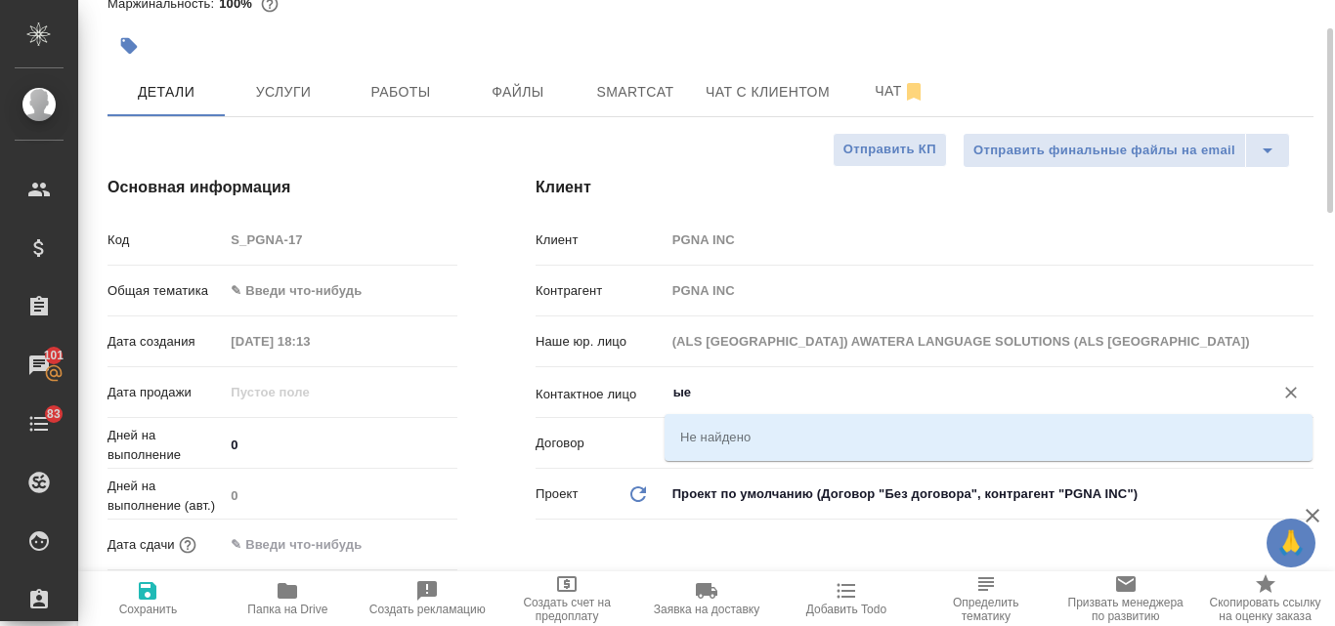
type input "ые"
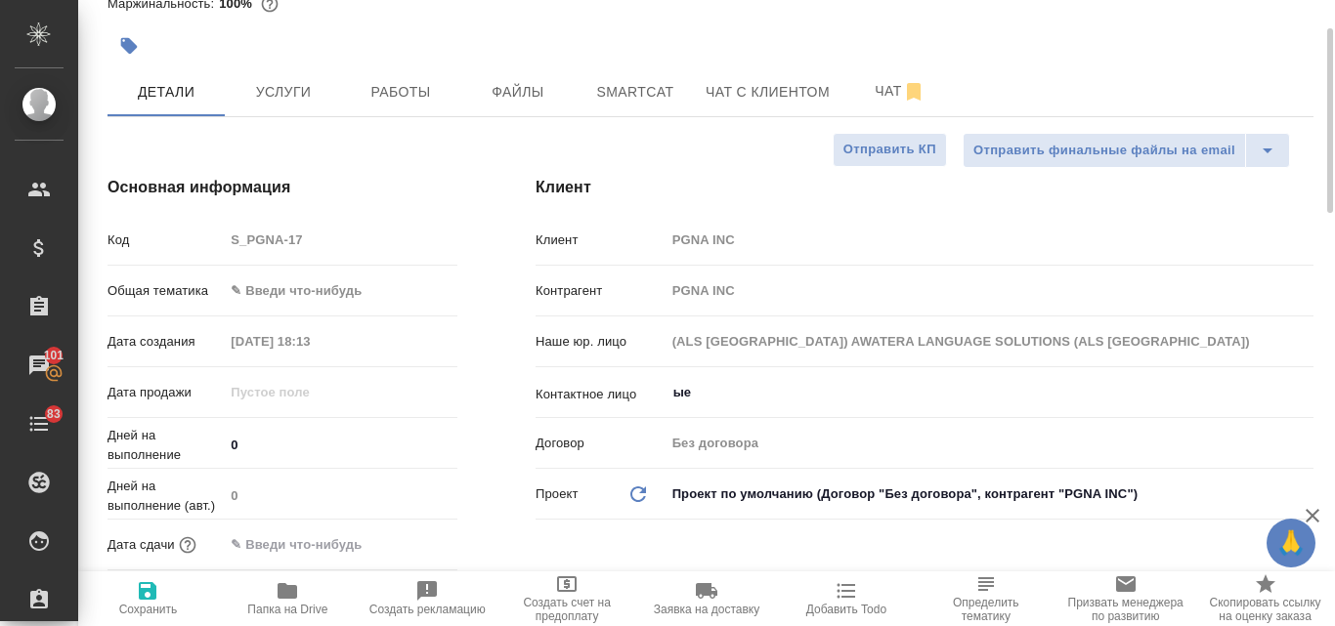
type textarea "x"
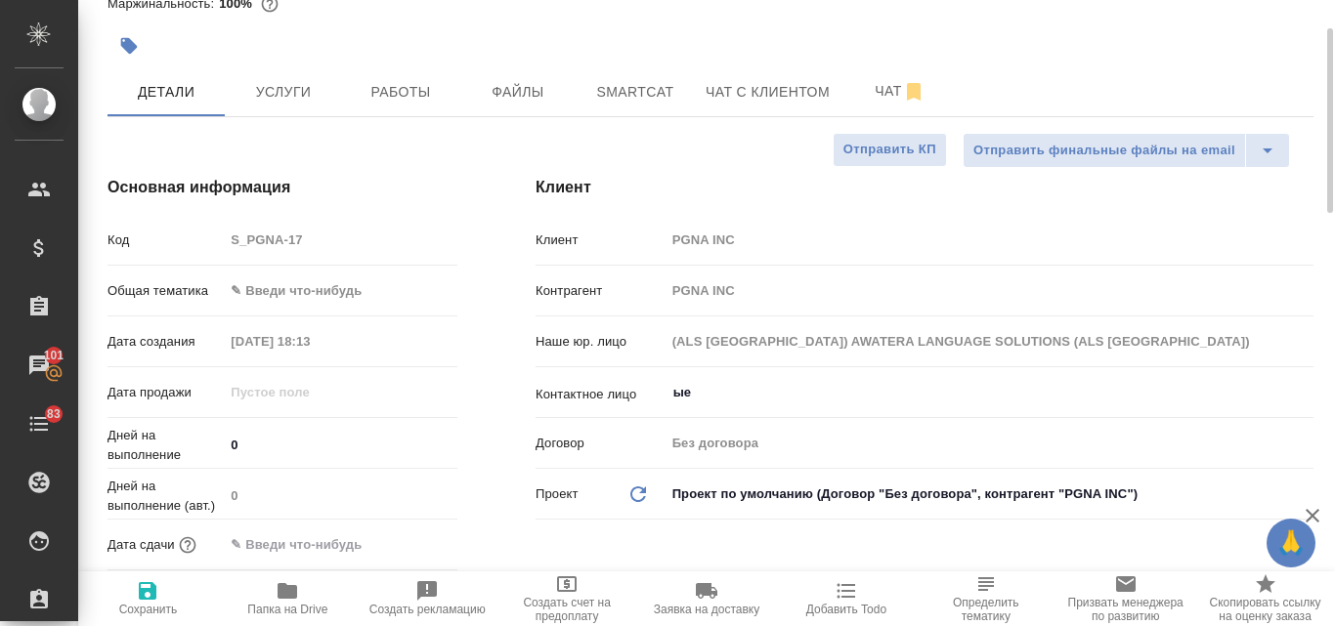
type textarea "x"
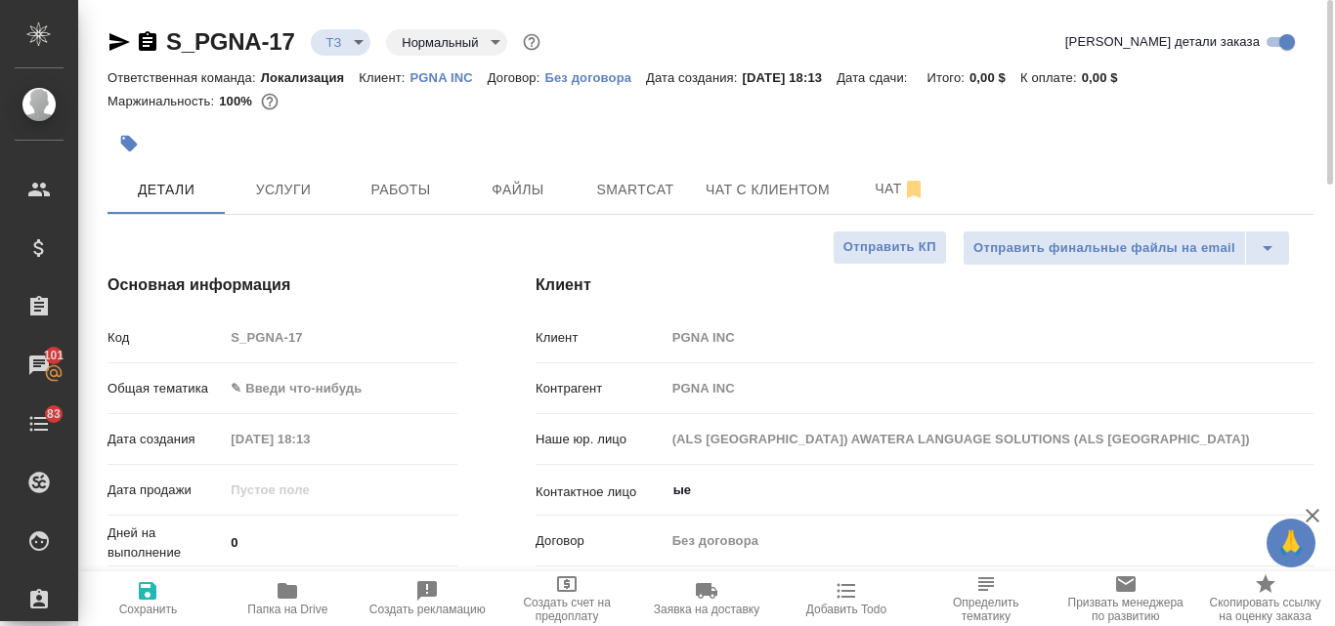
type textarea "x"
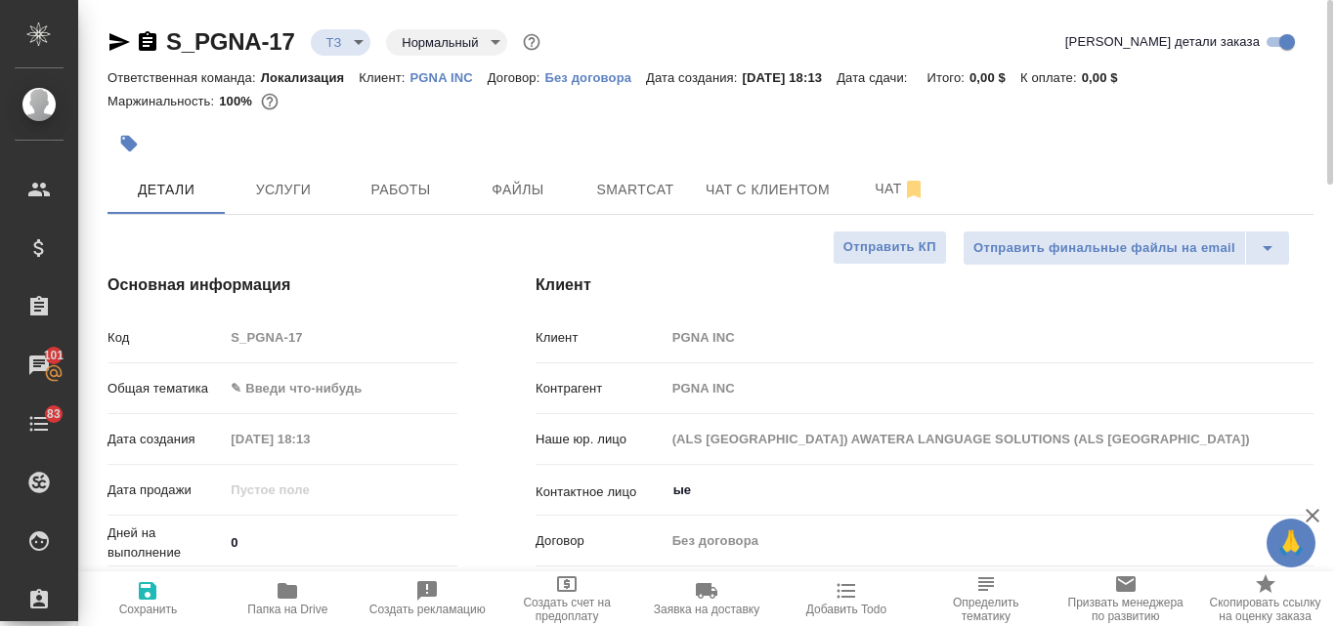
type textarea "x"
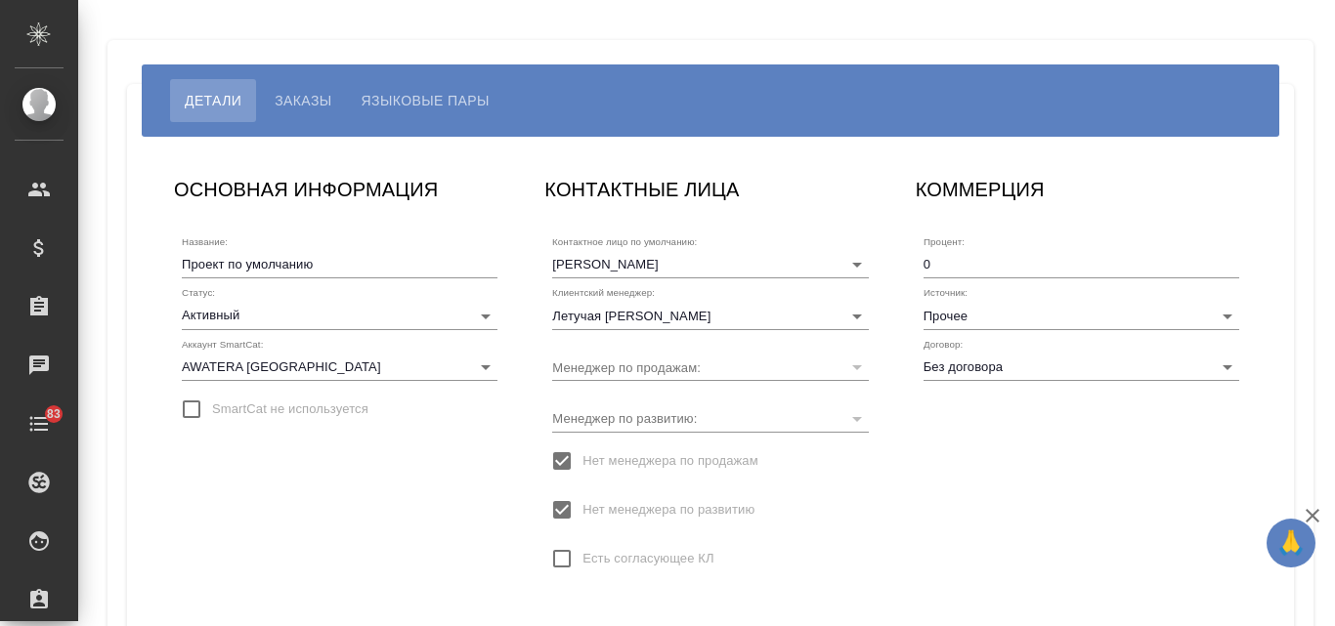
click at [407, 103] on span "Языковые пары" at bounding box center [425, 100] width 128 height 23
